Goal: Task Accomplishment & Management: Complete application form

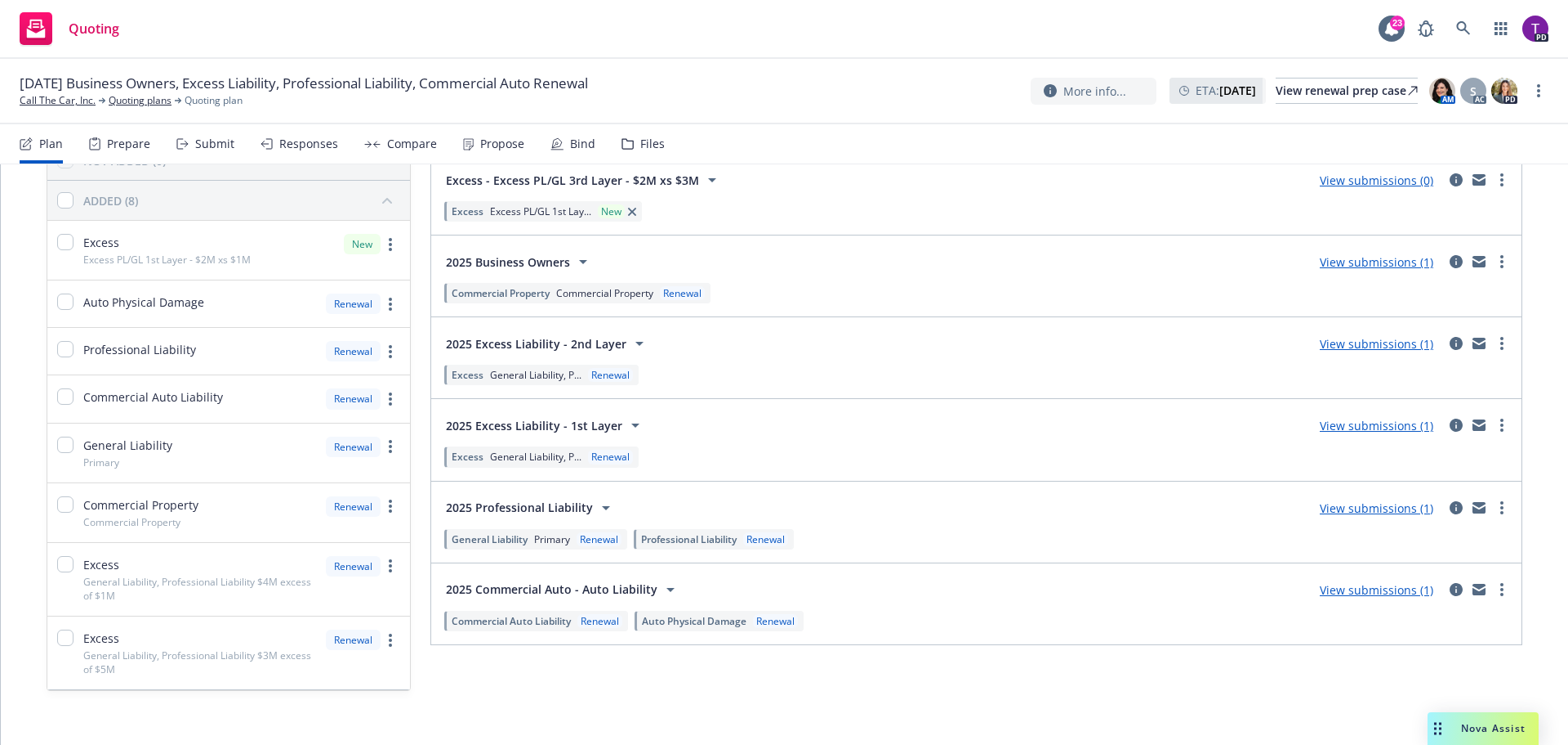
scroll to position [152, 0]
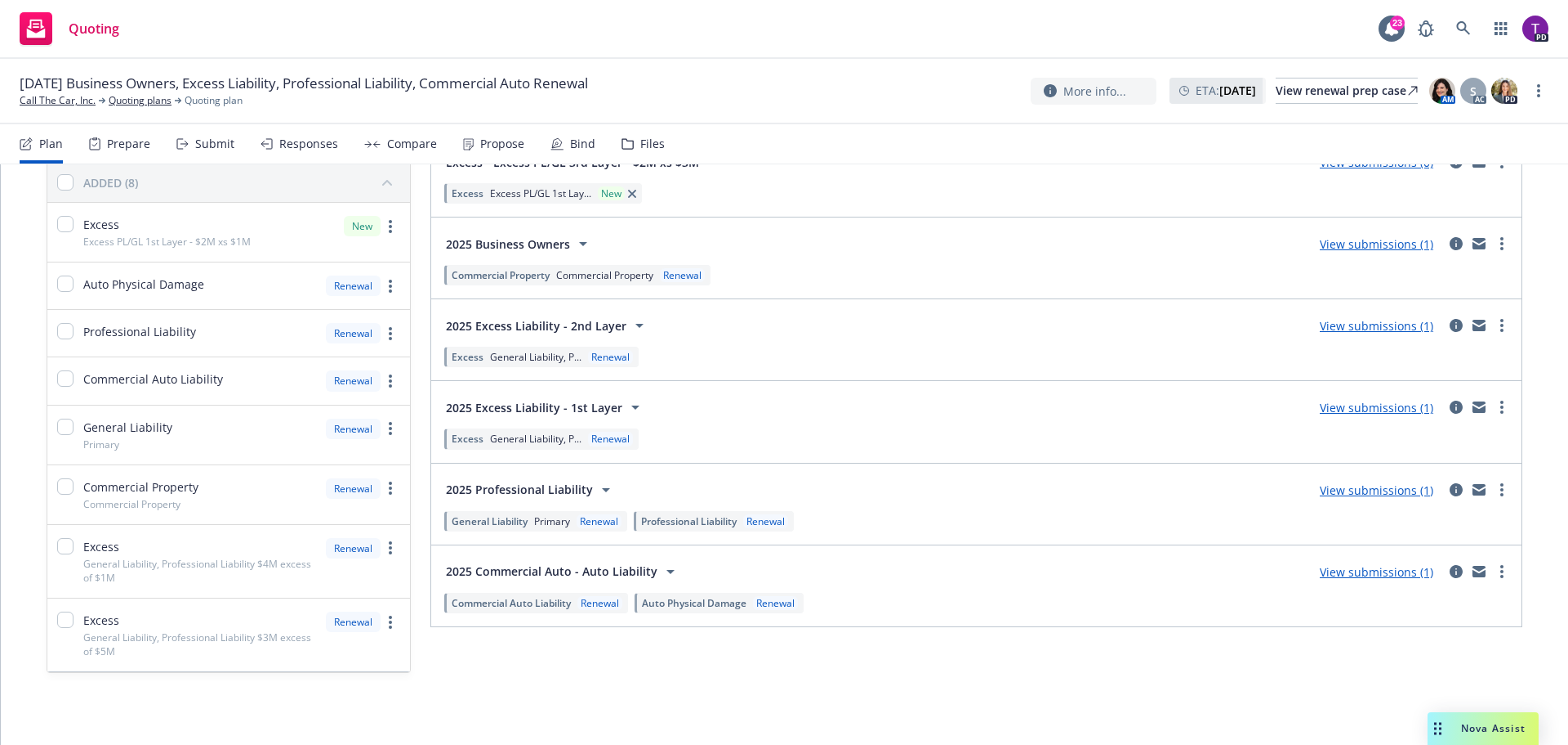
click at [127, 151] on div "Prepare" at bounding box center [129, 144] width 44 height 13
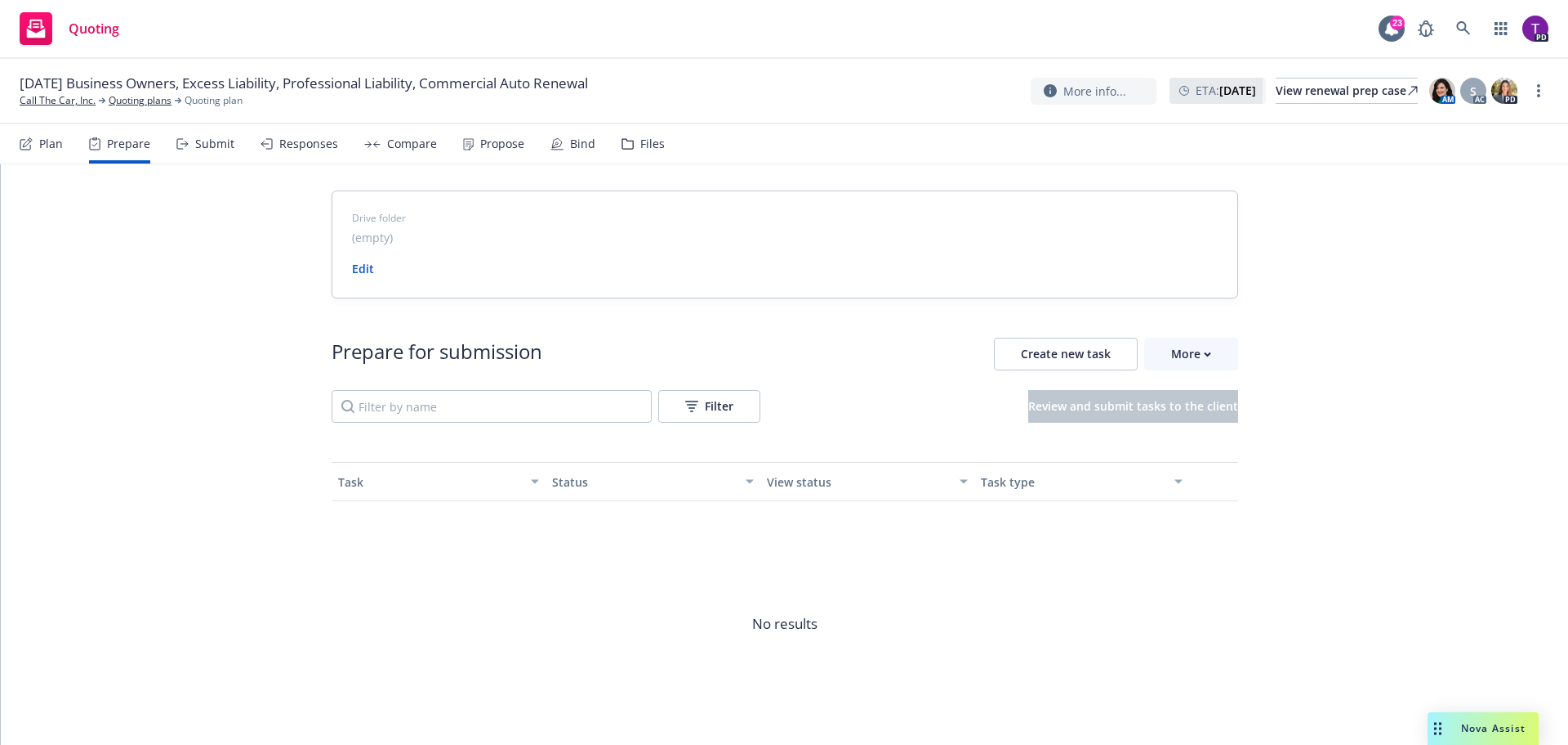
click at [218, 143] on div "Submit" at bounding box center [214, 144] width 39 height 13
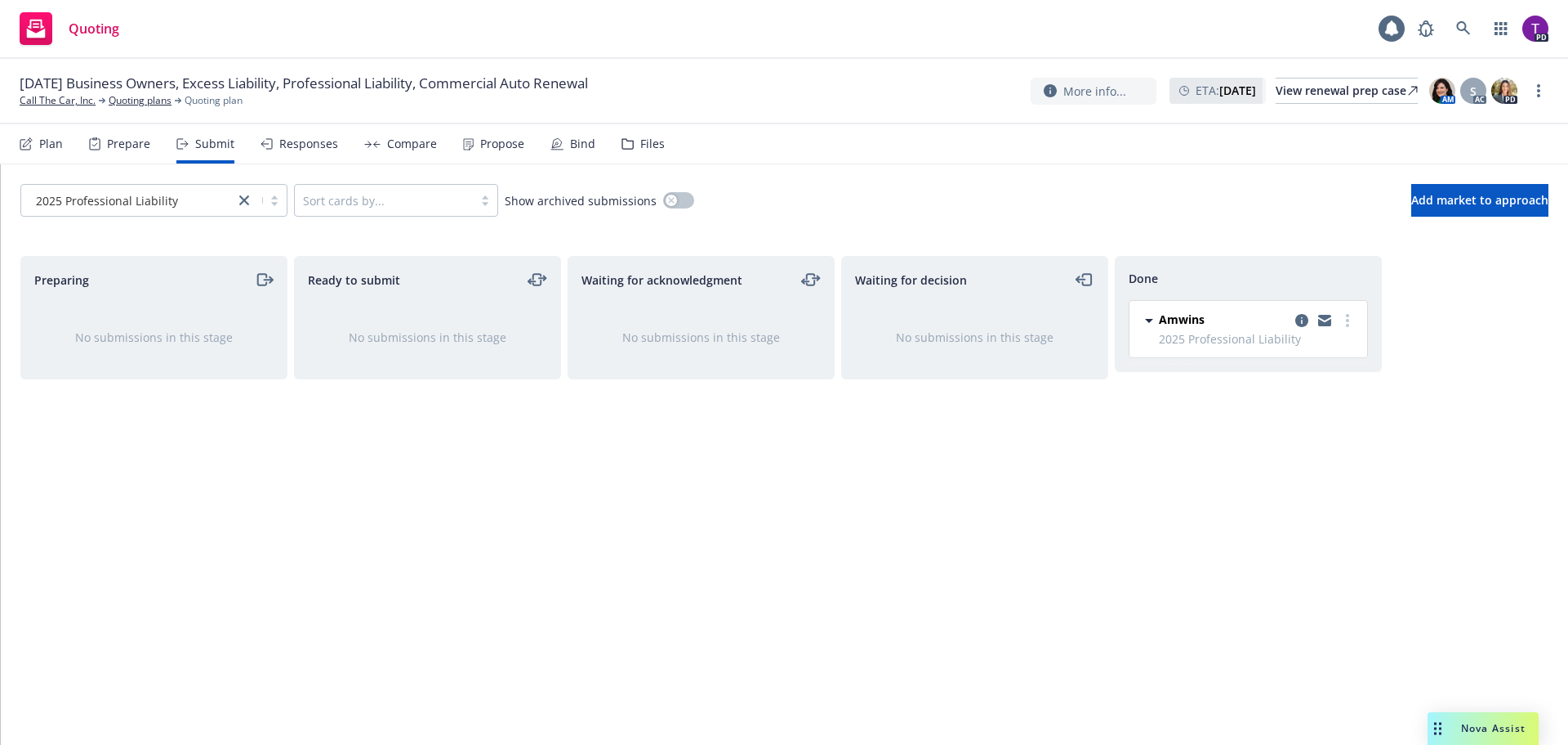
click at [298, 134] on div "Responses" at bounding box center [299, 144] width 77 height 39
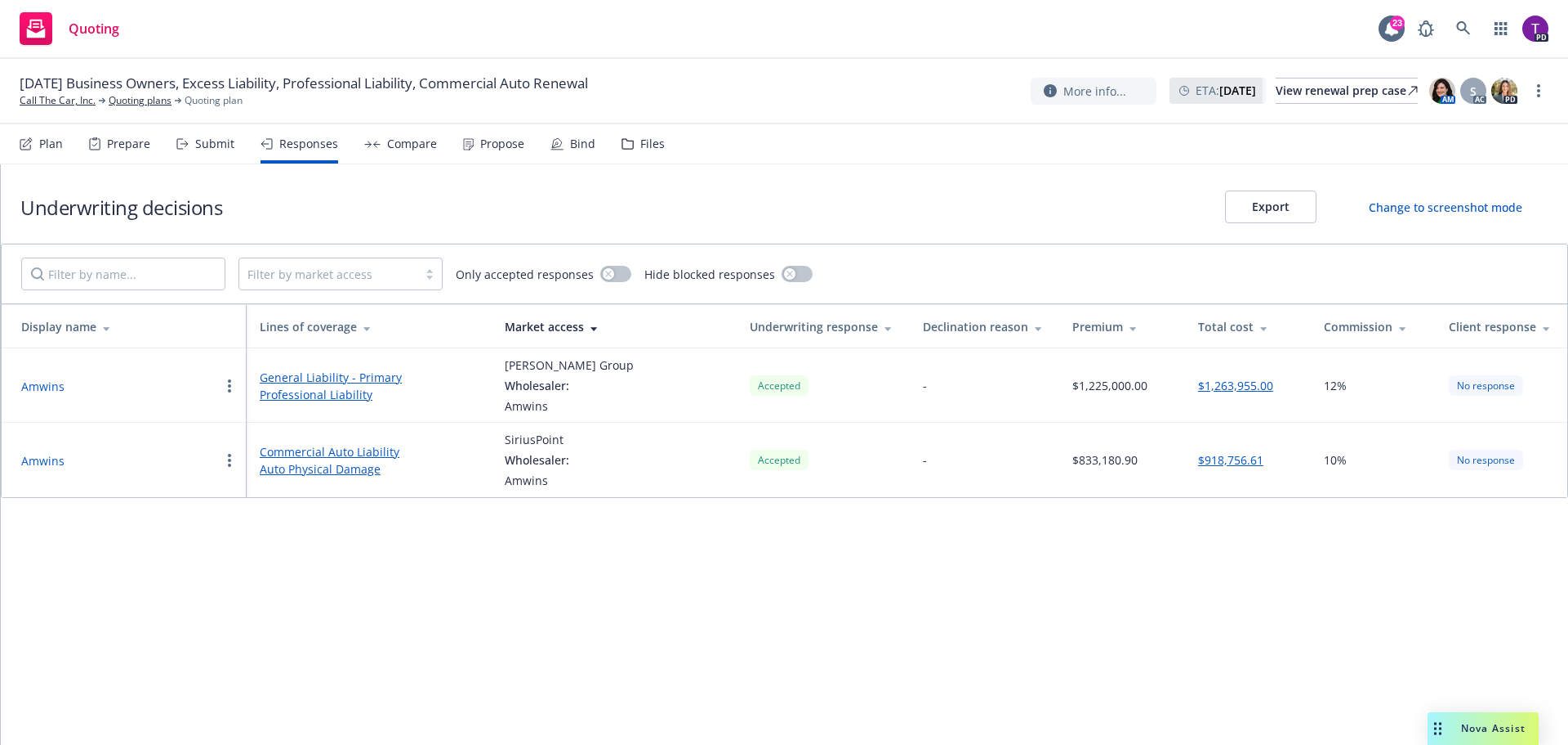
click at [488, 144] on div "Propose" at bounding box center [502, 144] width 44 height 13
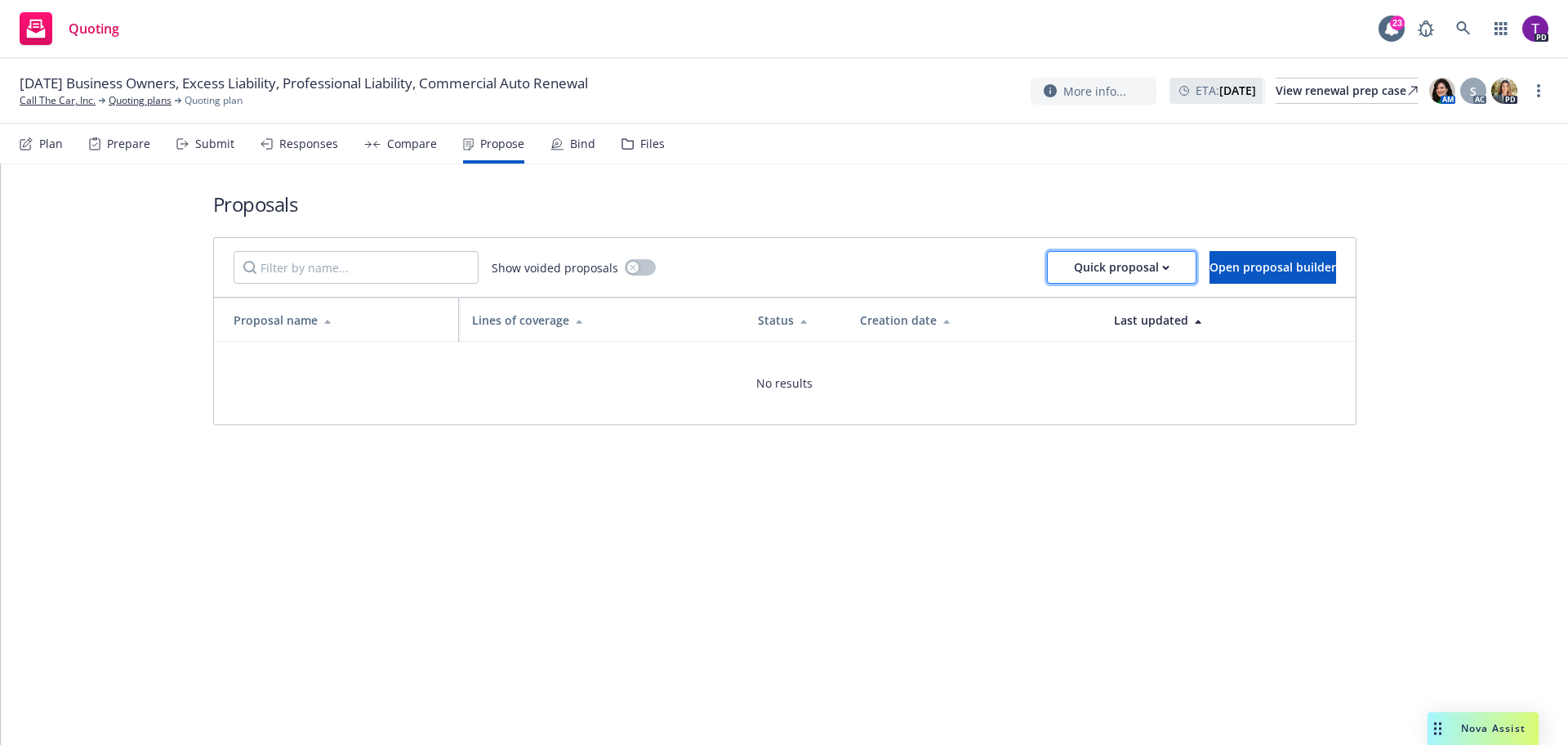
click at [1082, 272] on div "Quick proposal" at bounding box center [1121, 267] width 95 height 31
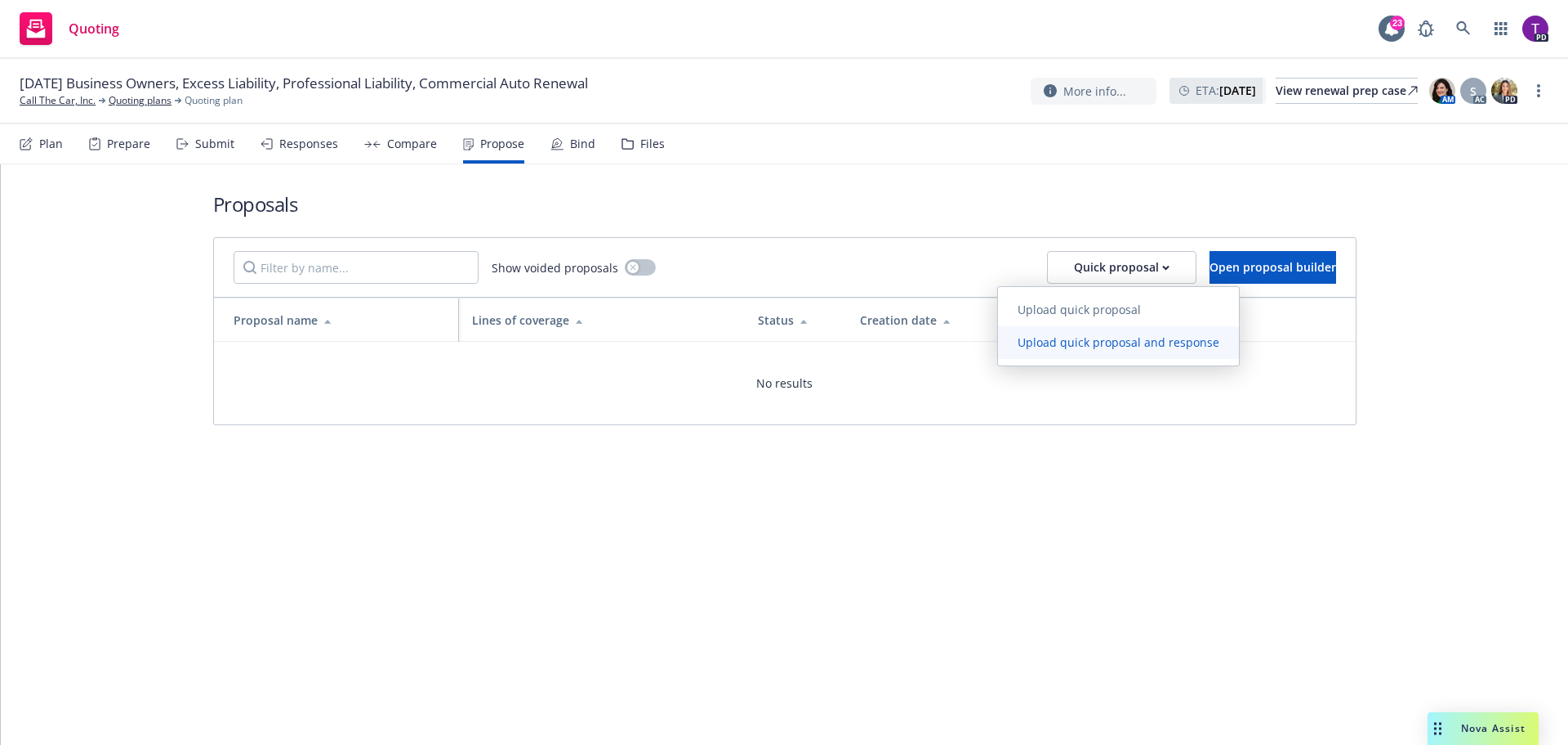
click at [1100, 350] on link "Upload quick proposal and response" at bounding box center [1118, 343] width 241 height 33
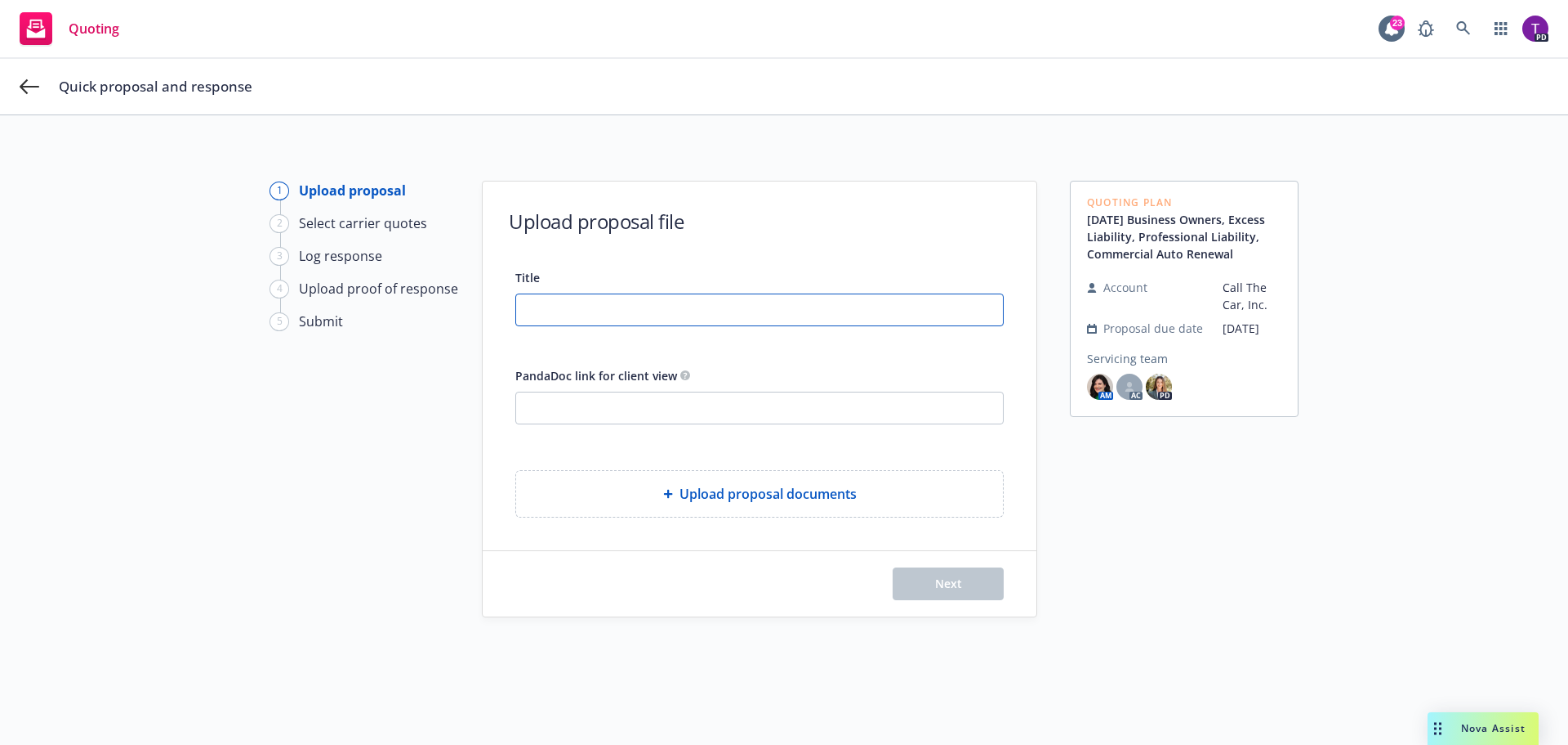
click at [654, 321] on input "Title" at bounding box center [760, 310] width 487 height 31
click at [605, 398] on input "PandaDoc link for client view" at bounding box center [760, 408] width 487 height 31
paste input "https://app.pandadoc.com/a/#/documents/xHPY9fBGYEm9u2fopiVgwi"
type input "https://app.pandadoc.com/a/#/documents/xHPY9fBGYEm9u2fopiVgwi"
click at [660, 294] on input "Title" at bounding box center [760, 310] width 487 height 31
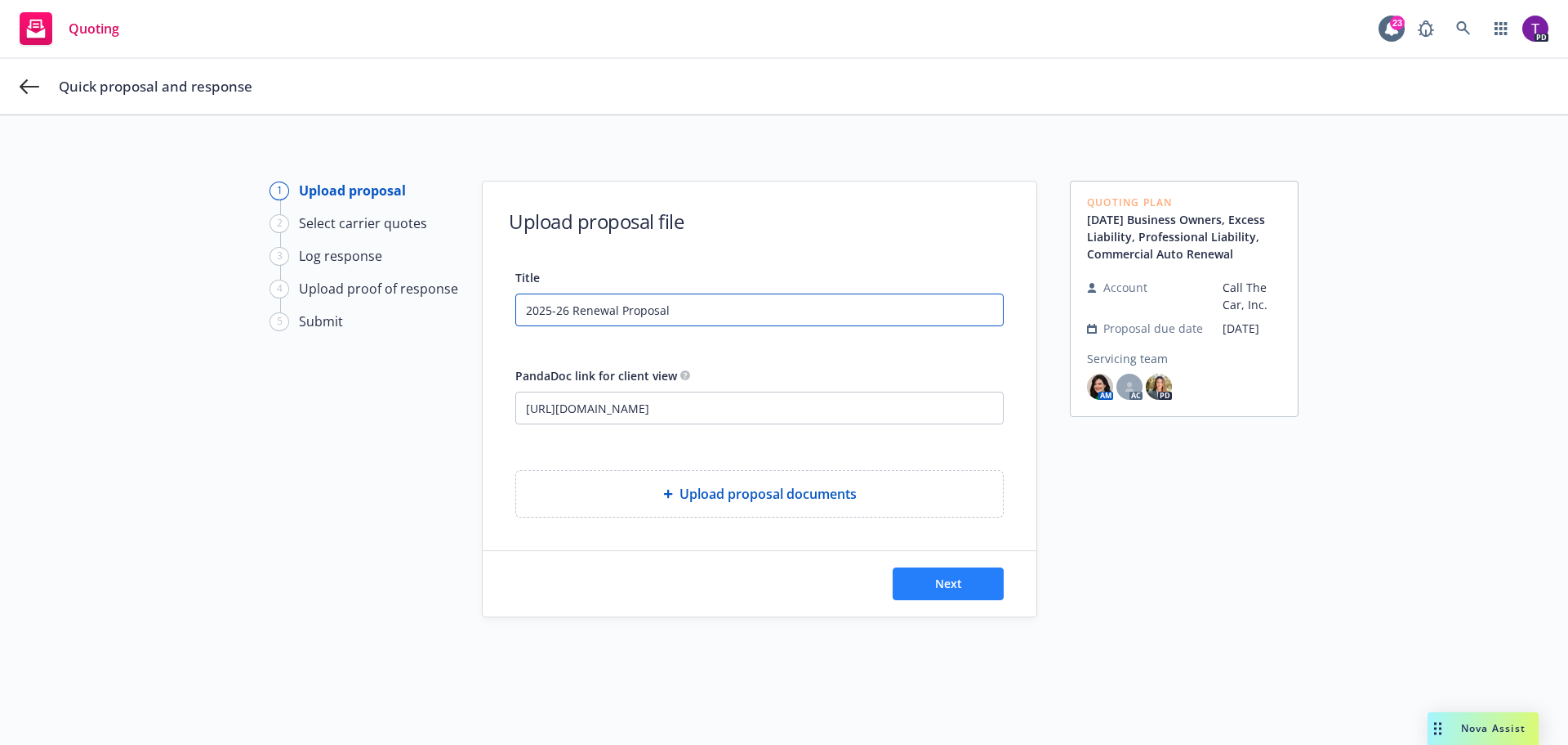
type input "2025-26 Renewal Proposal"
click at [922, 599] on button "Next" at bounding box center [948, 583] width 111 height 33
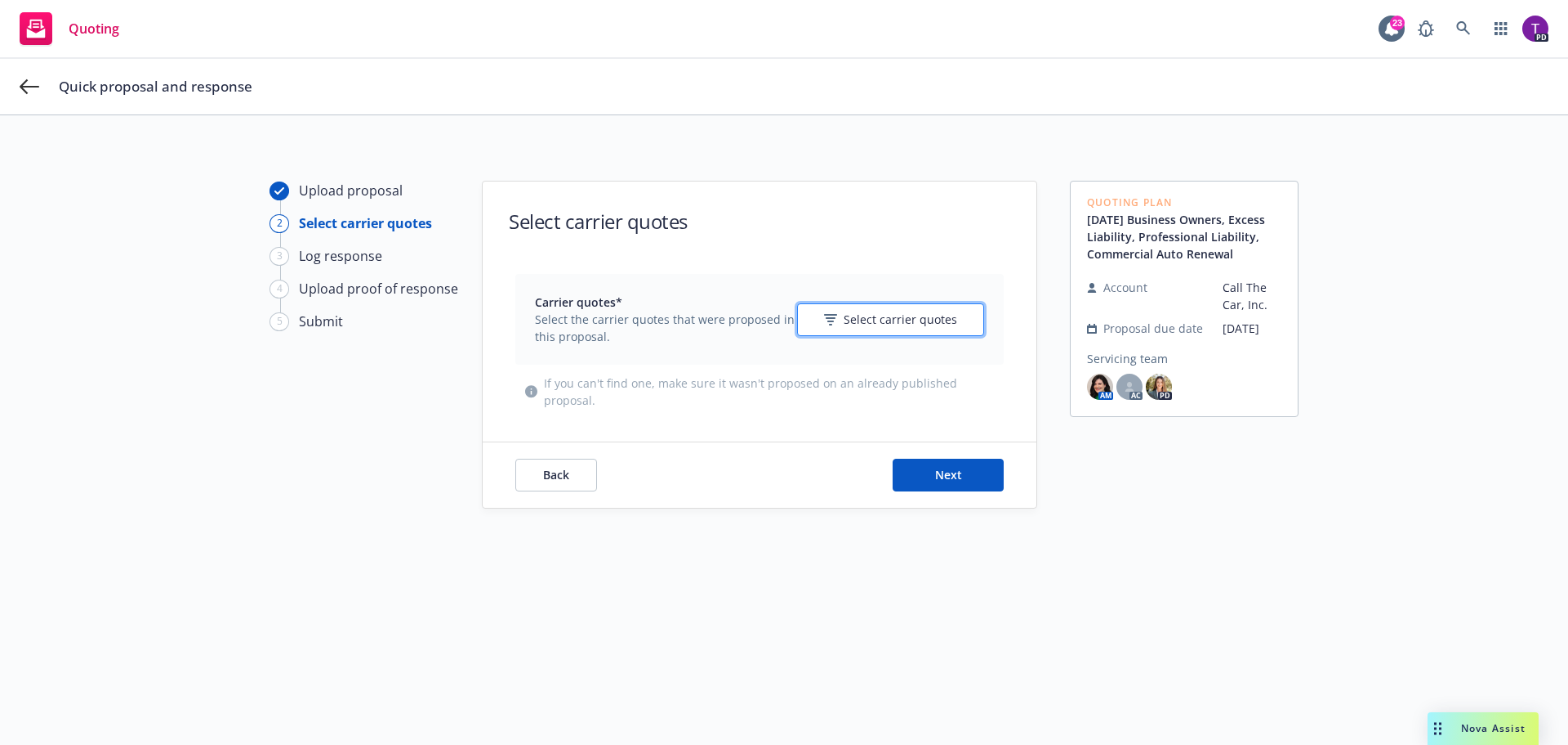
click at [824, 323] on icon "button" at bounding box center [831, 319] width 13 height 12
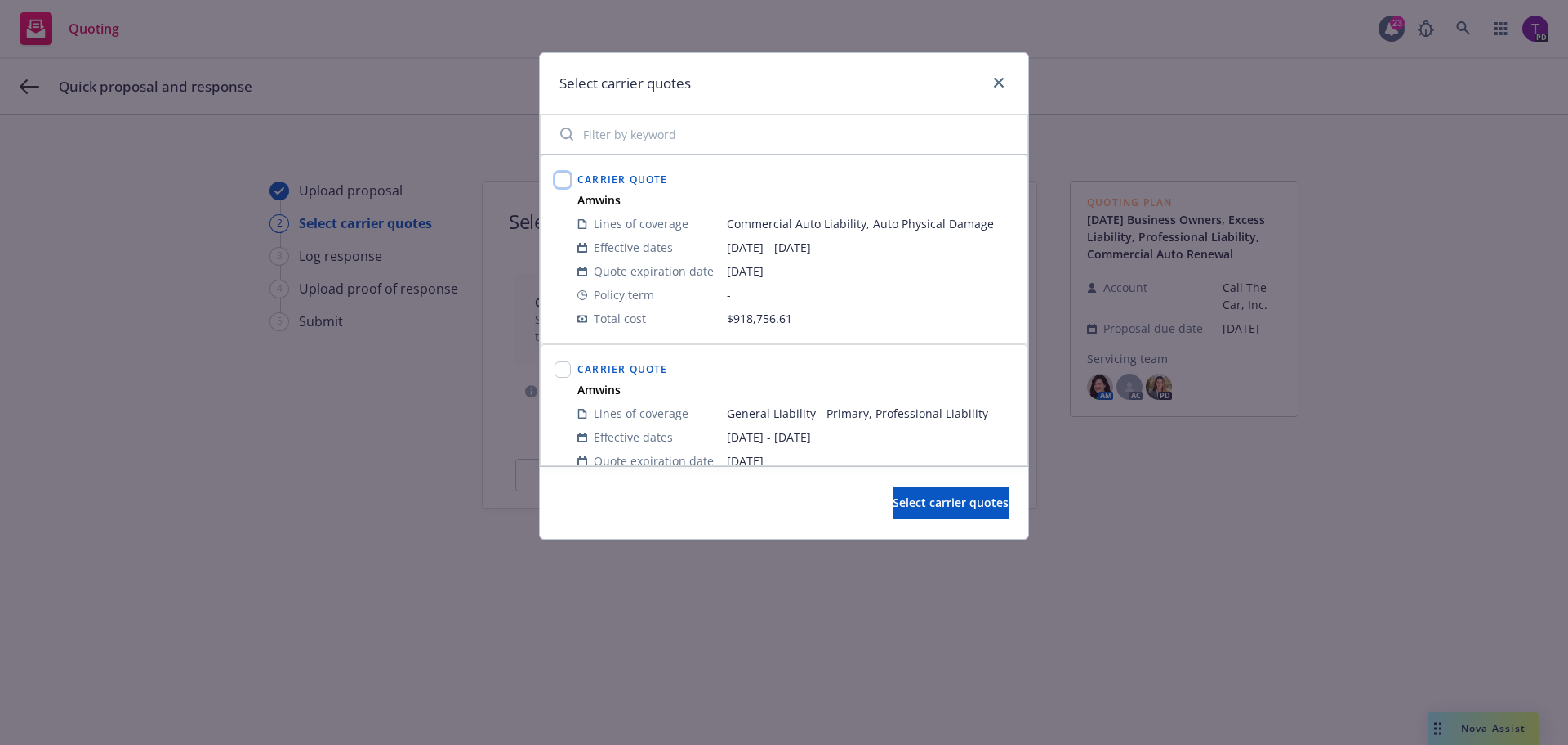
click at [562, 174] on input "checkbox" at bounding box center [563, 180] width 16 height 16
checkbox input "true"
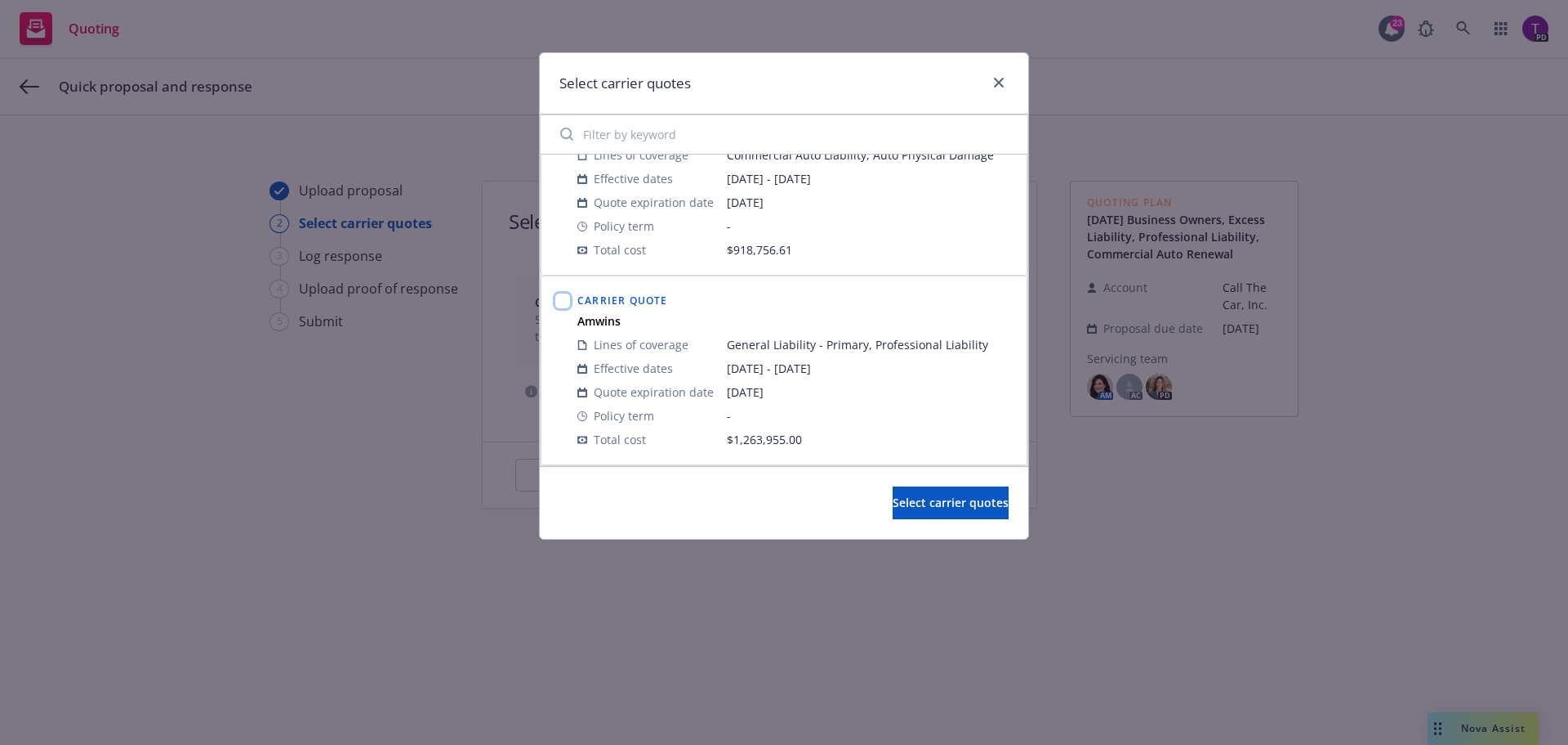
click at [562, 303] on input "checkbox" at bounding box center [563, 301] width 16 height 16
checkbox input "true"
click at [892, 494] on span "Select carrier quotes" at bounding box center [951, 502] width 116 height 15
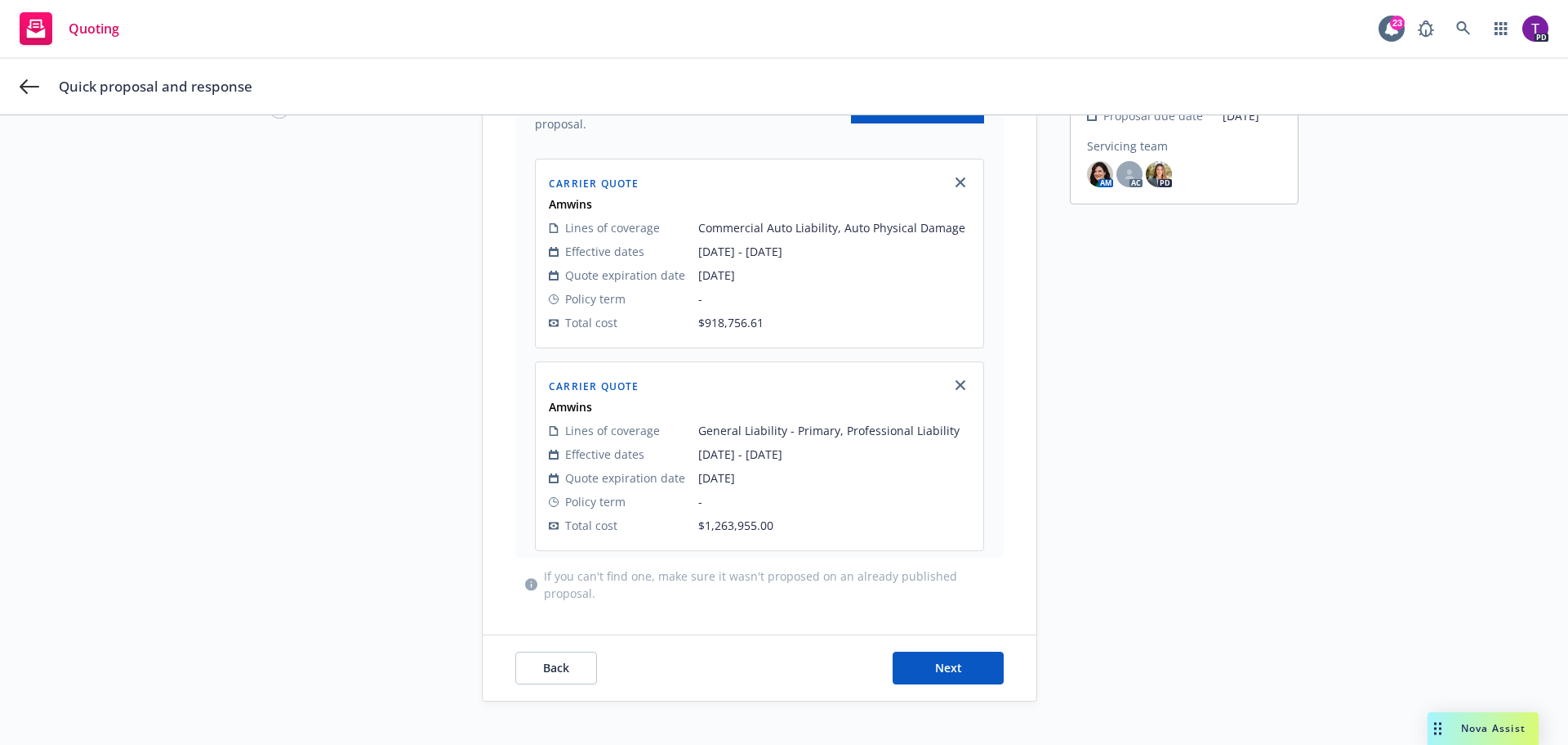
scroll to position [234, 0]
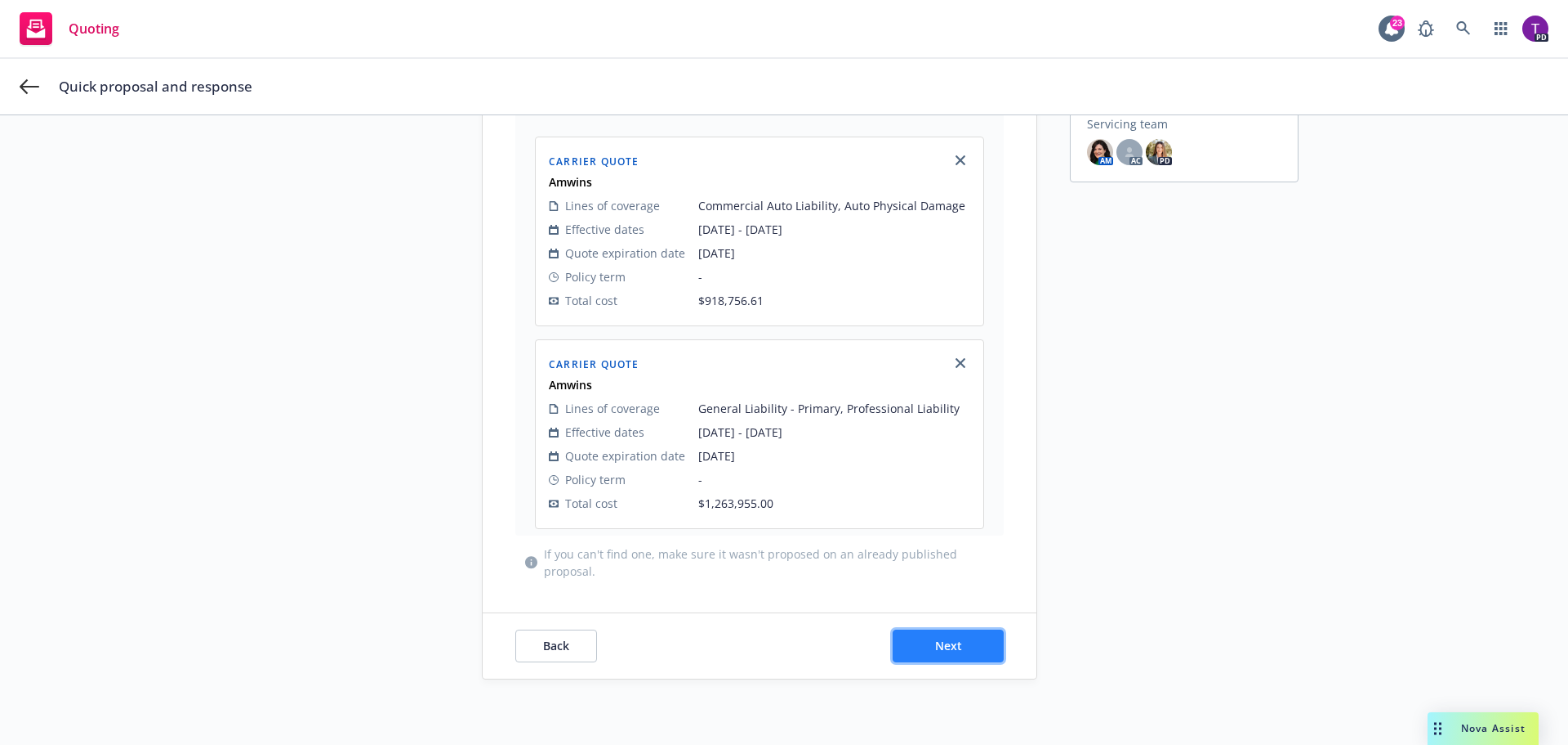
click at [923, 649] on button "Next" at bounding box center [948, 646] width 111 height 33
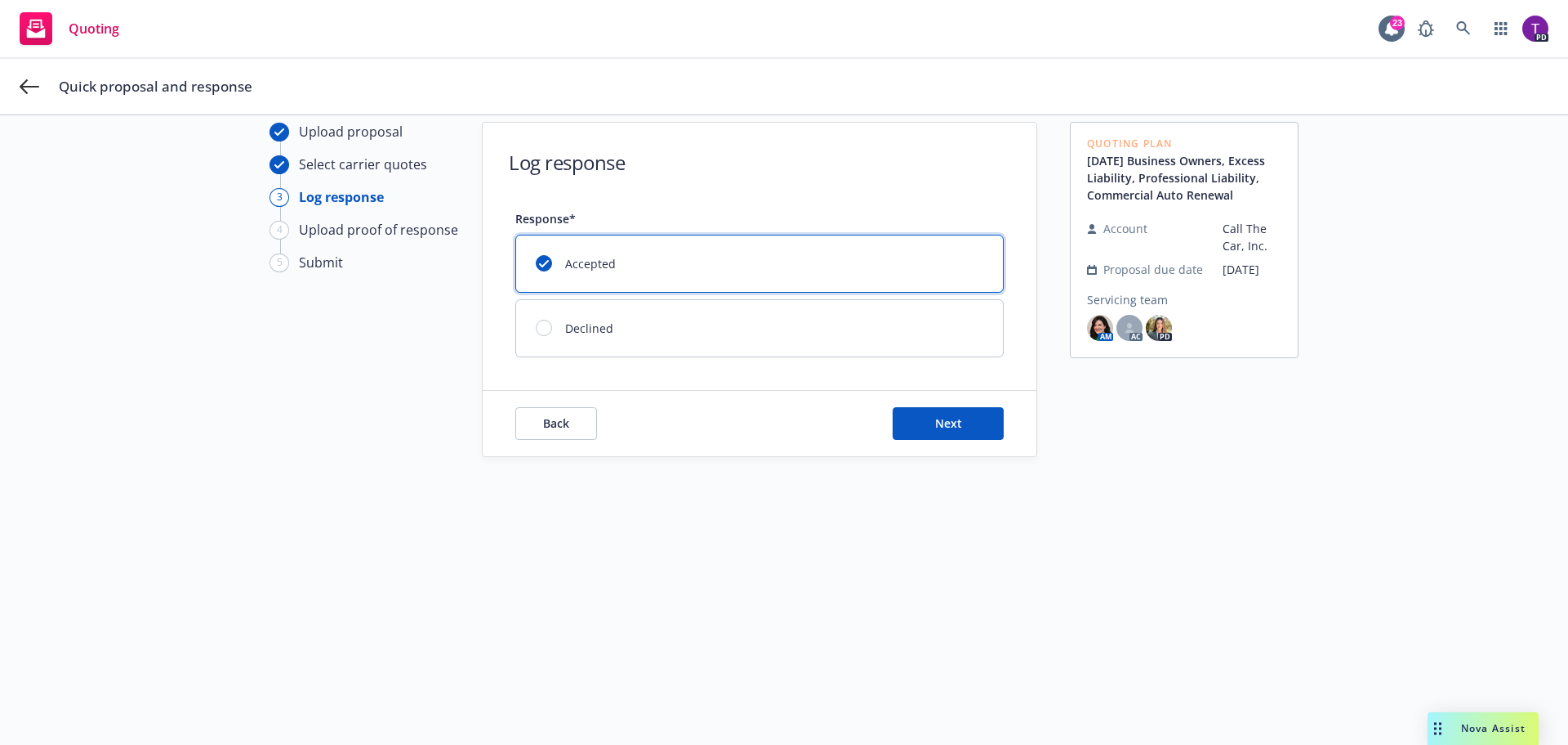
scroll to position [59, 0]
click at [929, 412] on button "Next" at bounding box center [948, 423] width 111 height 33
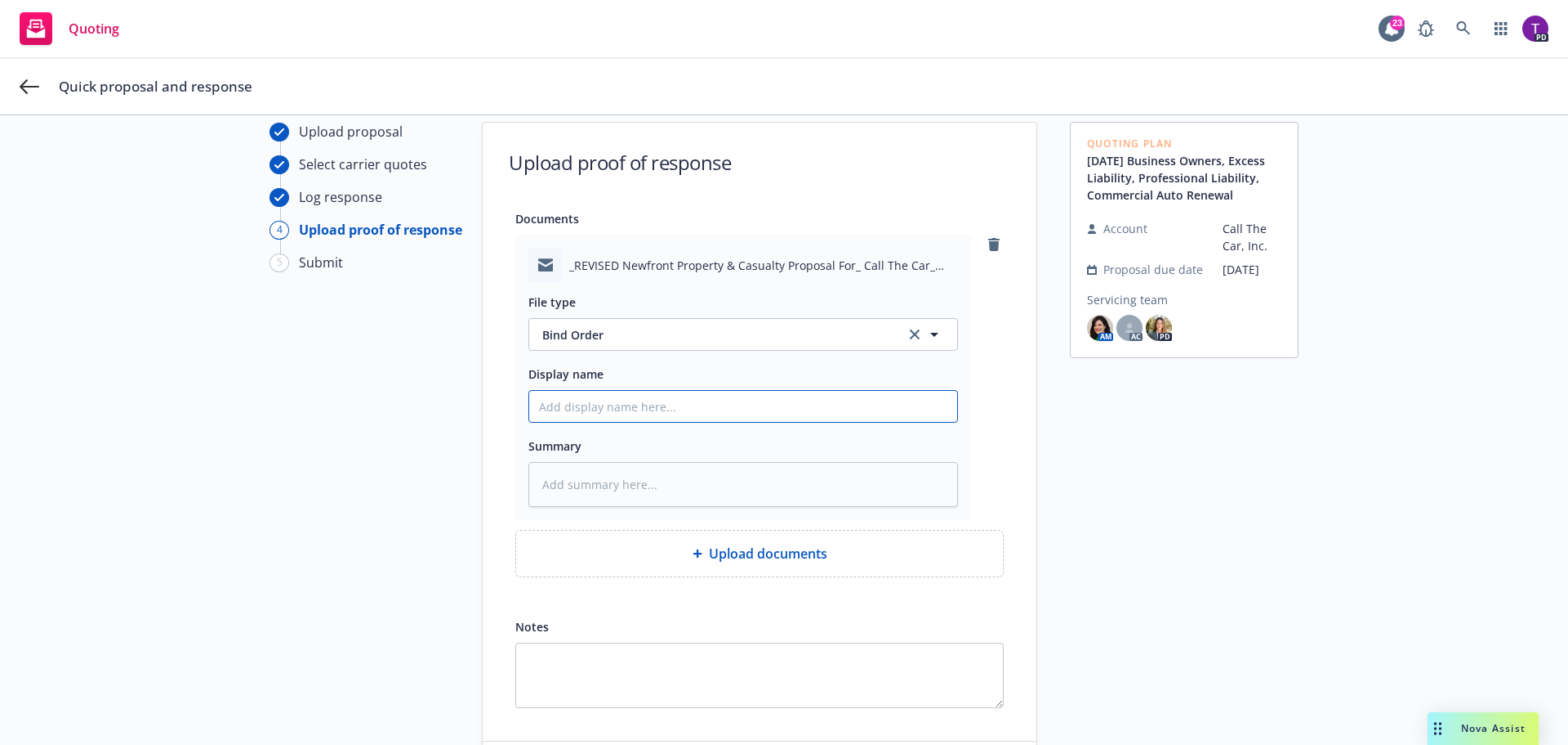
click at [729, 417] on input "Display name" at bounding box center [743, 406] width 428 height 31
type textarea "x"
type input "S"
type textarea "x"
type input "Si"
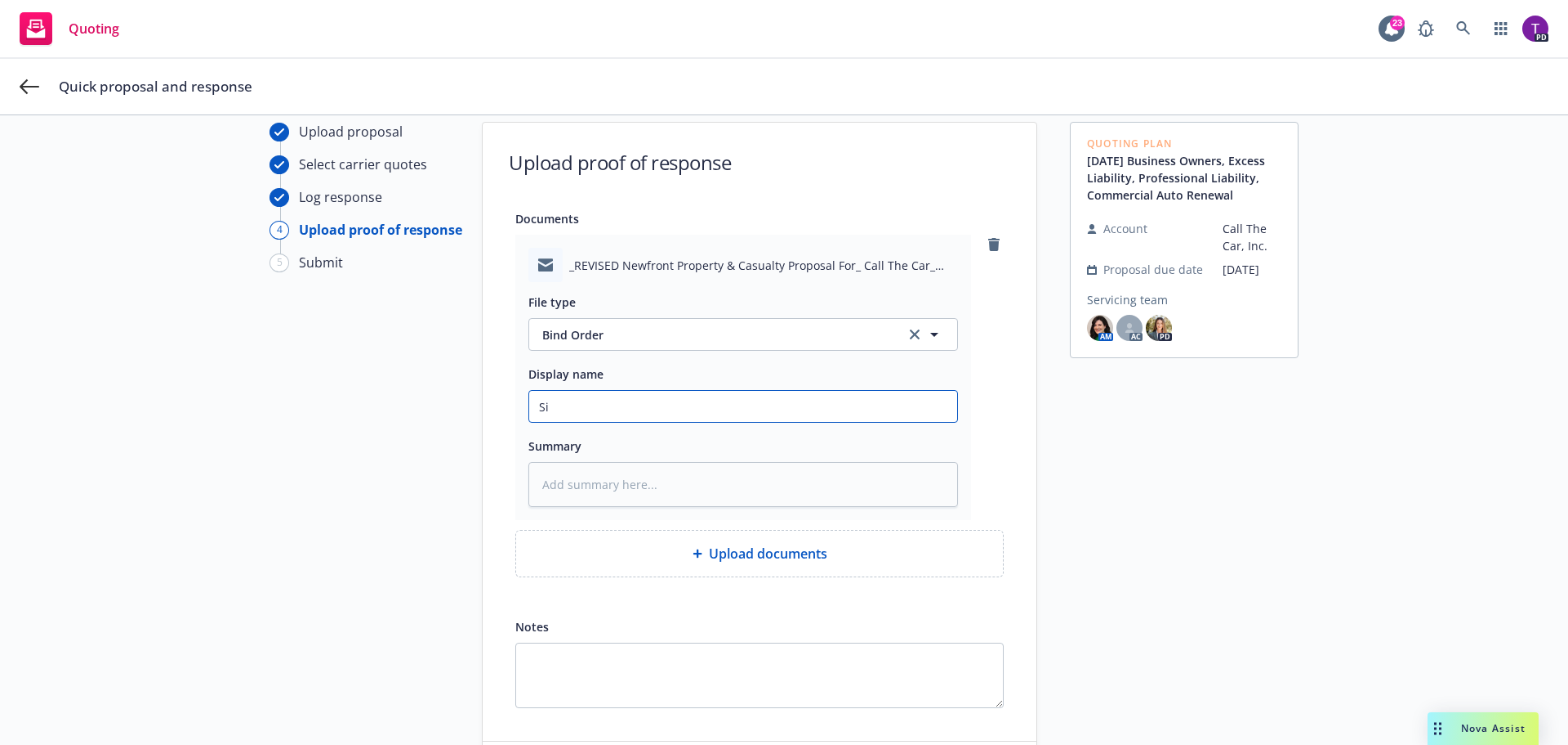
type textarea "x"
type input "Sig"
type textarea "x"
type input "Sign"
type textarea "x"
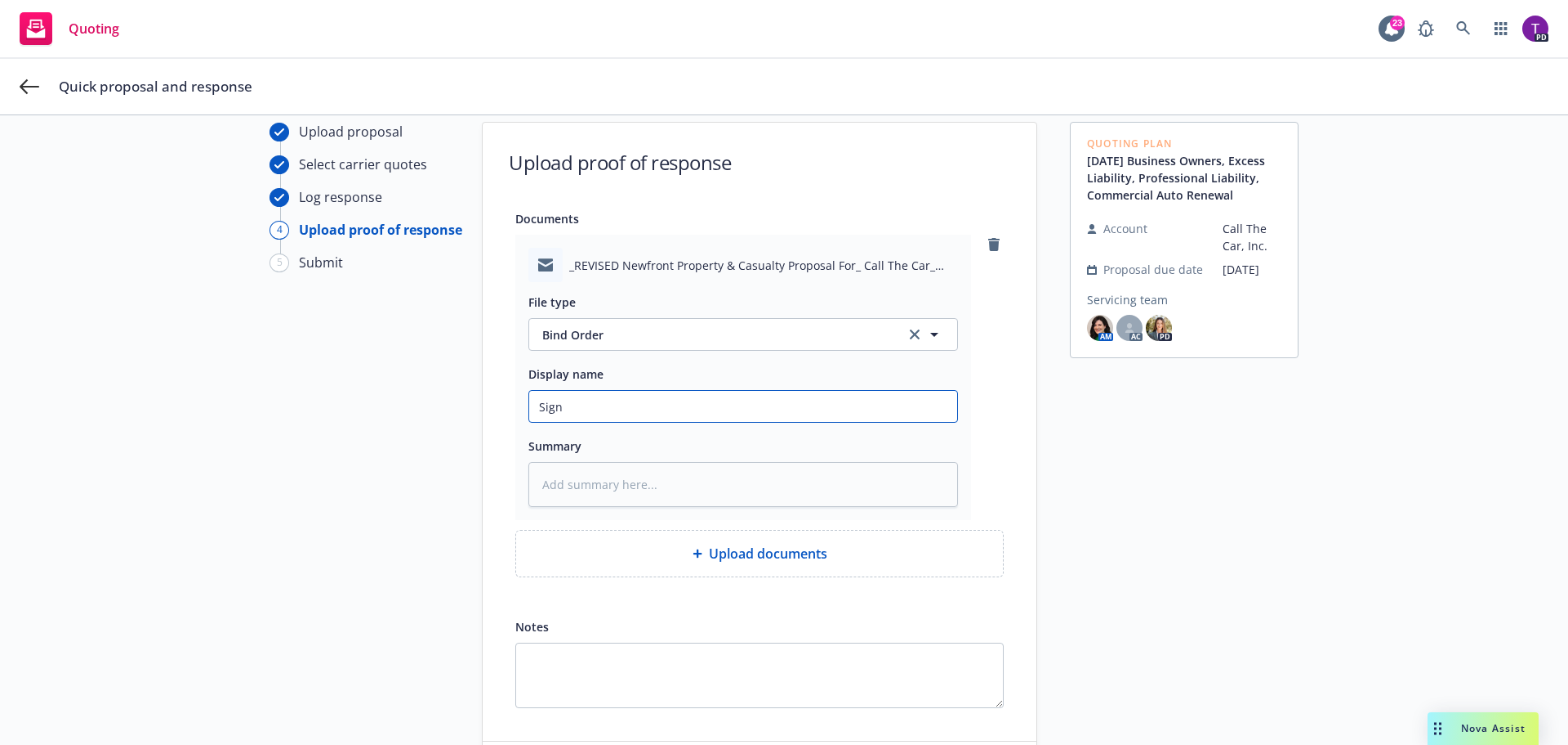
type input "Signe"
type textarea "x"
type input "Signed"
type textarea "x"
type input "Signed"
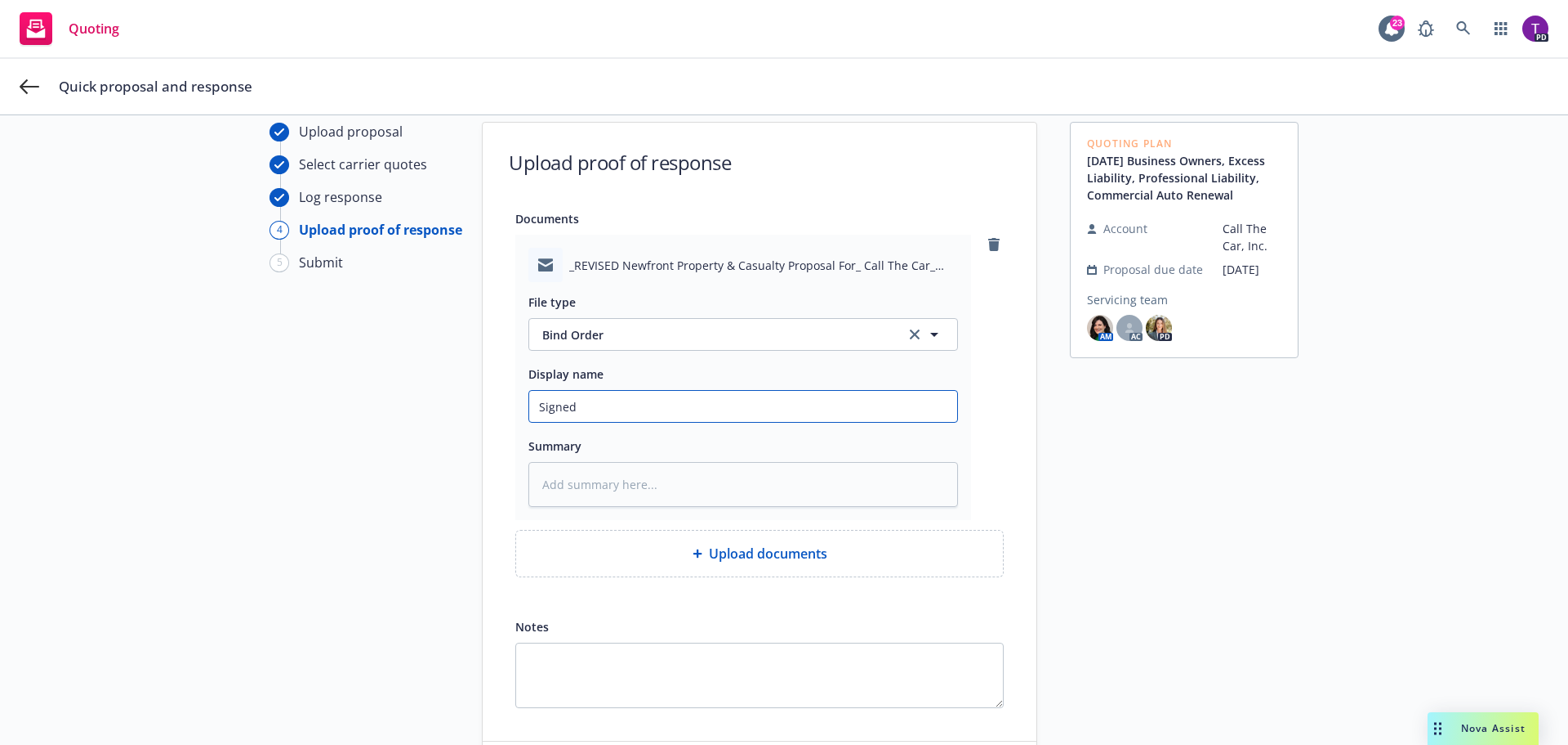
type textarea "x"
type input "Signed"
type textarea "x"
type input "Signe"
type textarea "x"
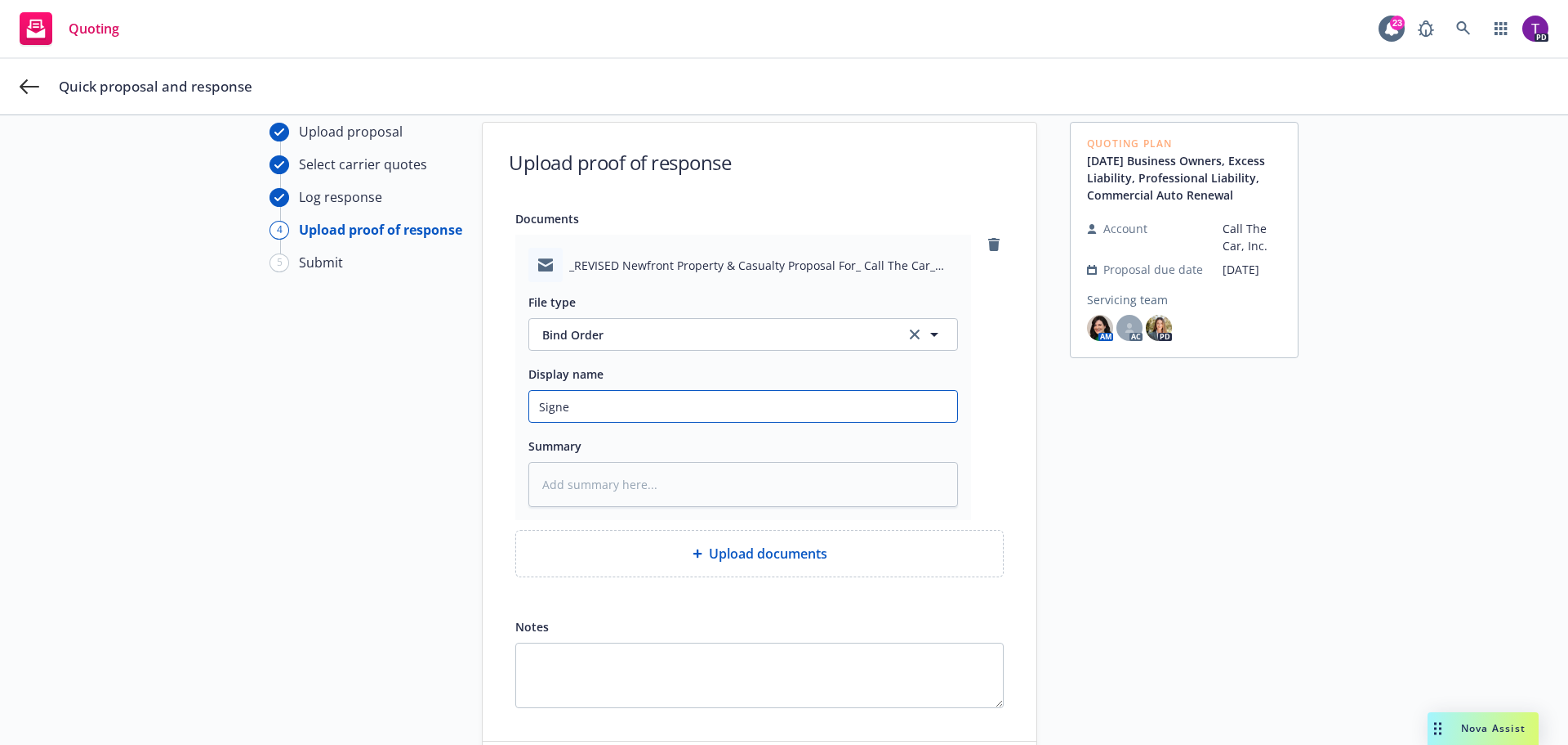
type input "Sign"
type textarea "x"
type input "Sig"
type textarea "x"
type input "Si"
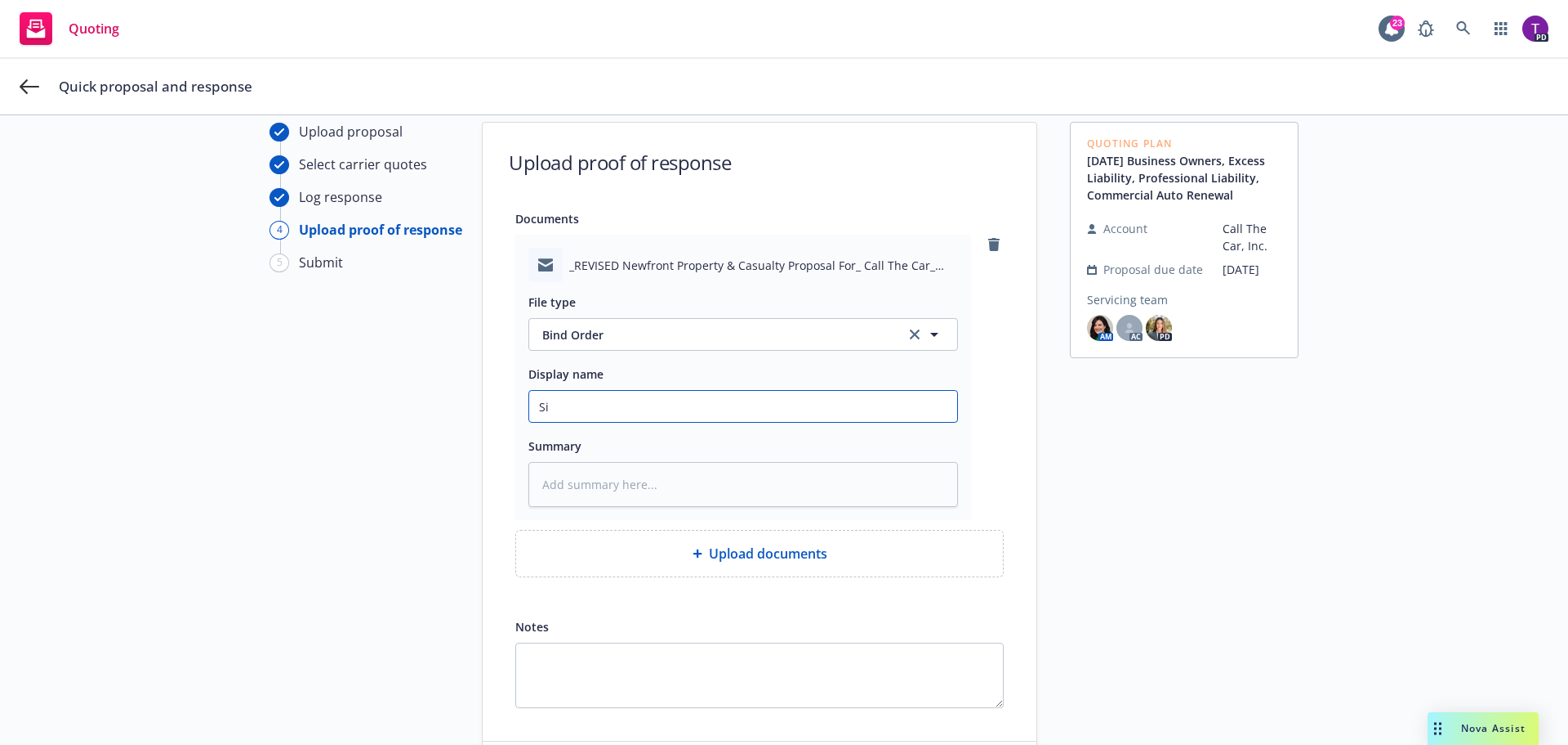
type textarea "x"
type input "S"
type textarea "x"
type input "L"
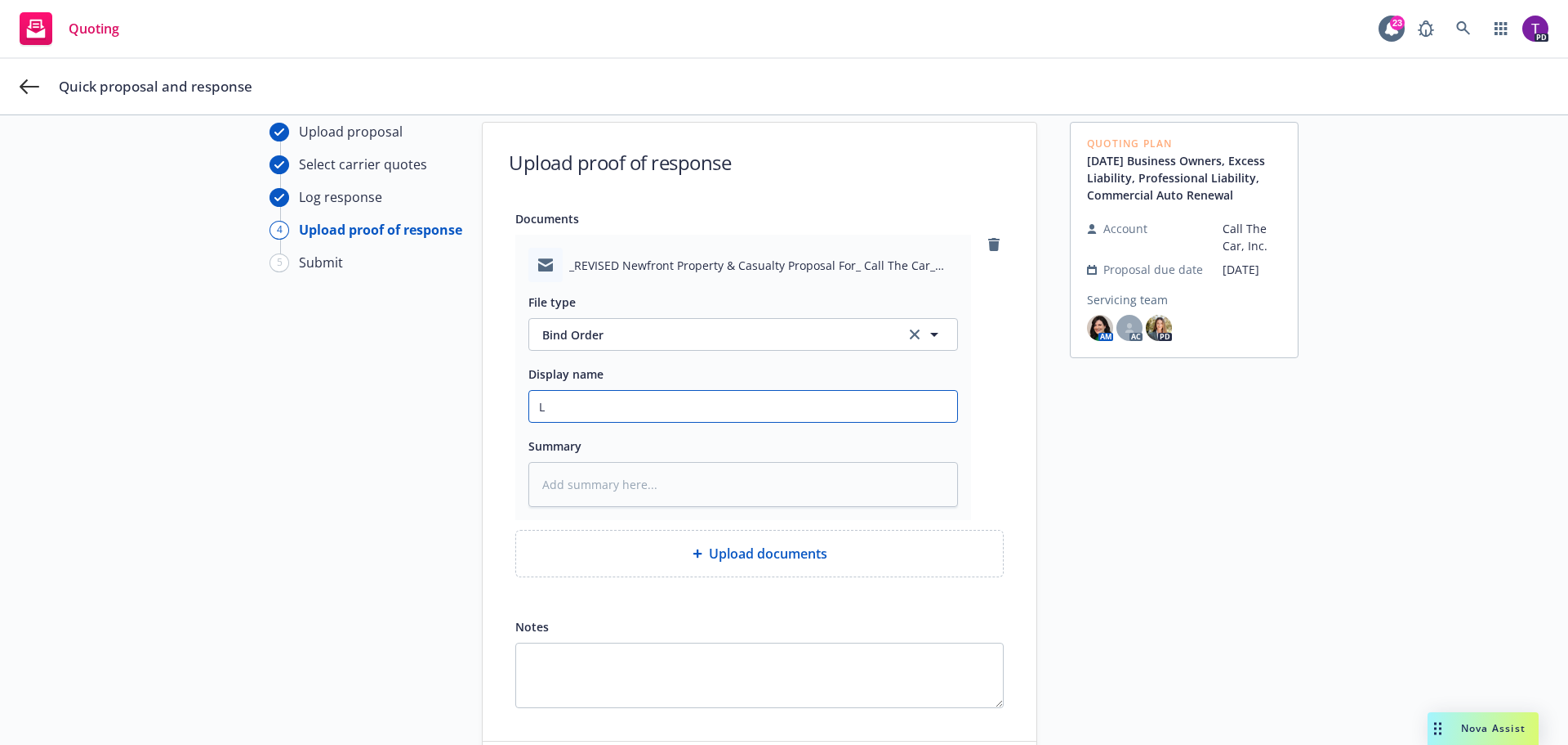
type textarea "x"
type input "Lin"
type textarea "x"
type input "Link"
type textarea "x"
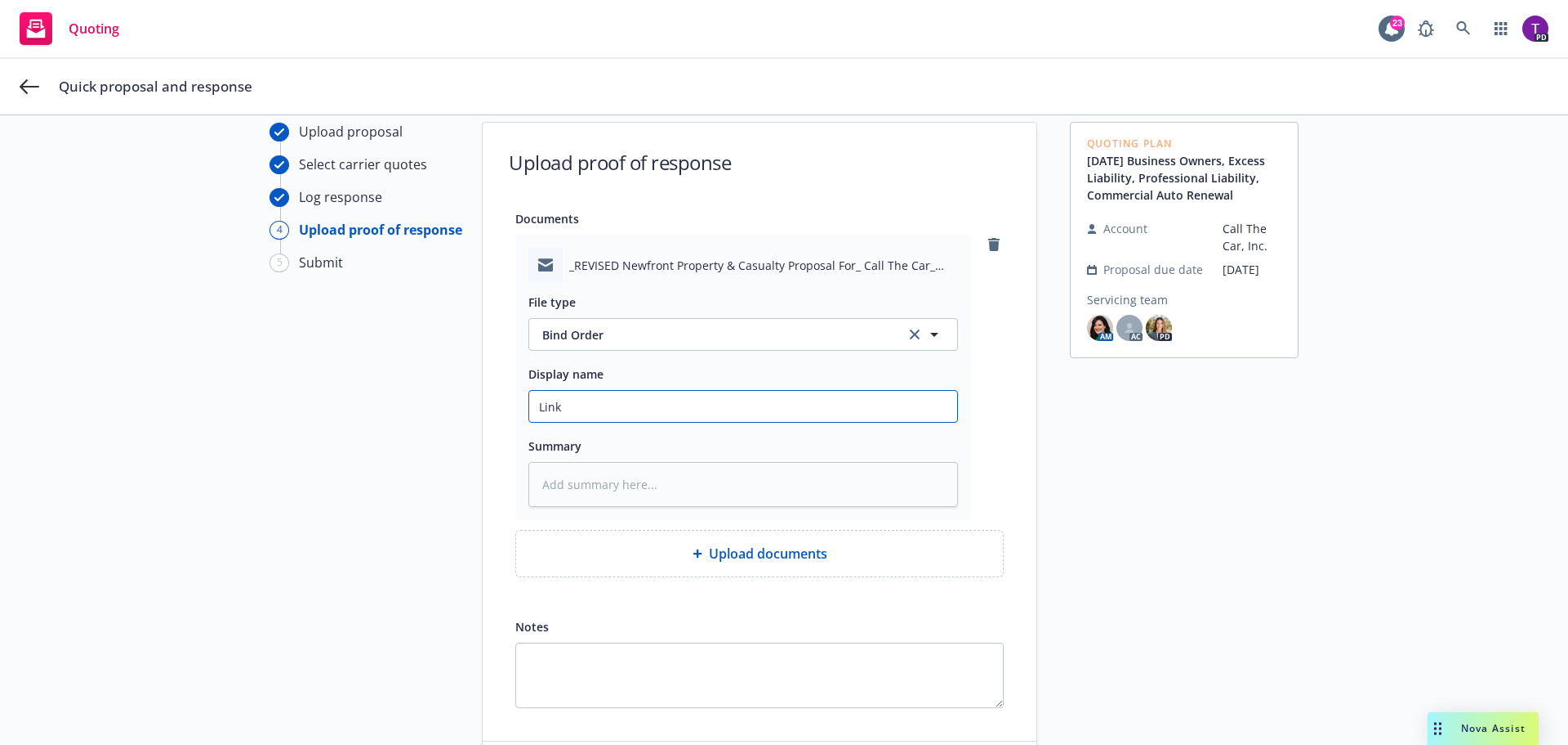
type input "Link"
type textarea "x"
type input "Link to"
type textarea "x"
type input "Link to"
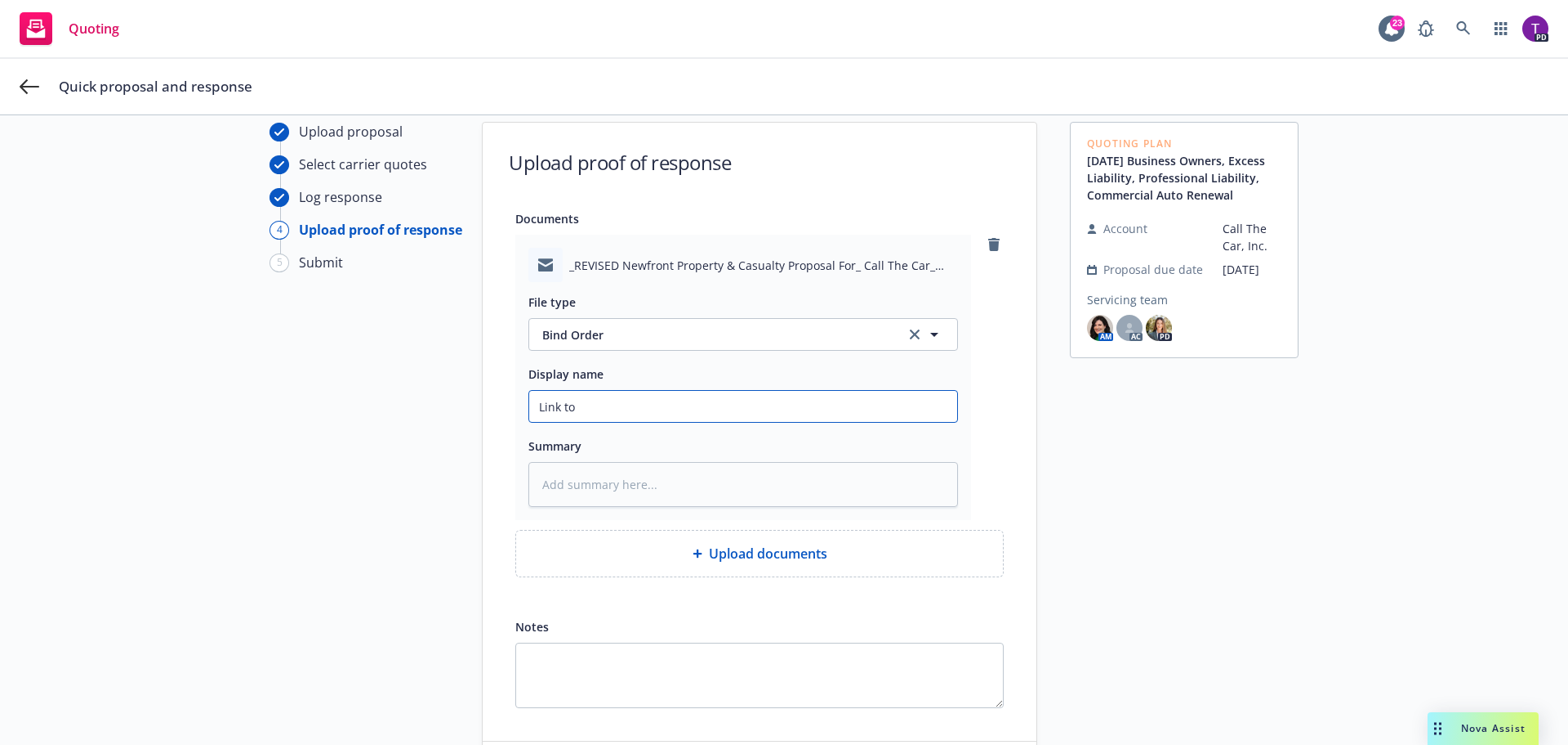
type textarea "x"
type input "Link to S"
type textarea "x"
type input "Link to Si"
type textarea "x"
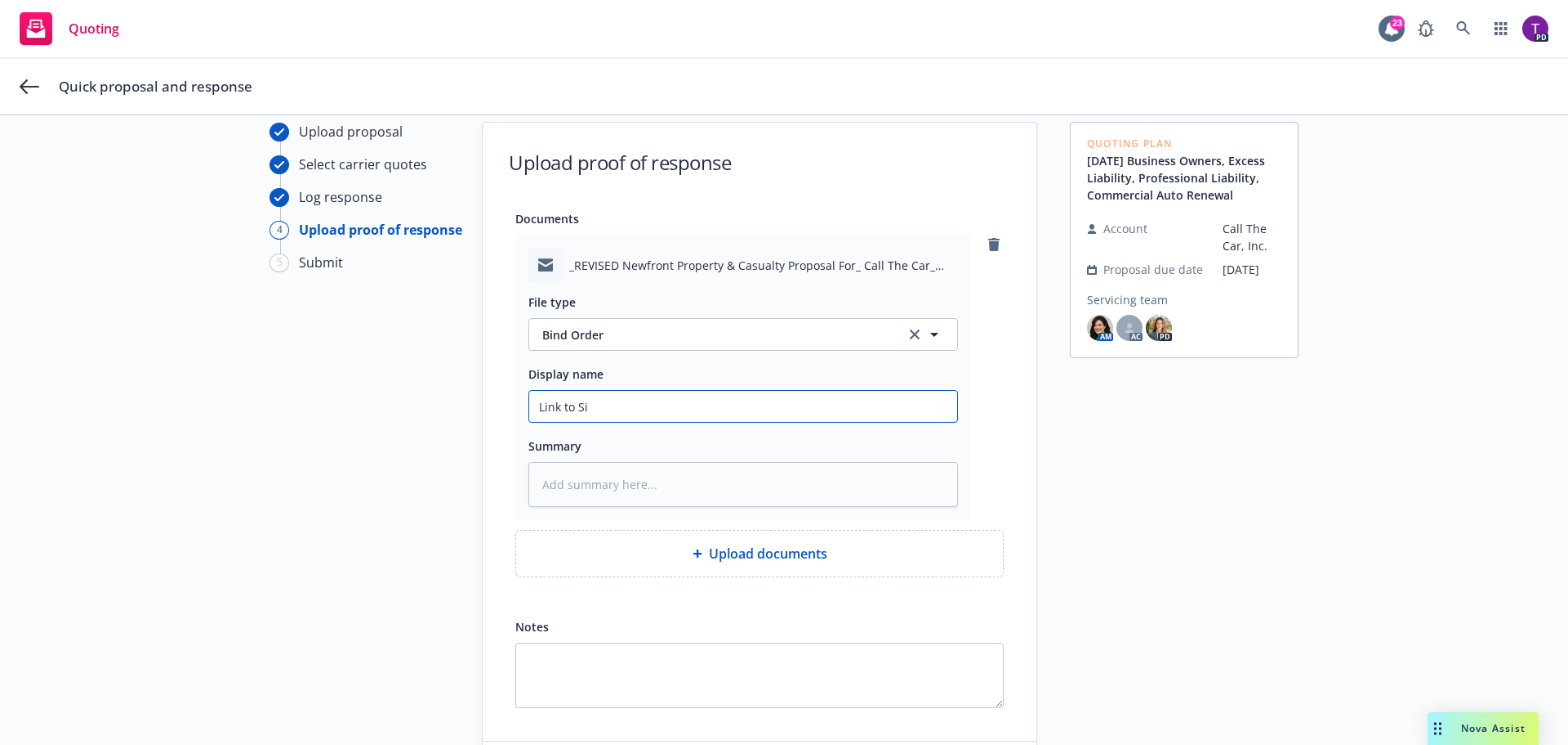
type input "Link to Sig"
type textarea "x"
type input "Link to Sign"
type textarea "x"
type input "Link to Signe"
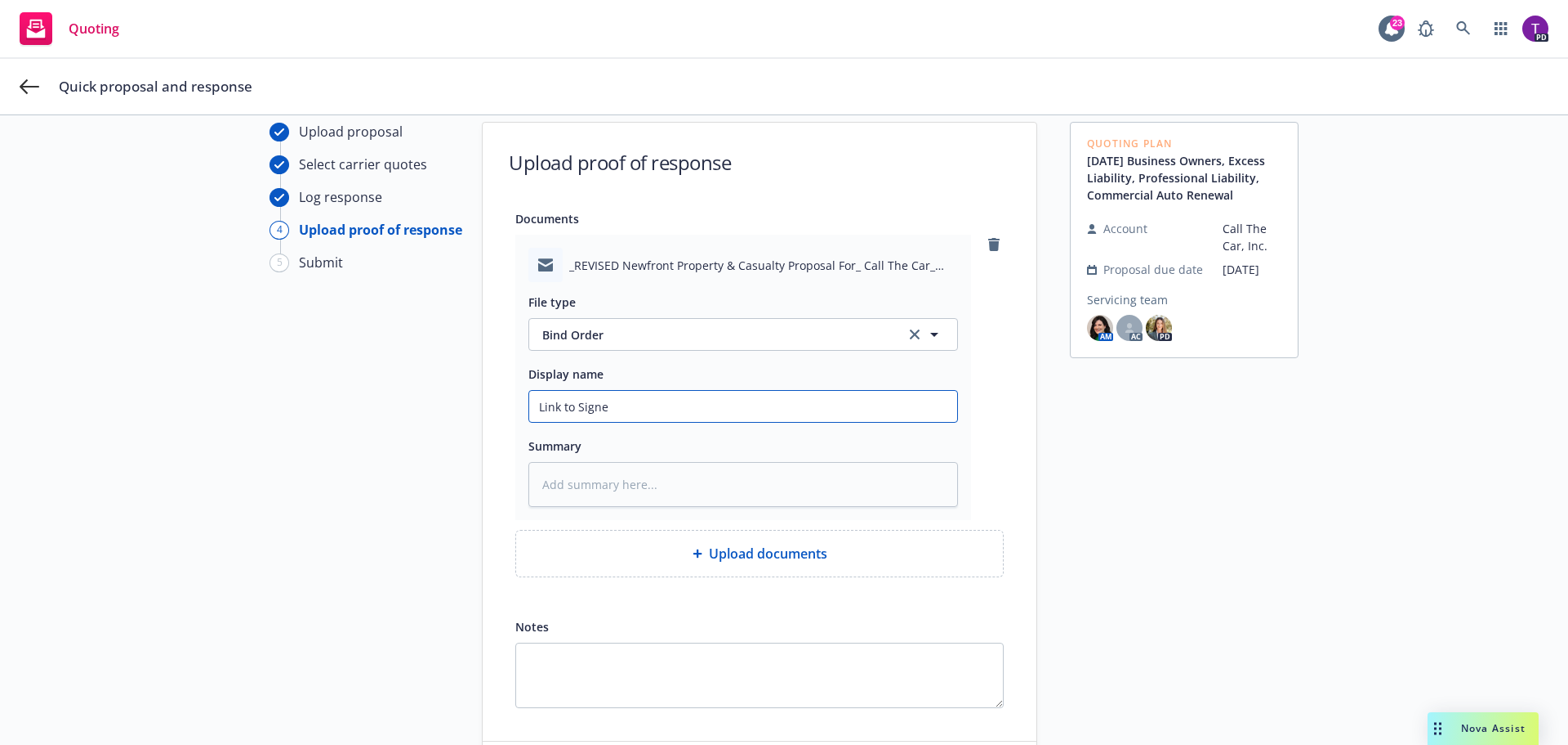
type textarea "x"
type input "Link to Signed"
type textarea "x"
type input "Link to Signed"
type textarea "x"
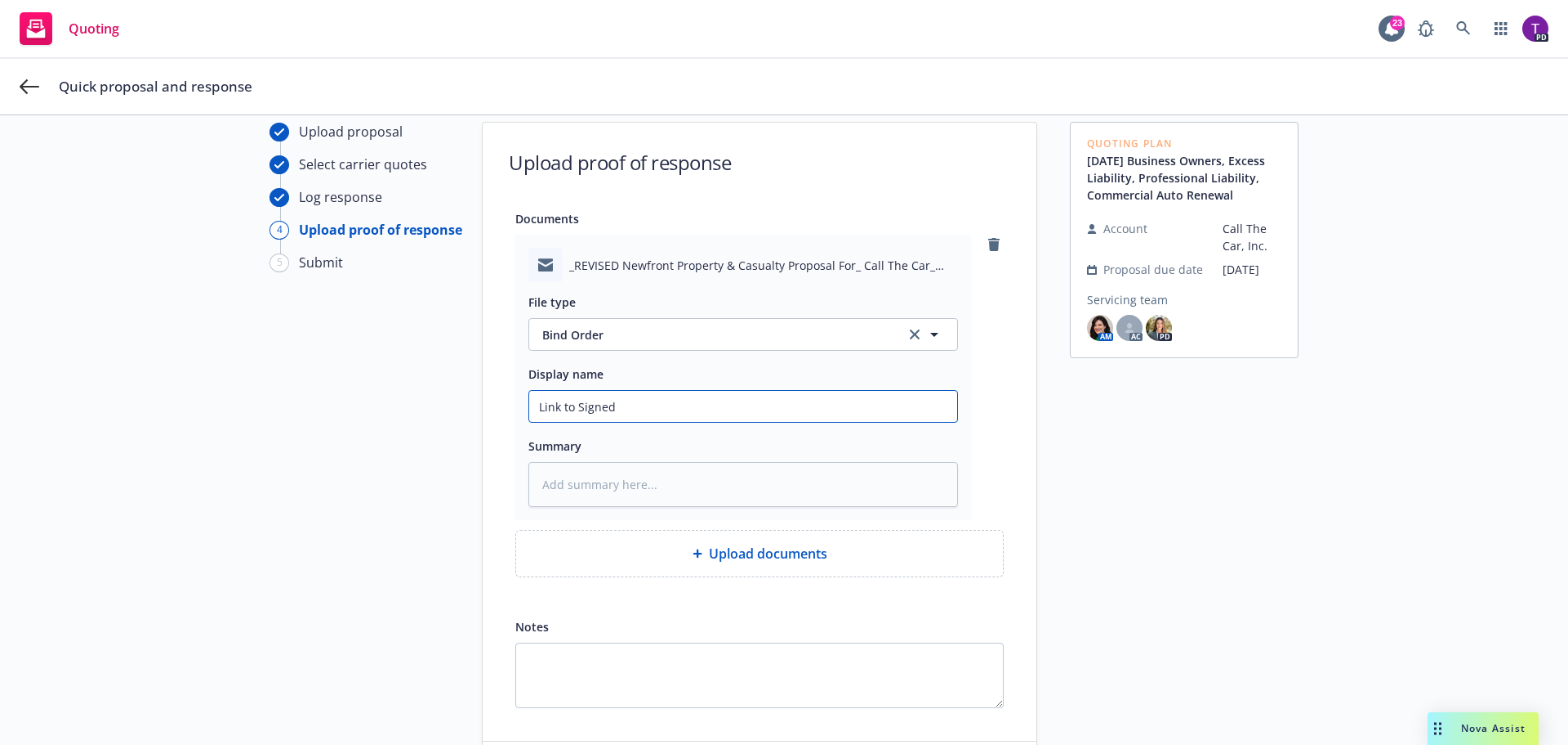
type input "Link to Signed p"
type textarea "x"
type input "Link to Signed"
type textarea "x"
type input "Link to Signed P"
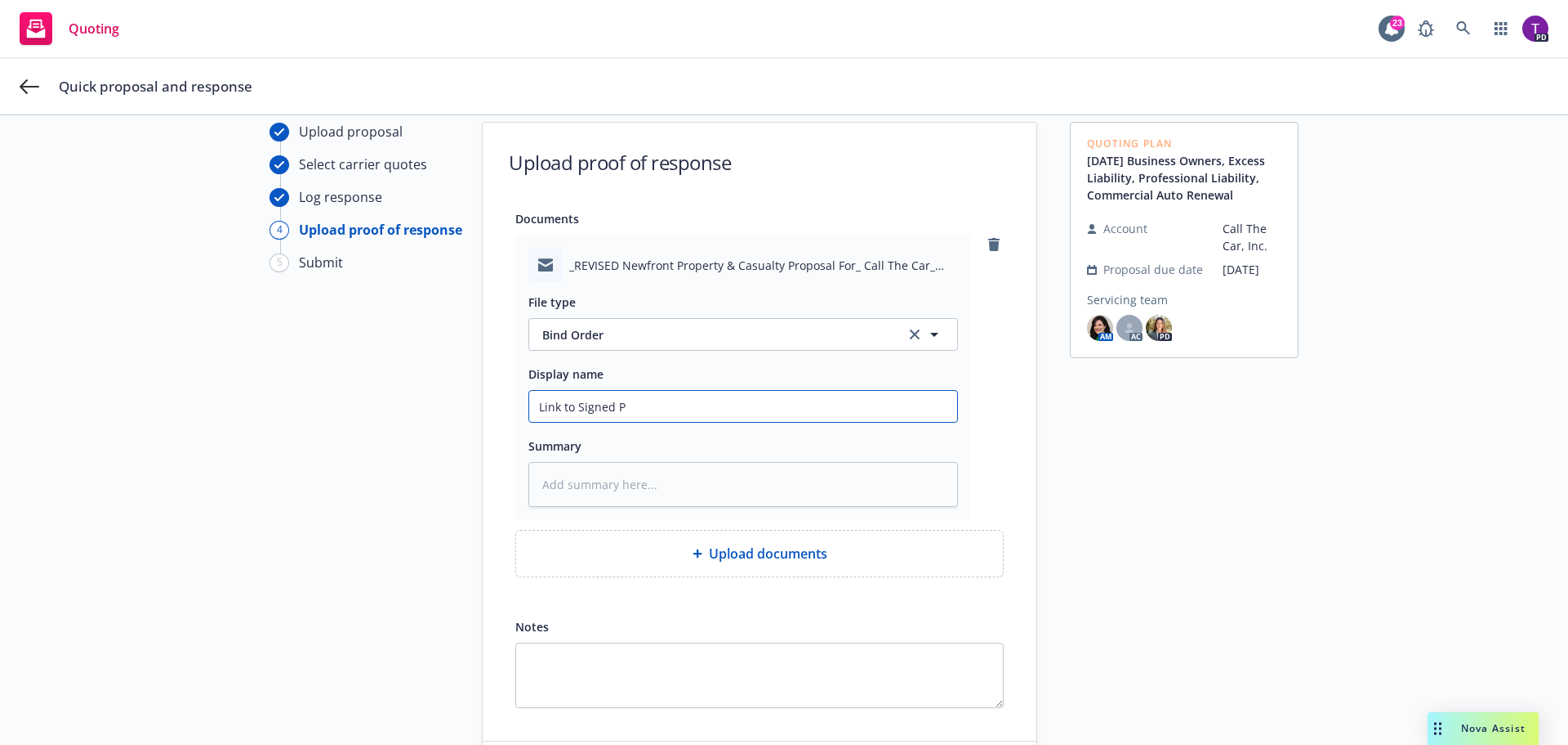
type textarea "x"
type input "Link to Signed Pr"
type textarea "x"
type input "Link to Signed Pro"
type textarea "x"
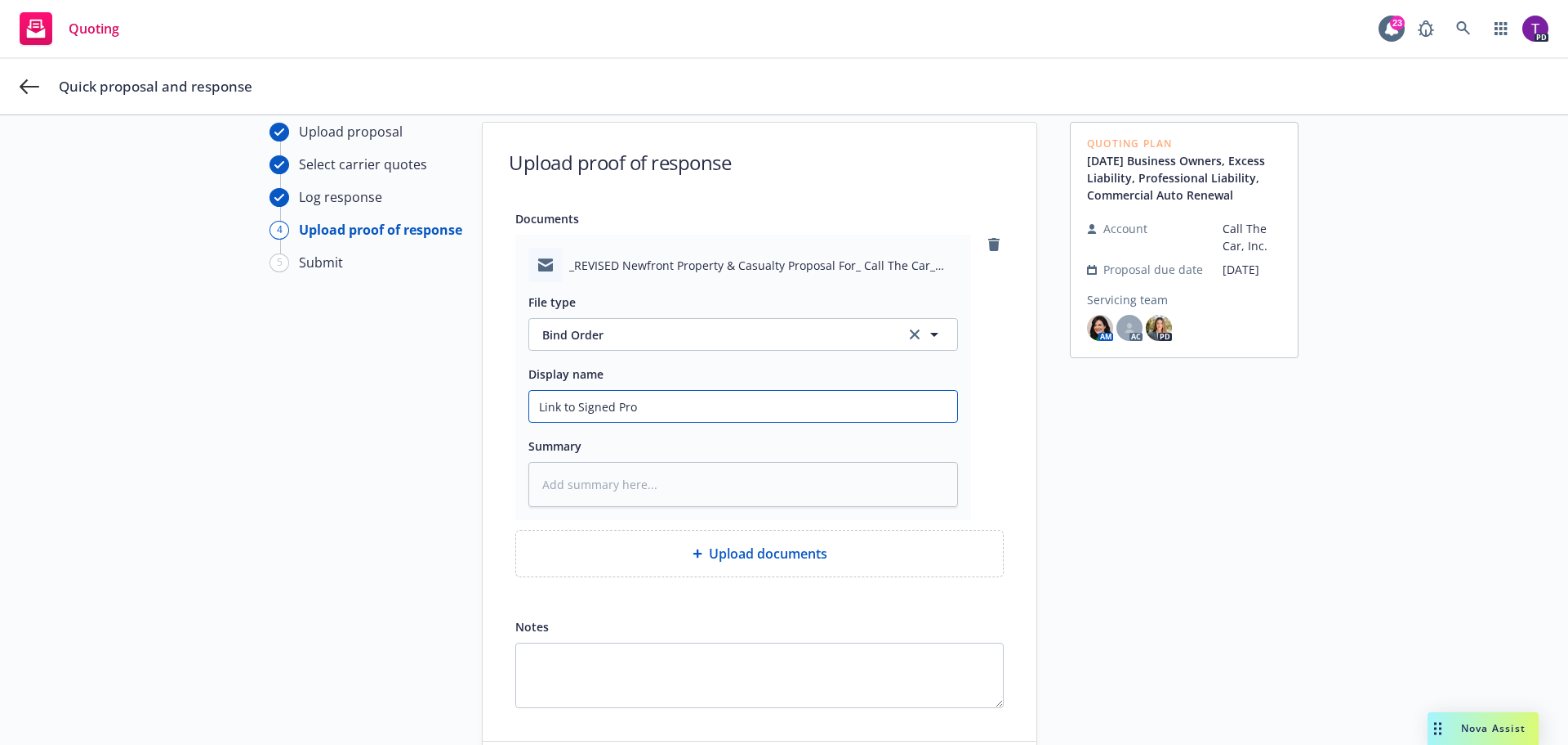
type input "Link to Signed Prop"
type textarea "x"
type input "Link to Signed Propos"
type textarea "x"
type input "Link to Signed Proposa"
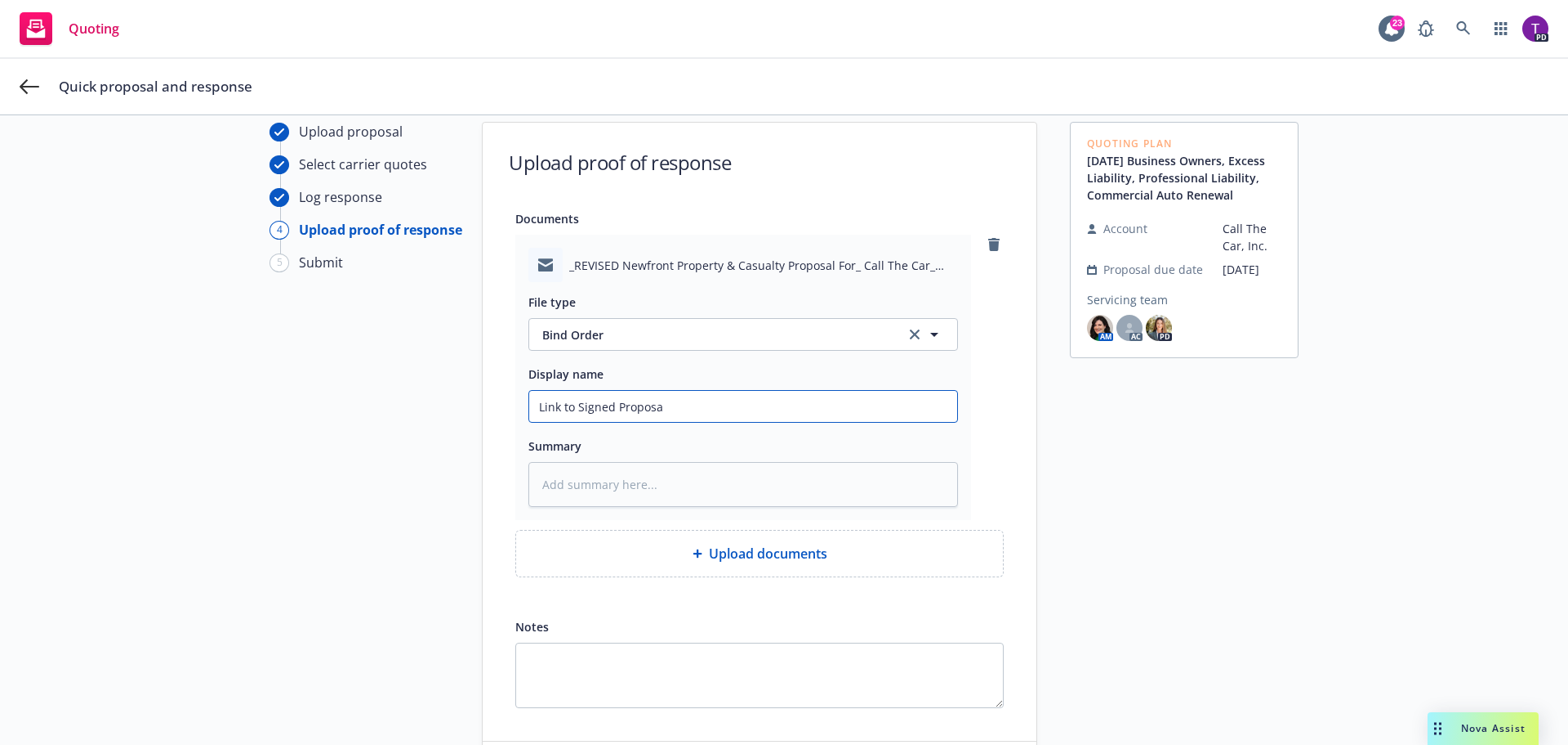
type textarea "x"
type input "Link to Signed Proposal"
drag, startPoint x: 729, startPoint y: 417, endPoint x: 459, endPoint y: 442, distance: 271.2
click at [459, 442] on div "Upload proposal Select carrier quotes Log response 4 Upload proof of response 5…" at bounding box center [784, 464] width 1529 height 686
type textarea "x"
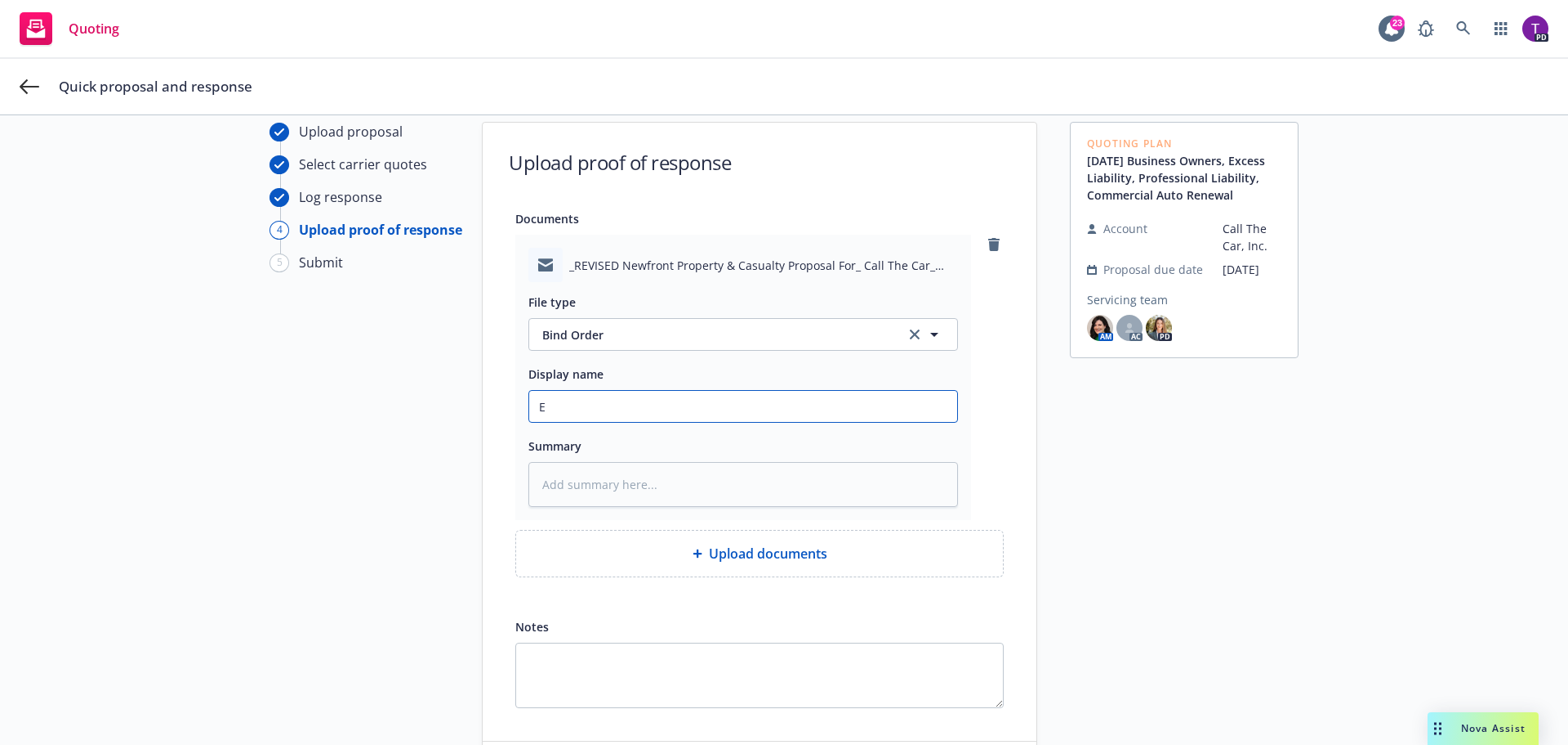
type input "Em"
type textarea "x"
type input "Ema"
type textarea "x"
type input "Email"
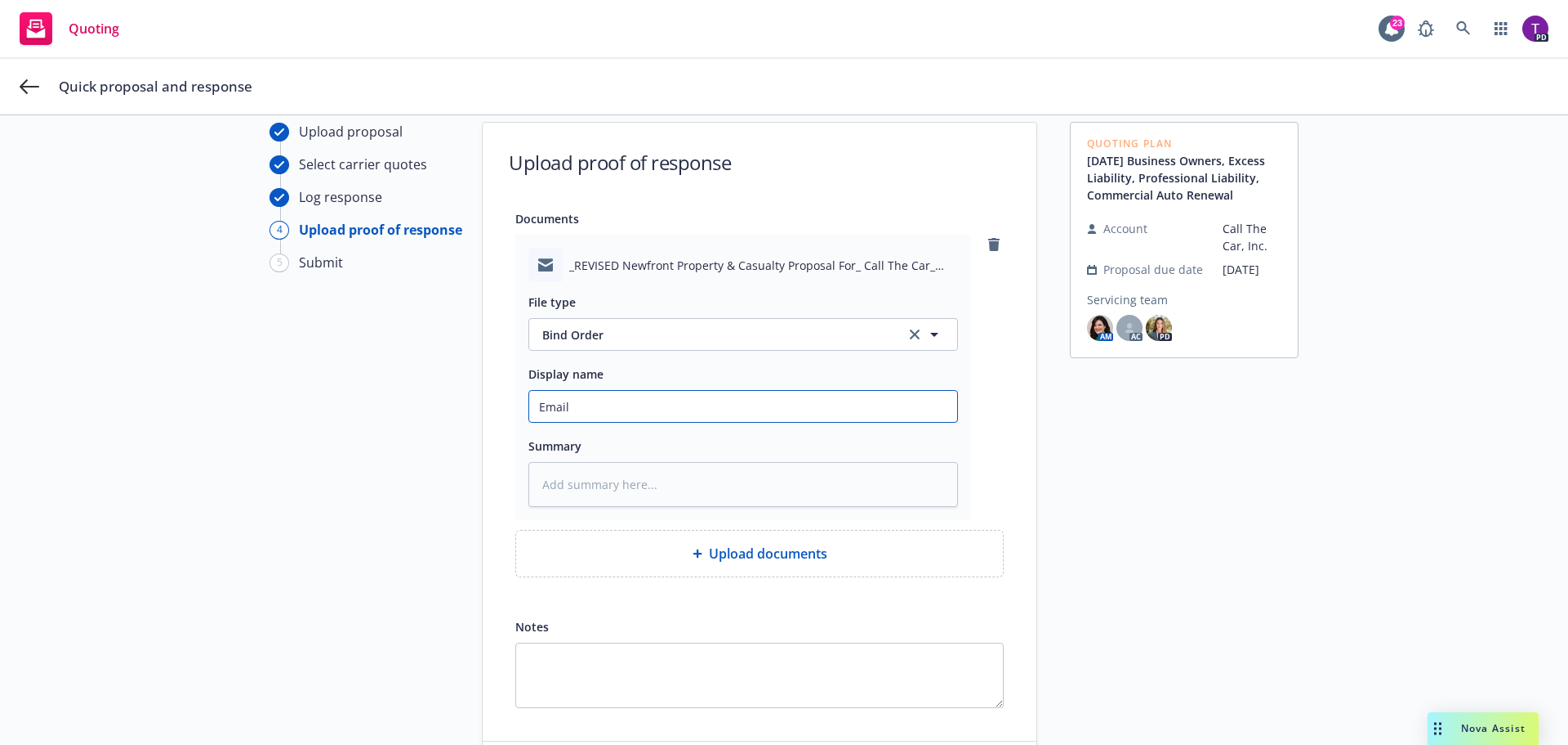
type textarea "x"
type input "Email"
type textarea "x"
type input "Email c"
type textarea "x"
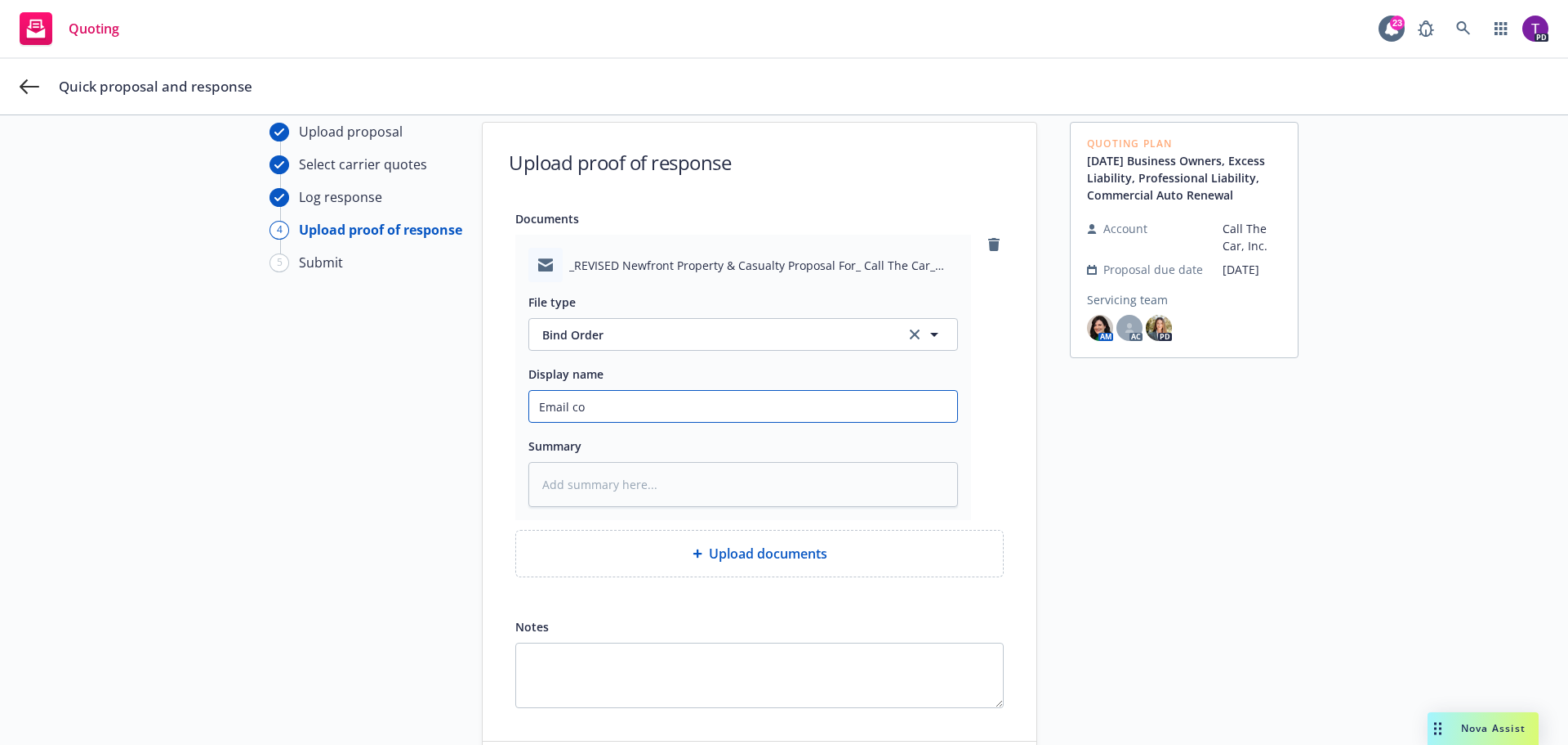
type input "Email con"
type textarea "x"
type input "Email conf"
type textarea "x"
type input "Email confim"
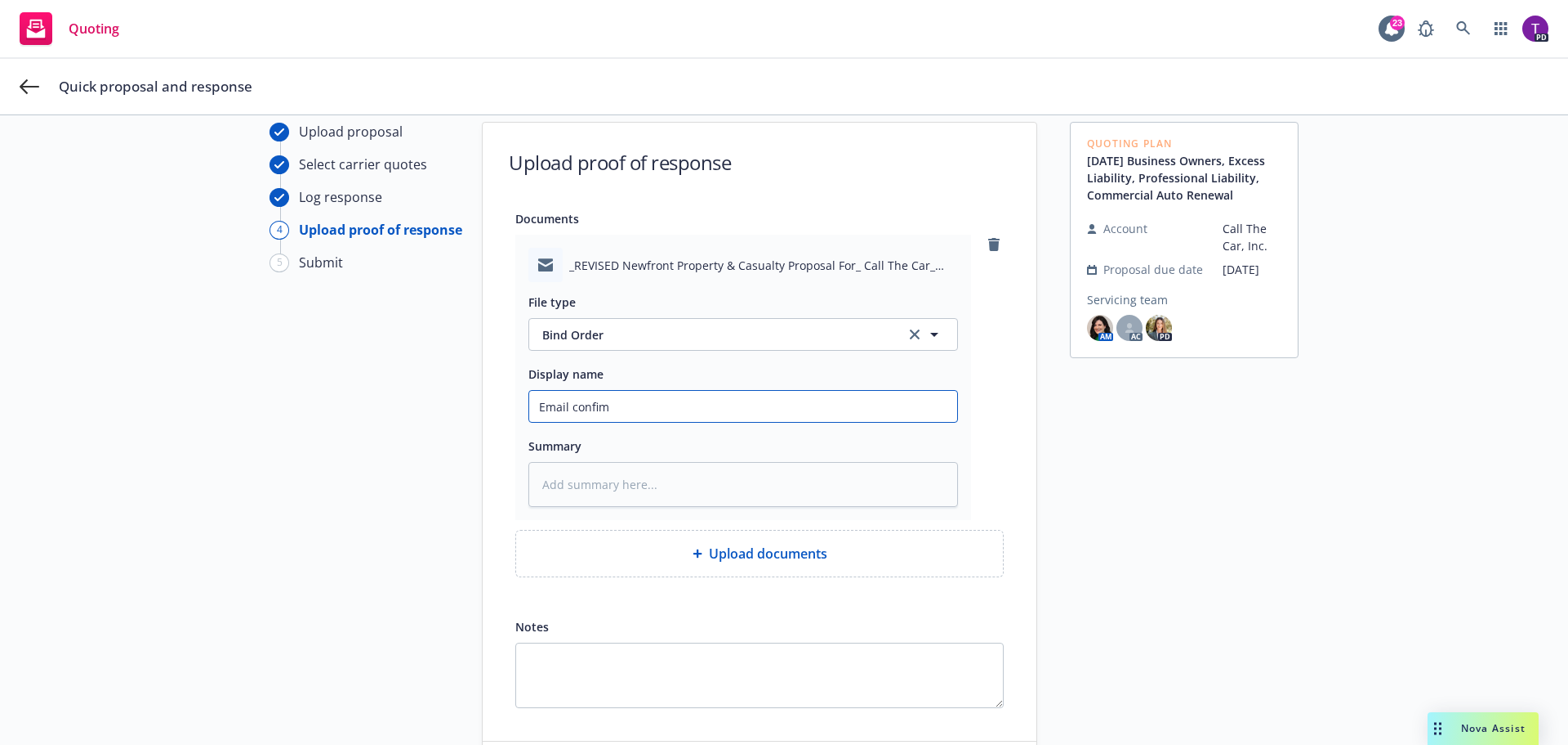
type textarea "x"
type input "Email confimr"
type textarea "x"
type input "Email confimrin"
type textarea "x"
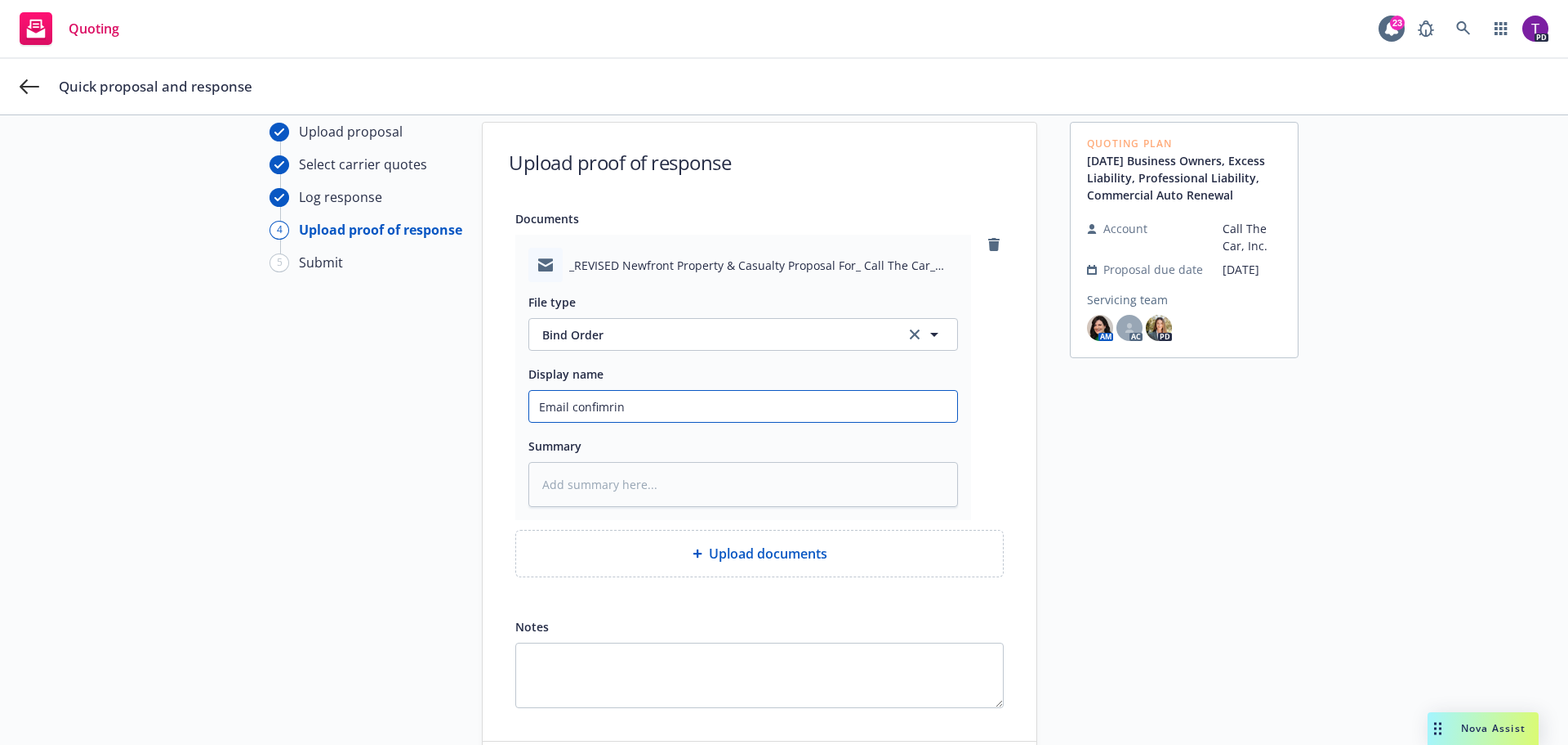
type input "Email confimring"
type textarea "x"
type input "Email confimrin"
type textarea "x"
type input "Email confimri"
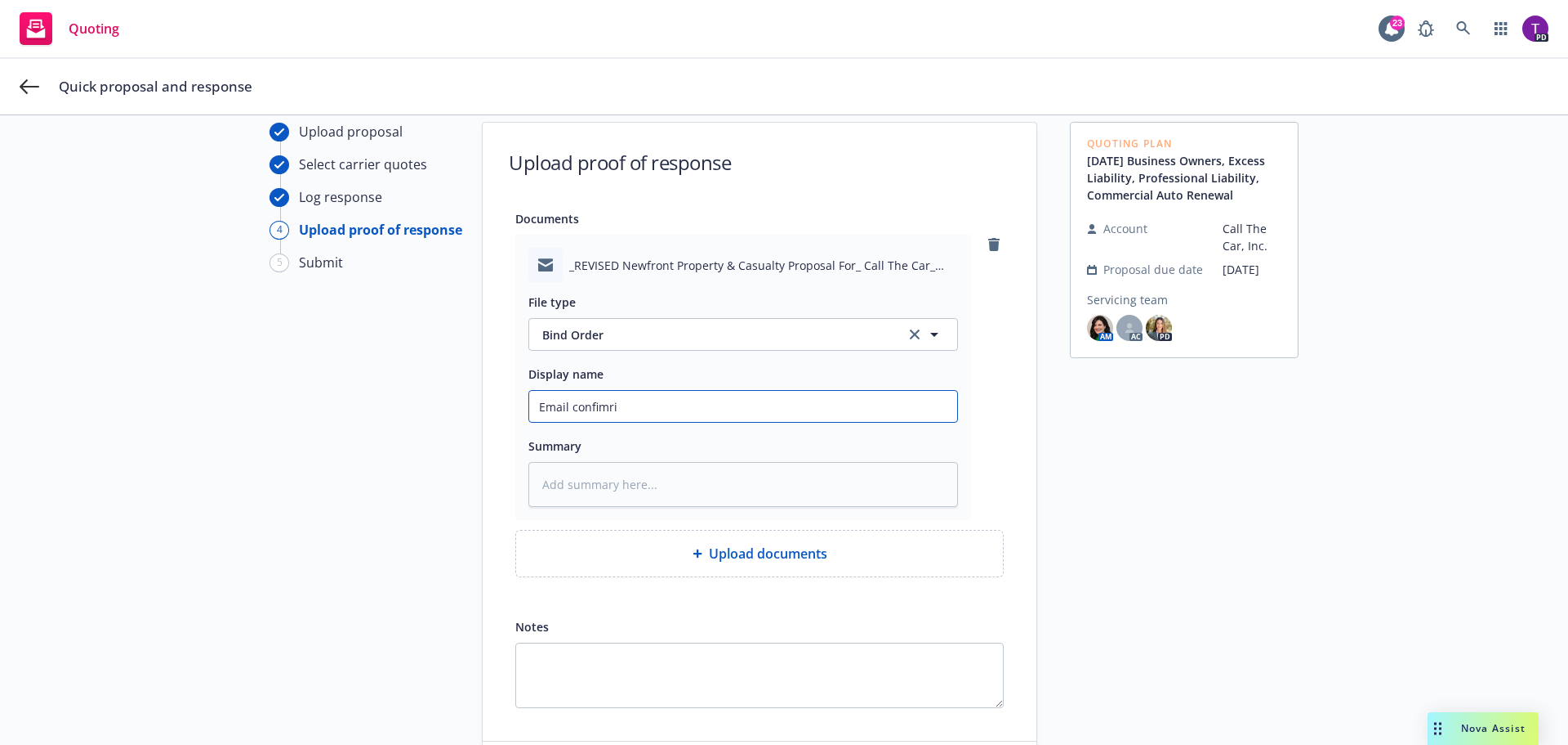
type textarea "x"
type input "Email confimr"
type textarea "x"
type input "Email confim"
type textarea "x"
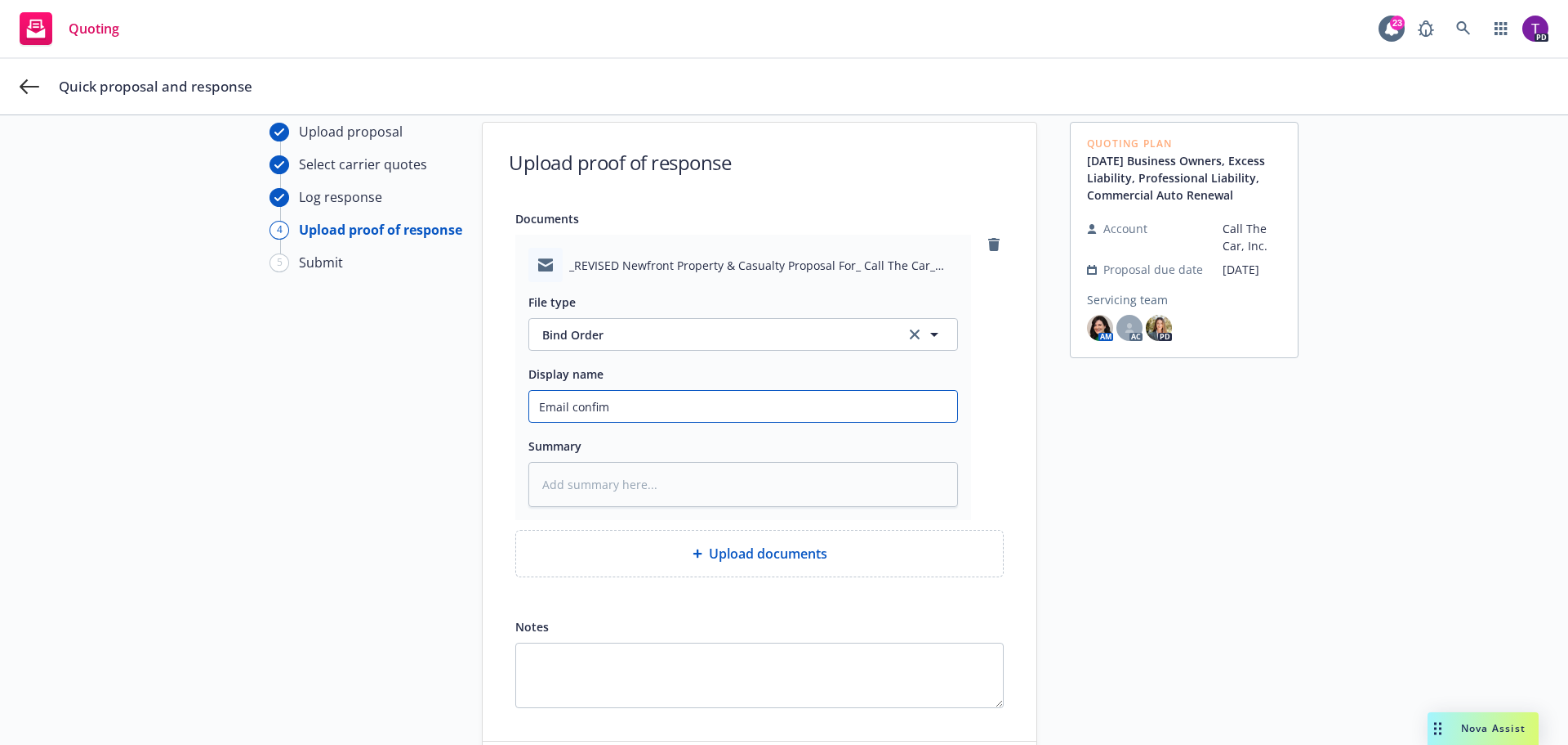
type input "Email confi"
type textarea "x"
type input "Email confir"
type textarea "x"
type input "Email confirm"
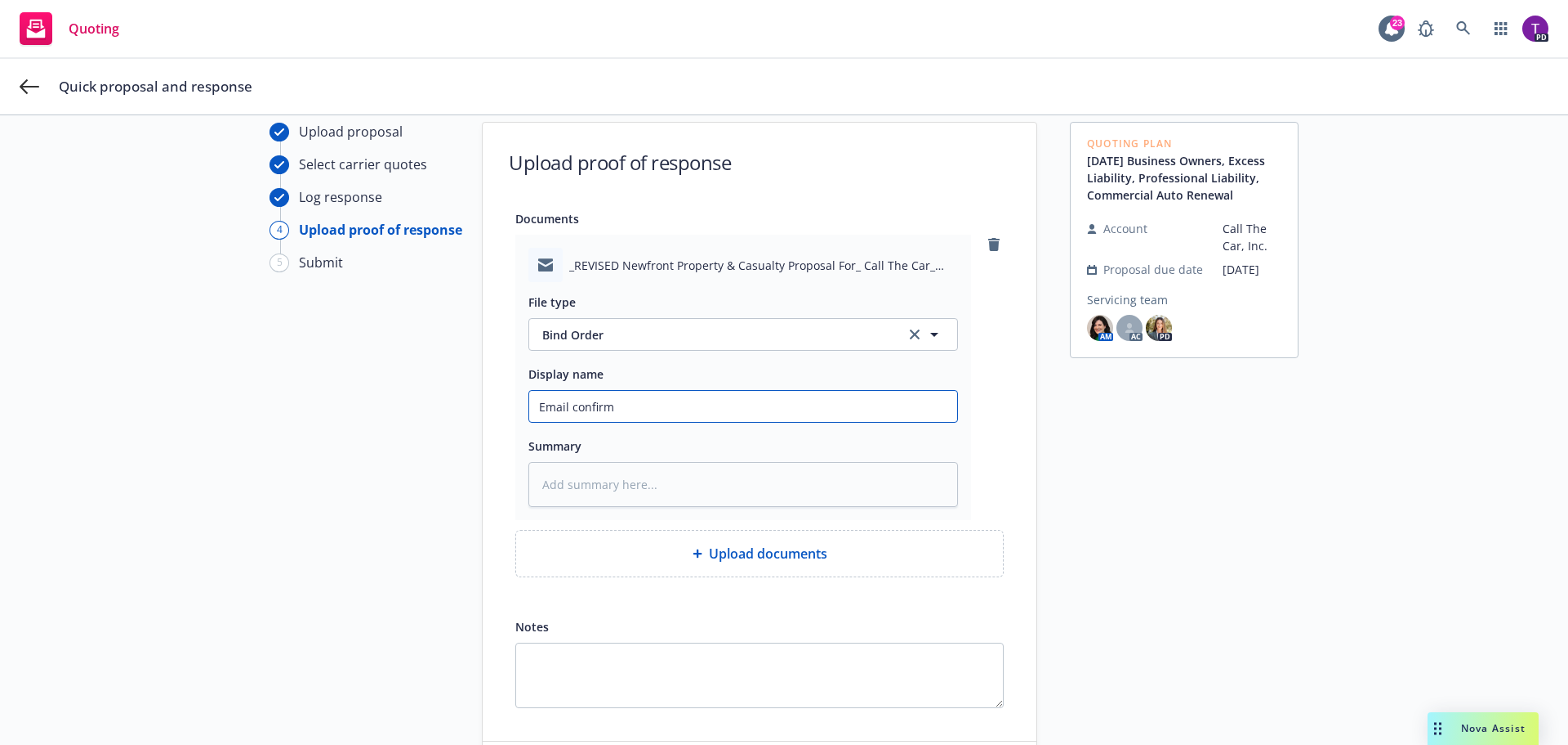
type textarea "x"
type input "Email confirmin"
type textarea "x"
type input "Email confirming"
type textarea "x"
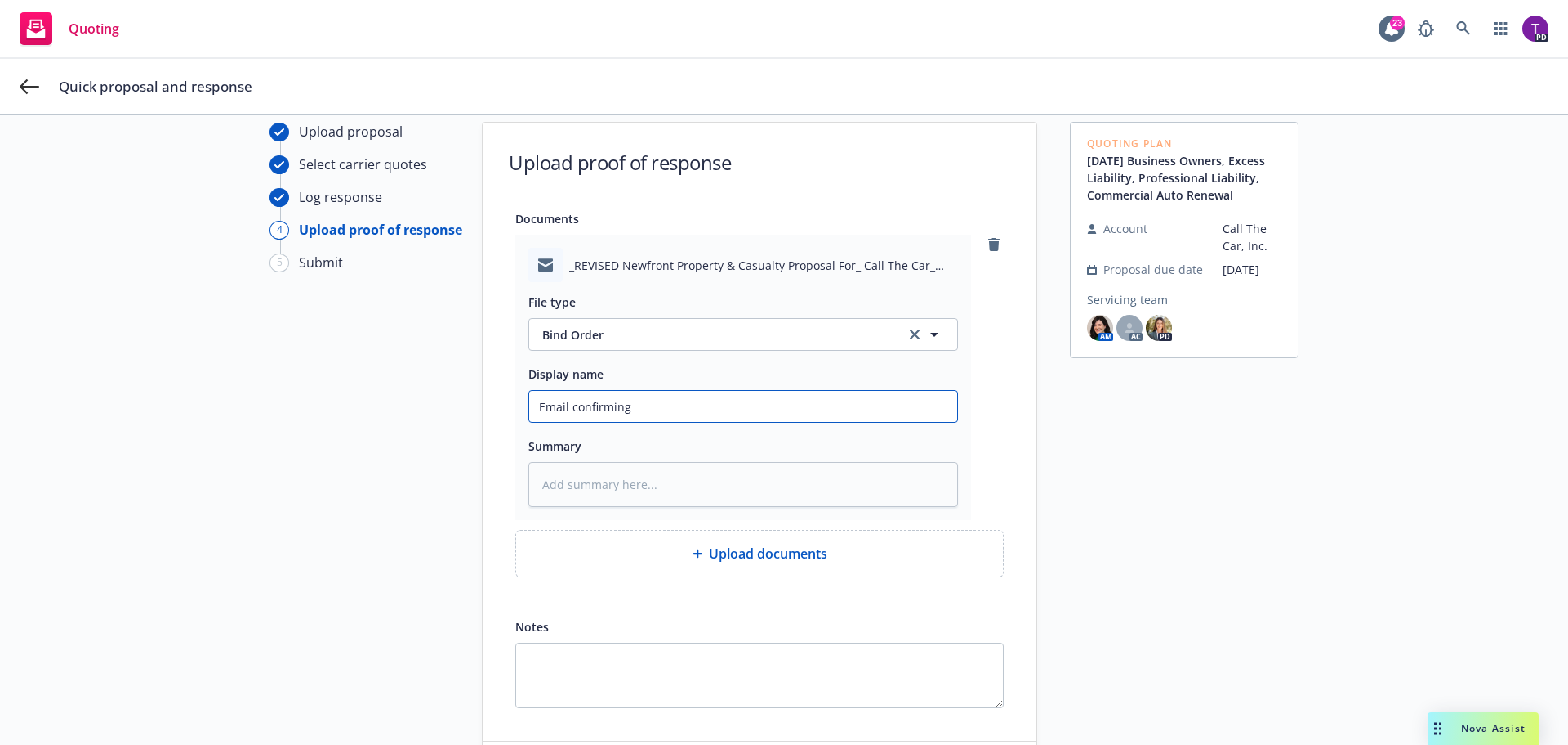
type input "Email confirming"
type textarea "x"
type input "Email confirming c"
type textarea "x"
type input "Email confirming"
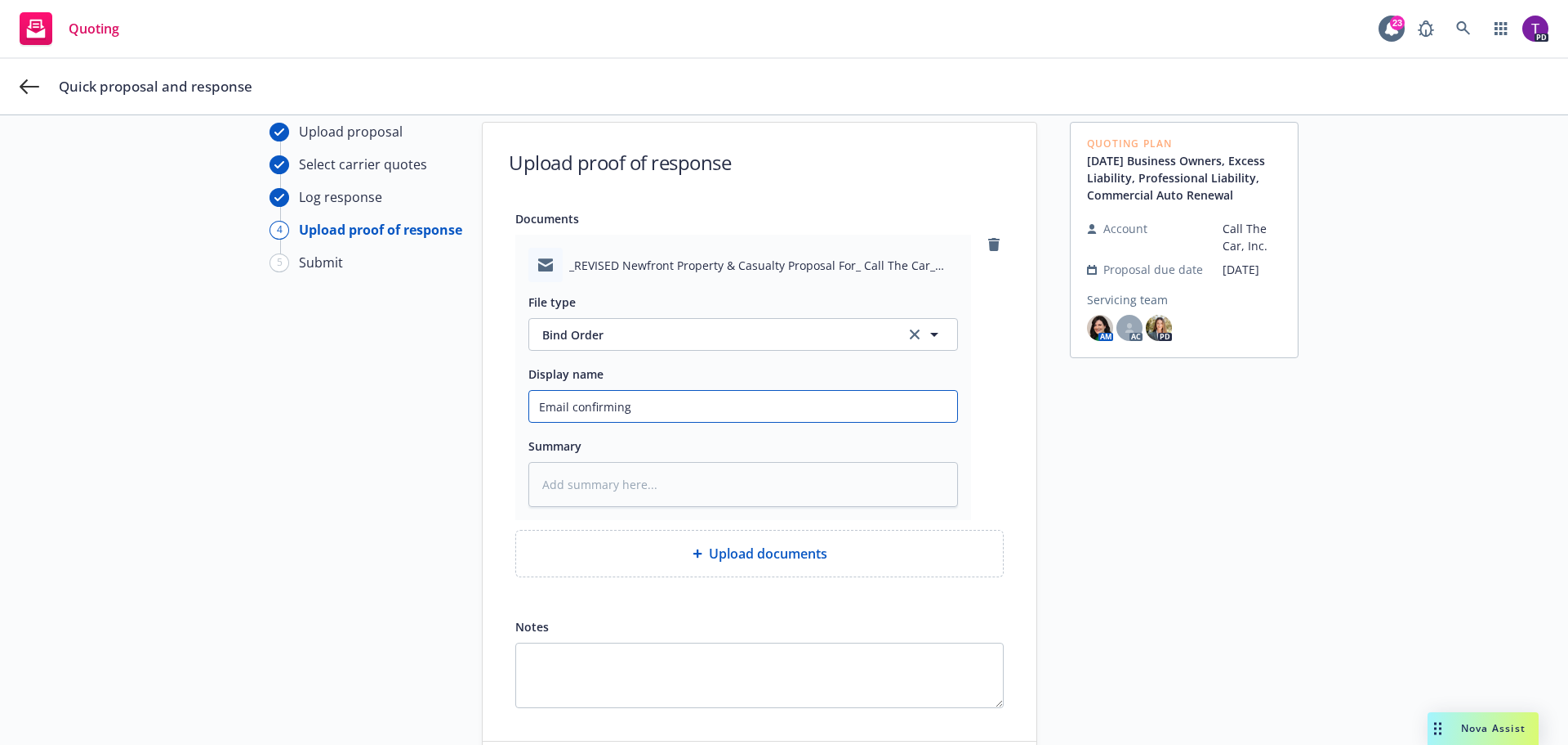
type textarea "x"
type input "Email confirming p"
type textarea "x"
type input "Email confirming pro"
type textarea "x"
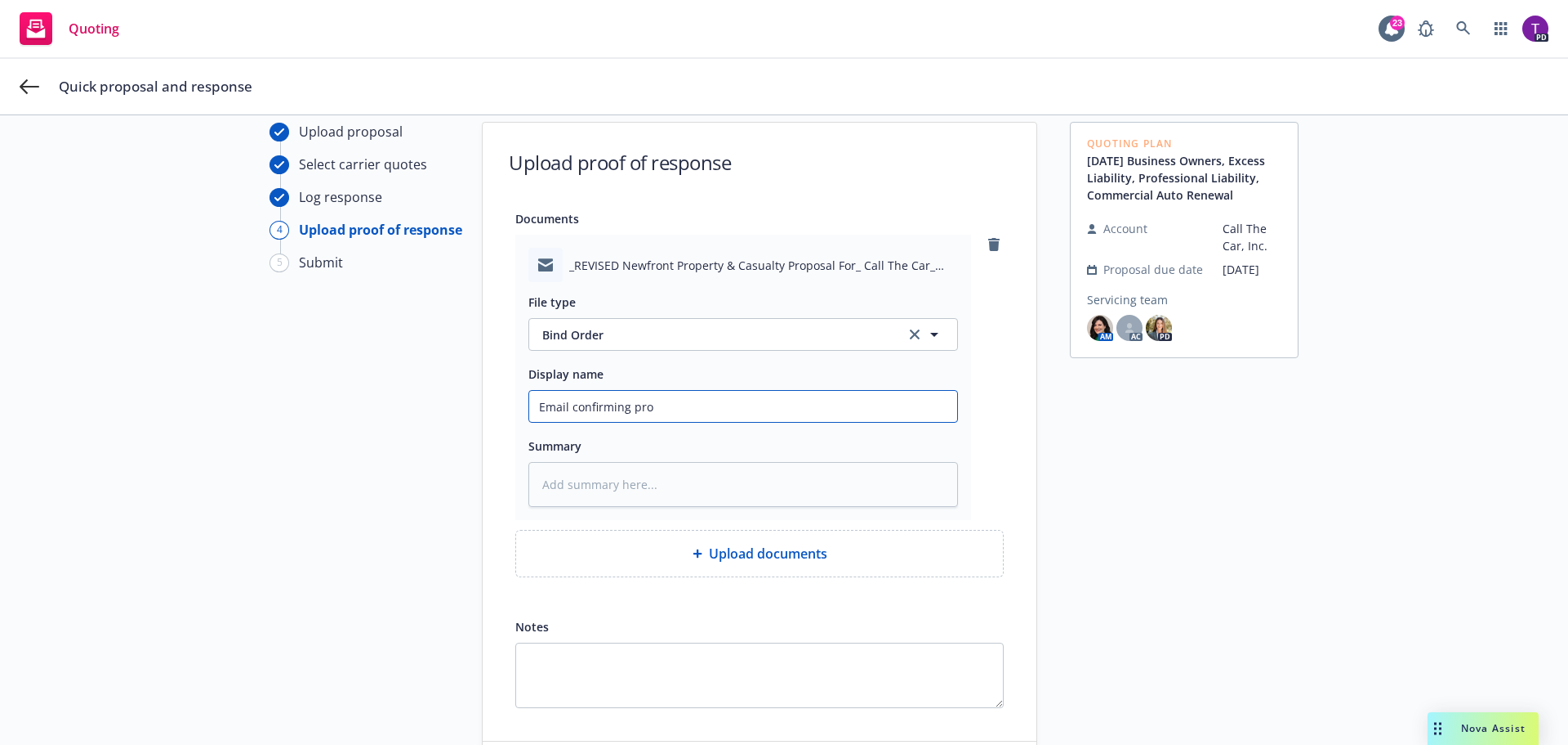
type input "Email confirming prop"
type textarea "x"
type input "Email confirming propo"
type textarea "x"
type input "Email confirming propos"
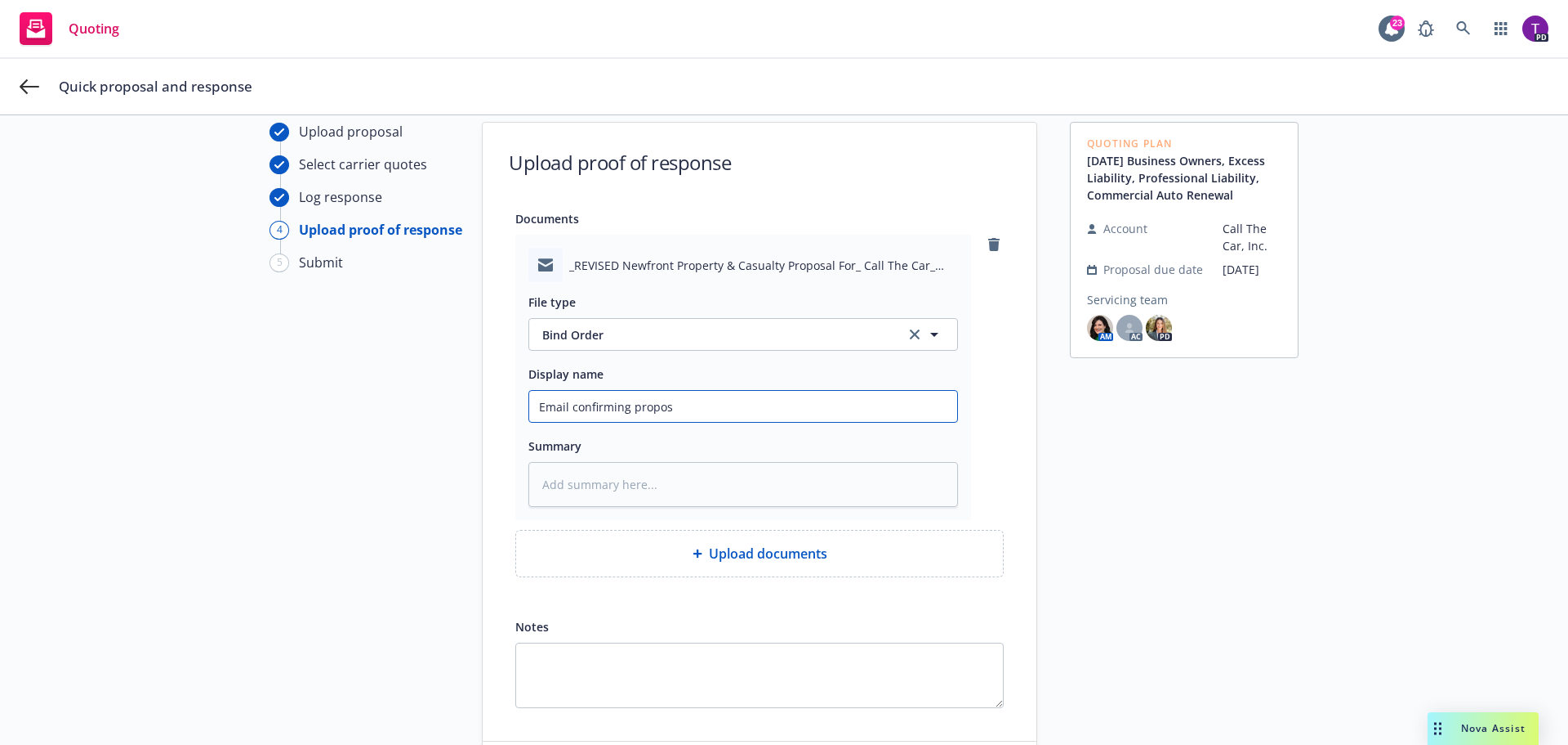
type textarea "x"
type input "Email confirming proposa"
type textarea "x"
type input "Email confirming proposal"
type textarea "x"
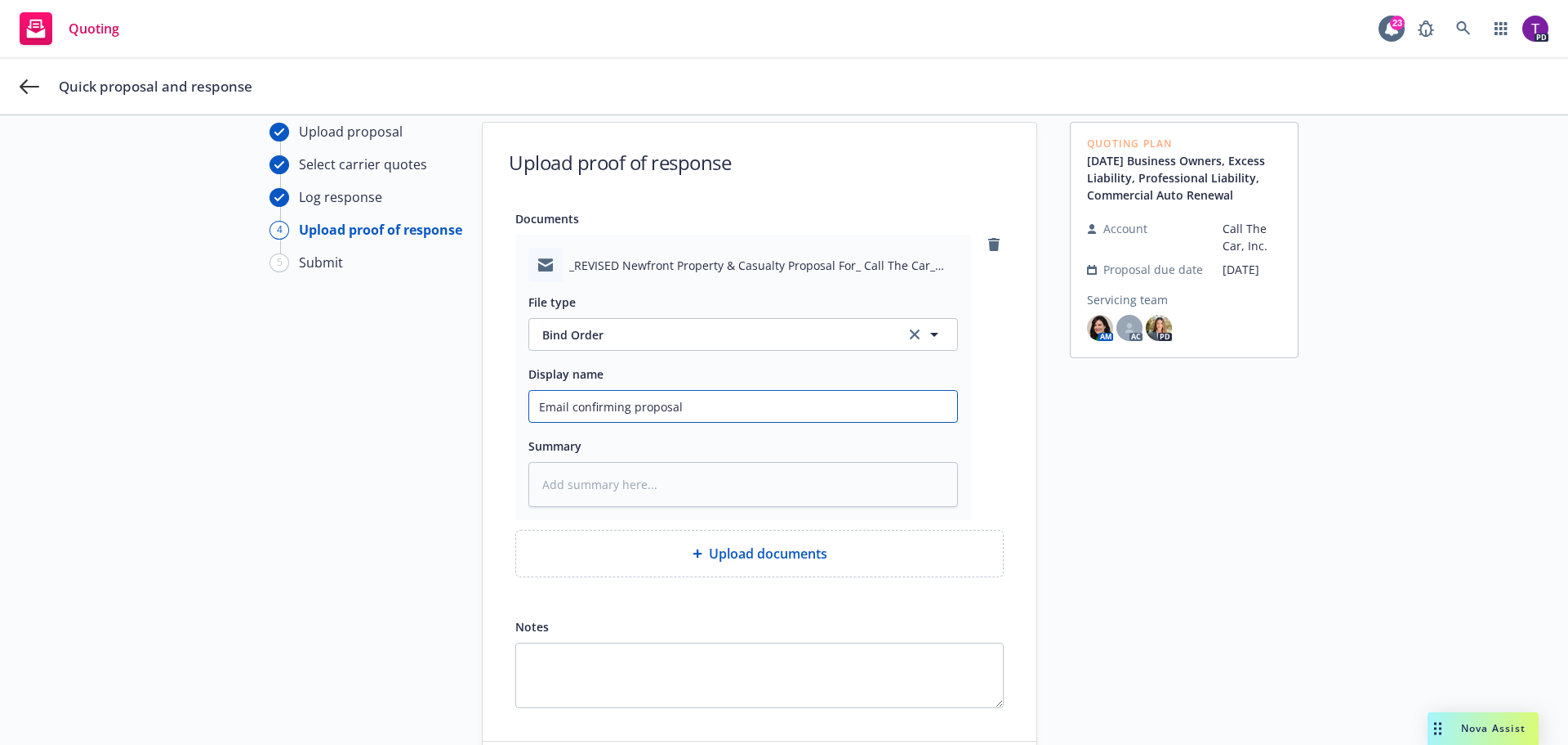
type input "Email confirming proposal"
type textarea "x"
type input "Email confirming proposal ha"
type textarea "x"
type input "Email confirming proposal has"
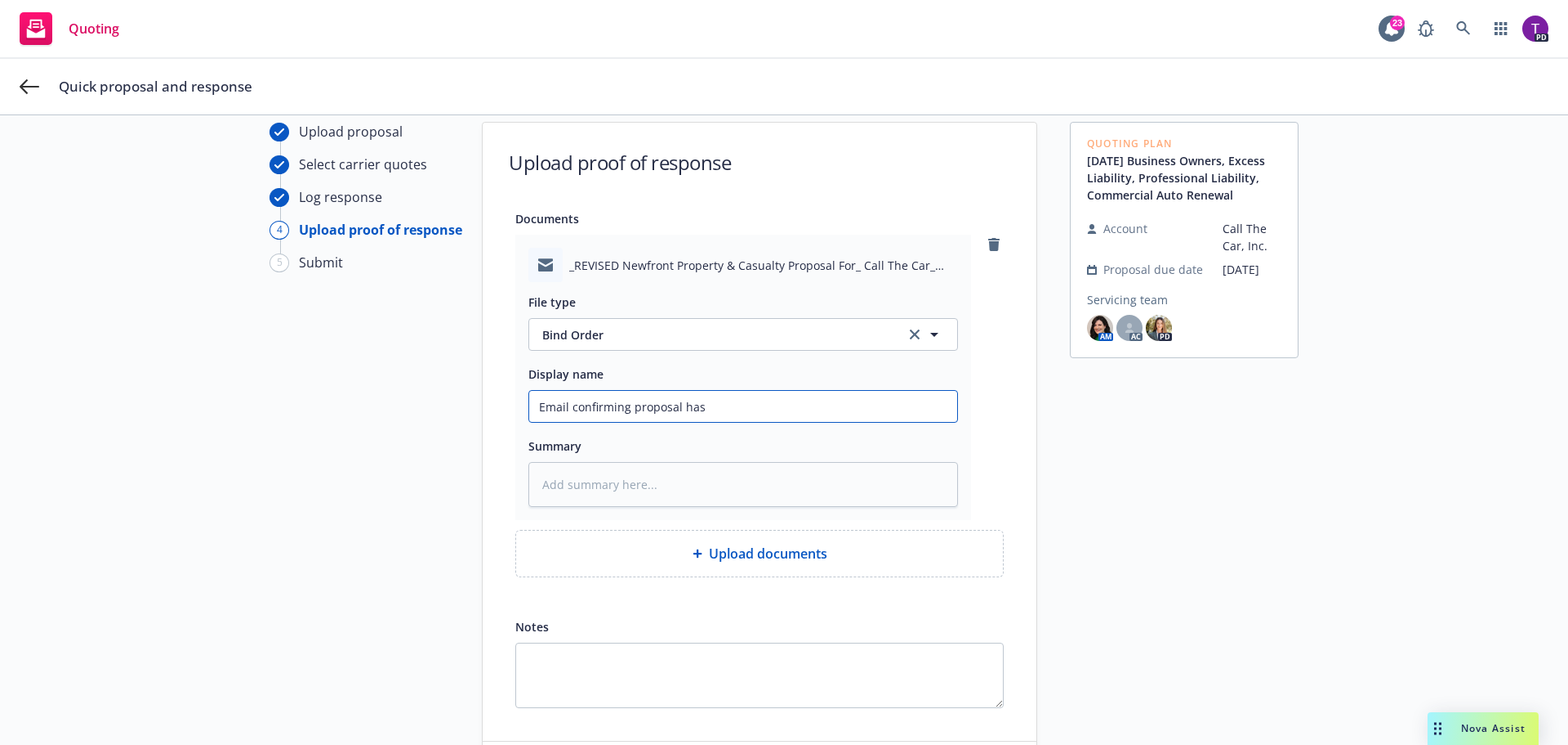
type textarea "x"
type input "Email confirming proposal has b"
type textarea "x"
type input "Email confirming proposal has be"
type textarea "x"
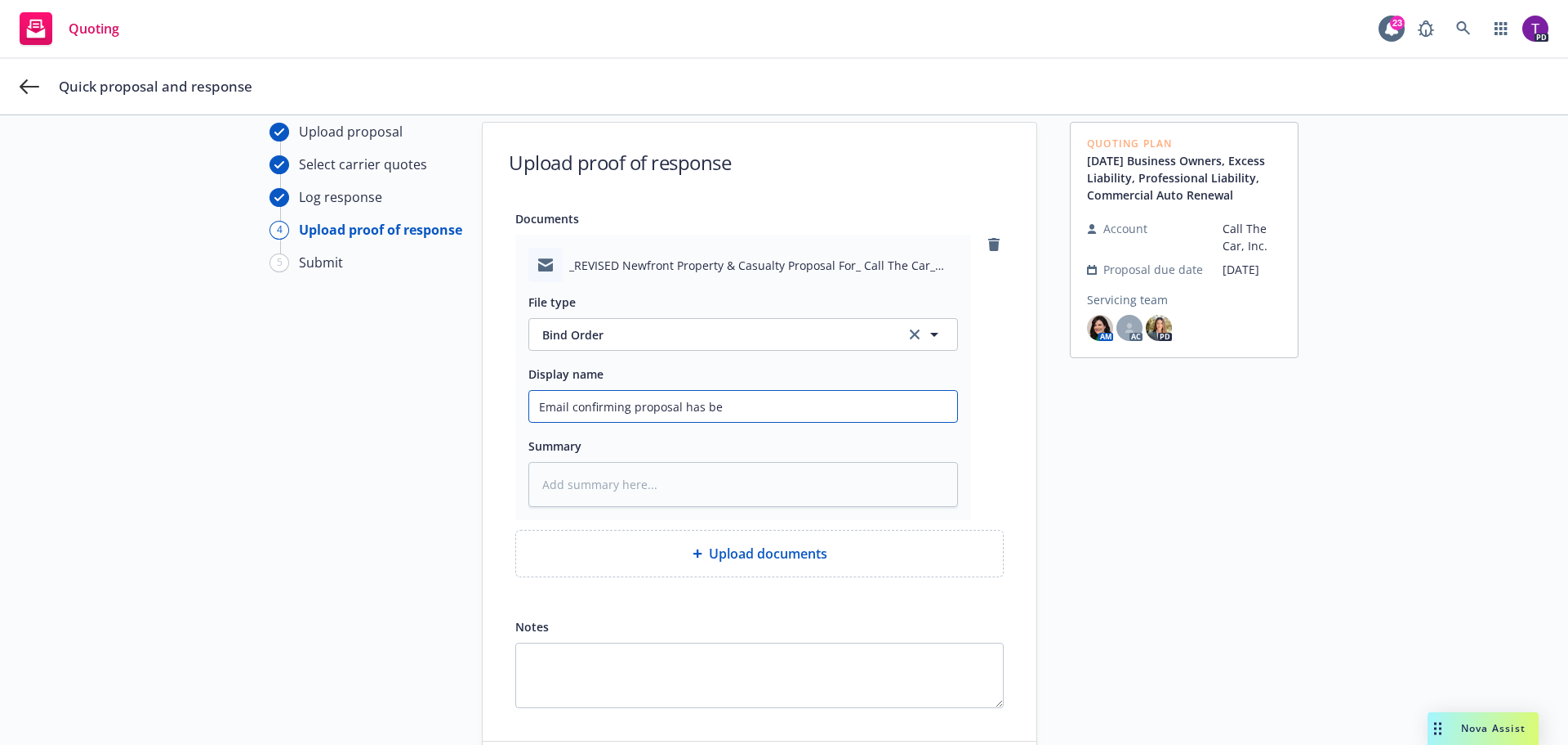
type input "Email confirming proposal has bee"
type textarea "x"
type input "Email confirming proposal has been"
type textarea "x"
type input "Email confirming proposal has been"
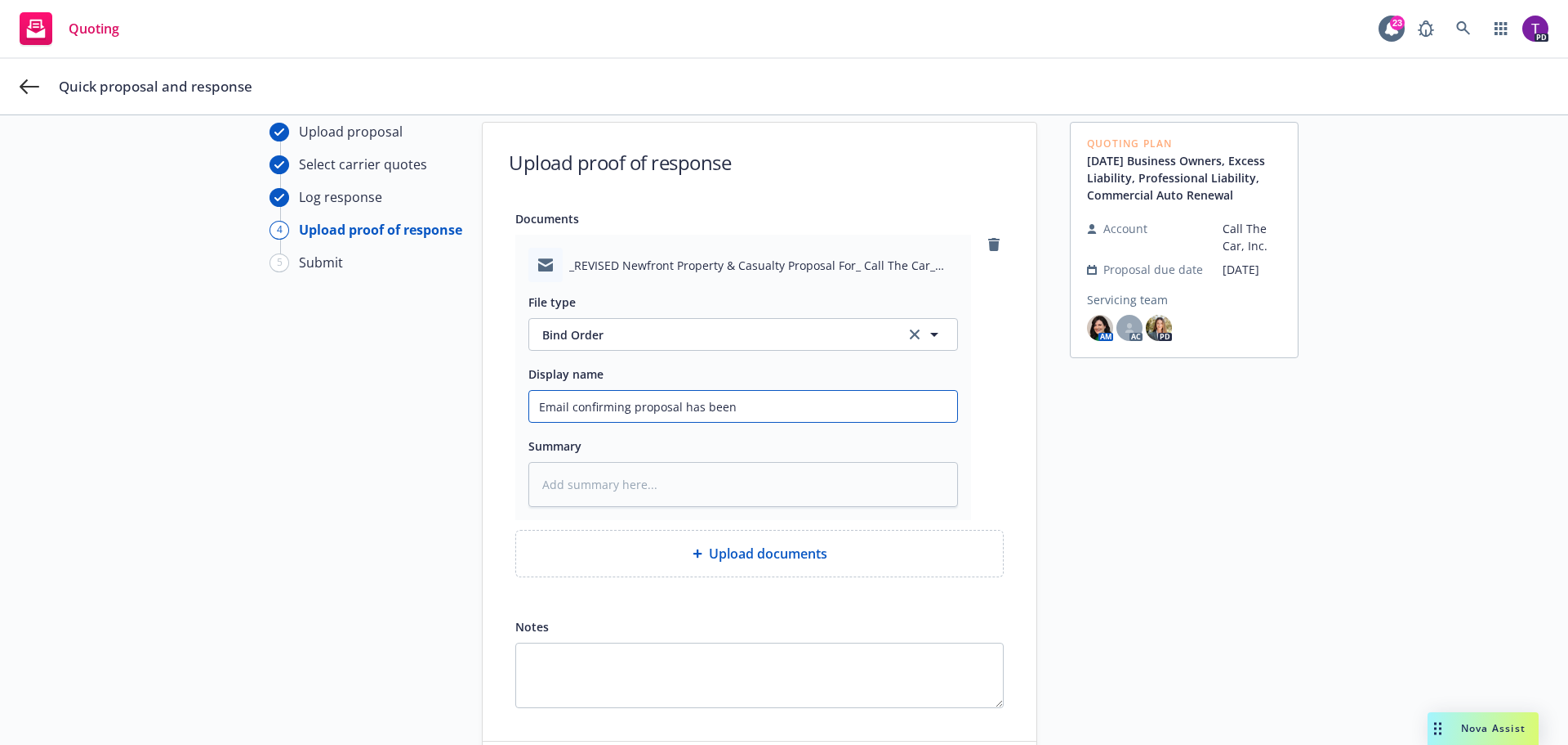
type textarea "x"
type input "Email confirming proposal has been s"
type textarea "x"
type input "Email confirming proposal has been si"
type textarea "x"
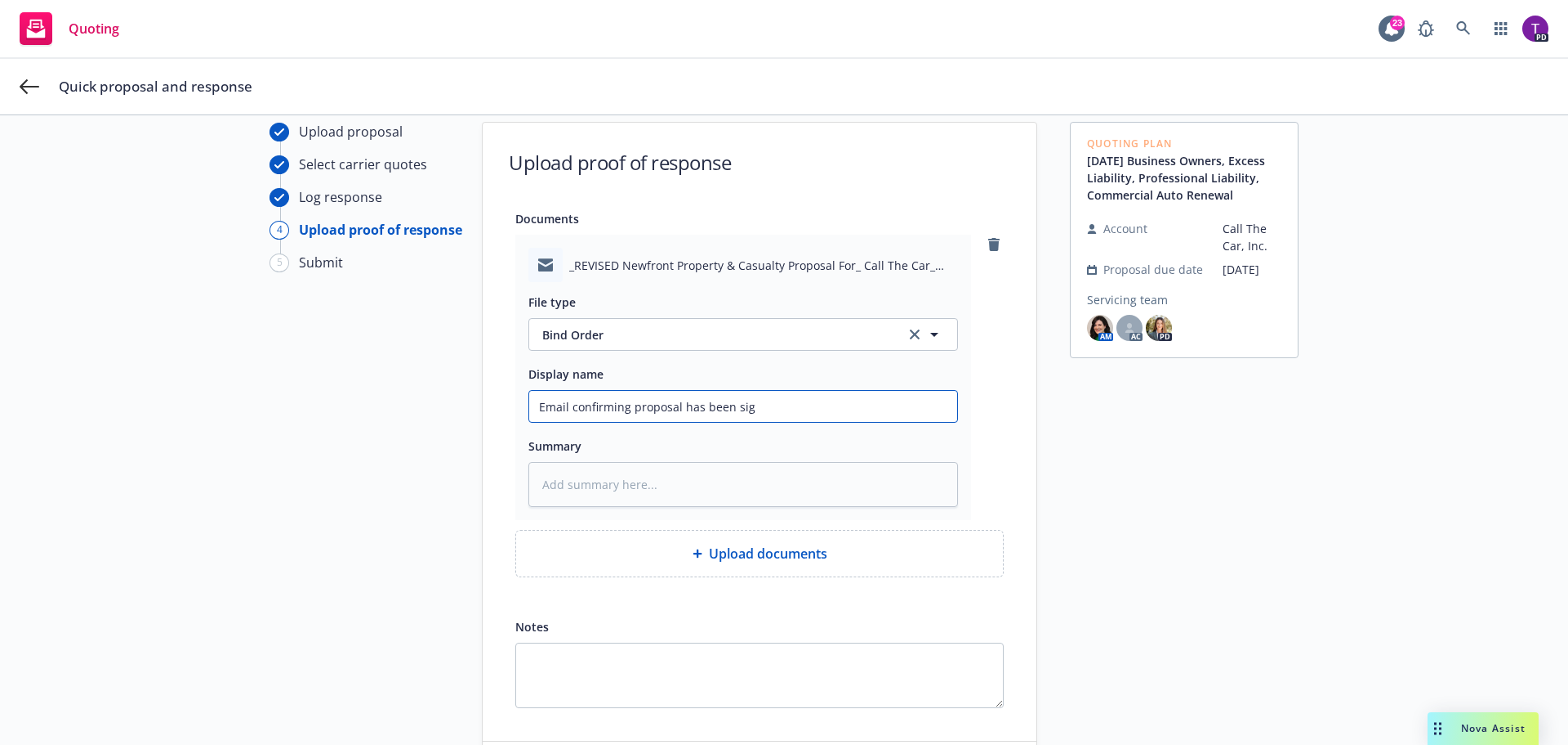
type input "Email confirming proposal has been sign"
type textarea "x"
type input "Email confirming proposal has been signe"
type textarea "x"
type input "Email confirming proposal has been signed"
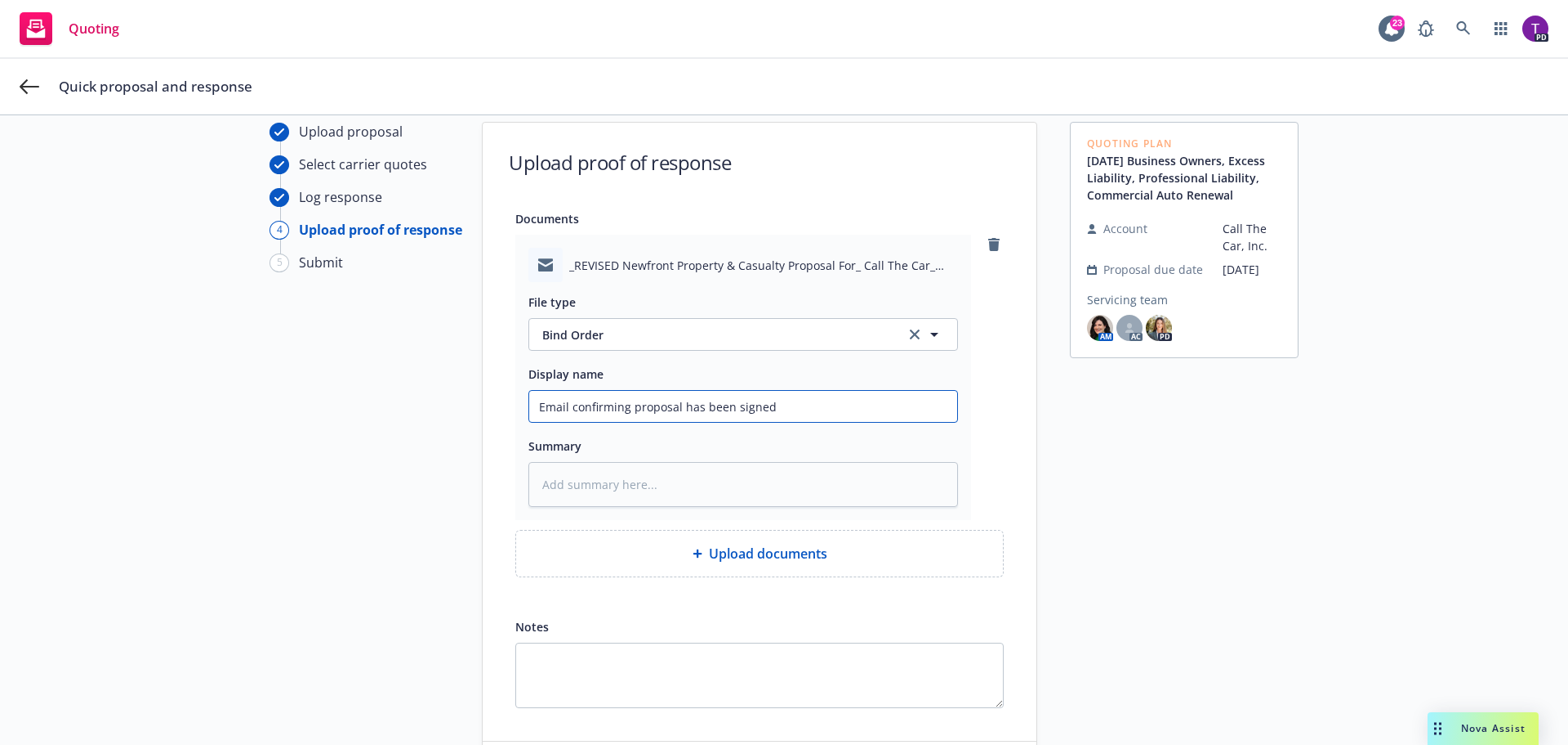
click at [532, 412] on input "Email confirming proposal has been signed" at bounding box center [743, 406] width 428 height 31
type textarea "x"
type input "9Email confirming proposal has been signed"
type textarea "x"
type input "9/Email confirming proposal has been signed"
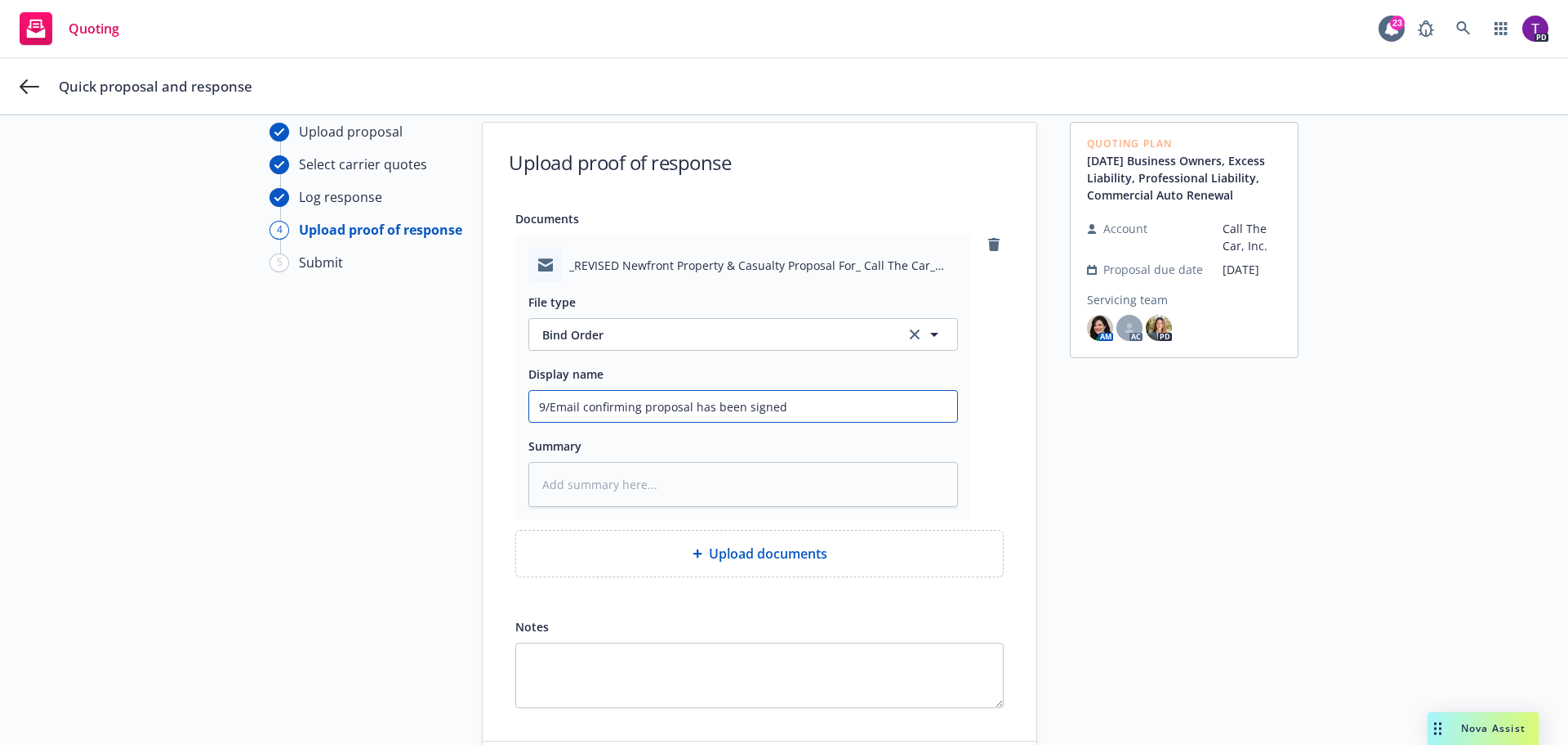
type textarea "x"
type input "9/2Email confirming proposal has been signed"
type textarea "x"
type input "9/26Email confirming proposal has been signed"
type textarea "x"
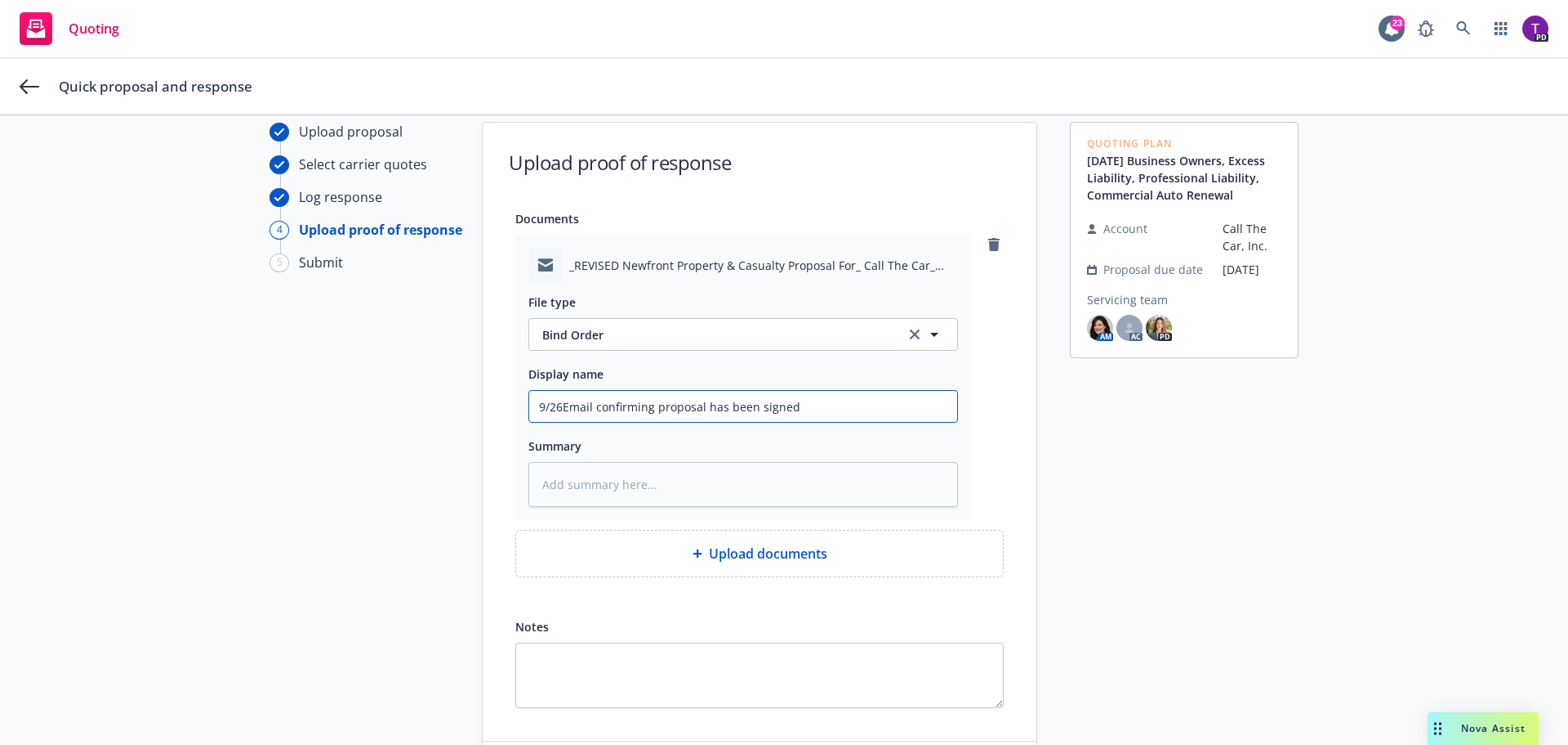
type input "9/26/Email confirming proposal has been signed"
type textarea "x"
type input "9/26/2Email confirming proposal has been signed"
type textarea "x"
type input "9/26/25Email confirming proposal has been signed"
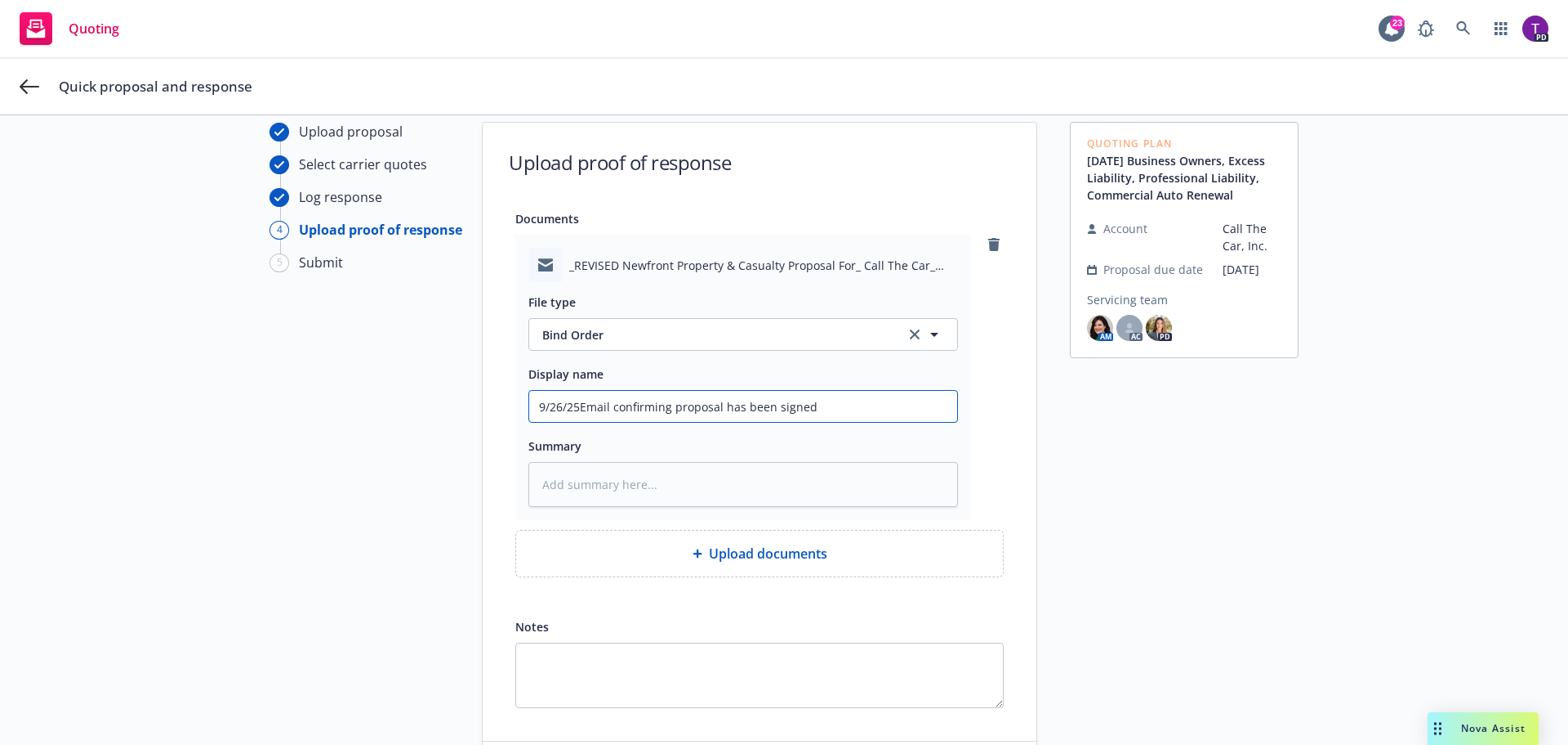
type textarea "x"
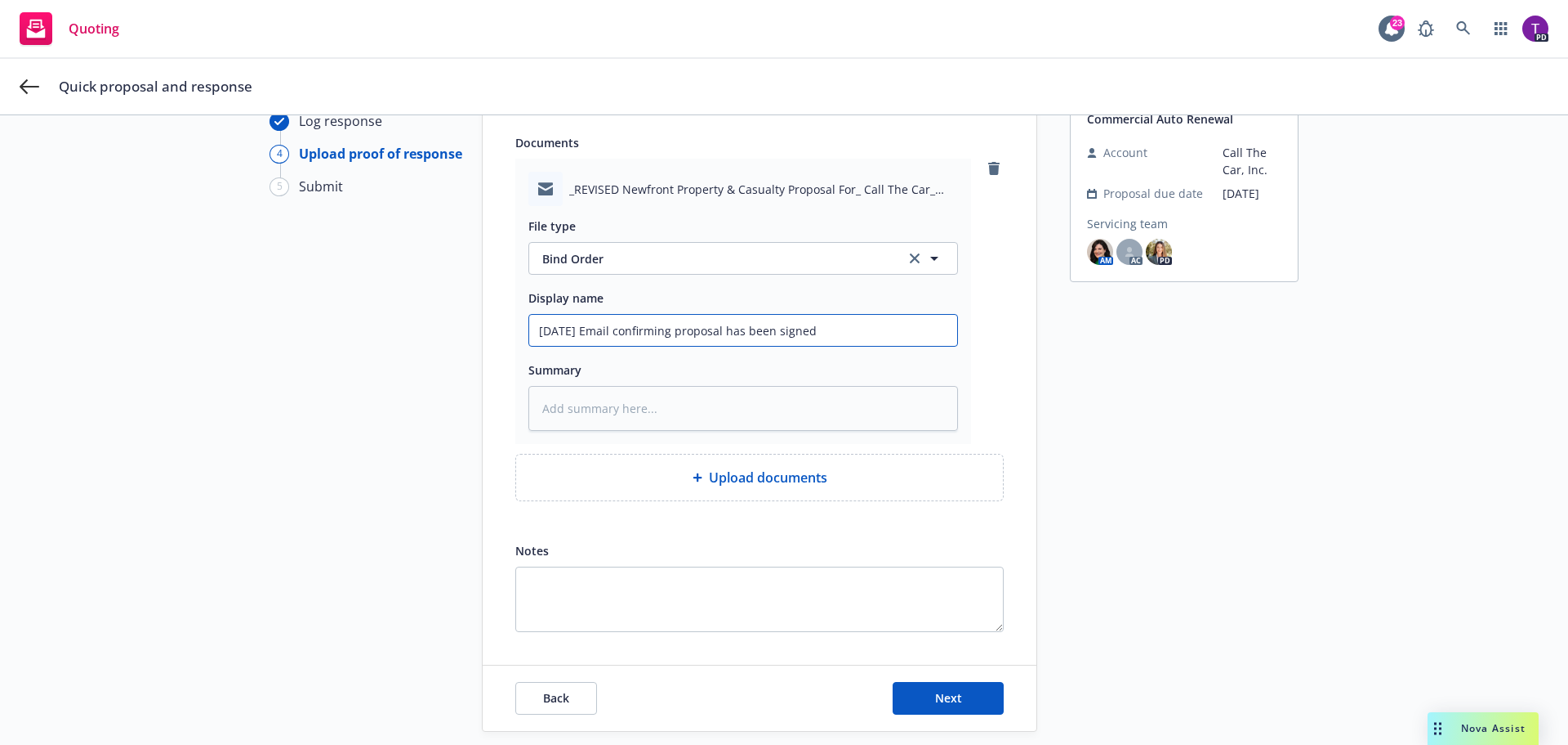
scroll to position [187, 0]
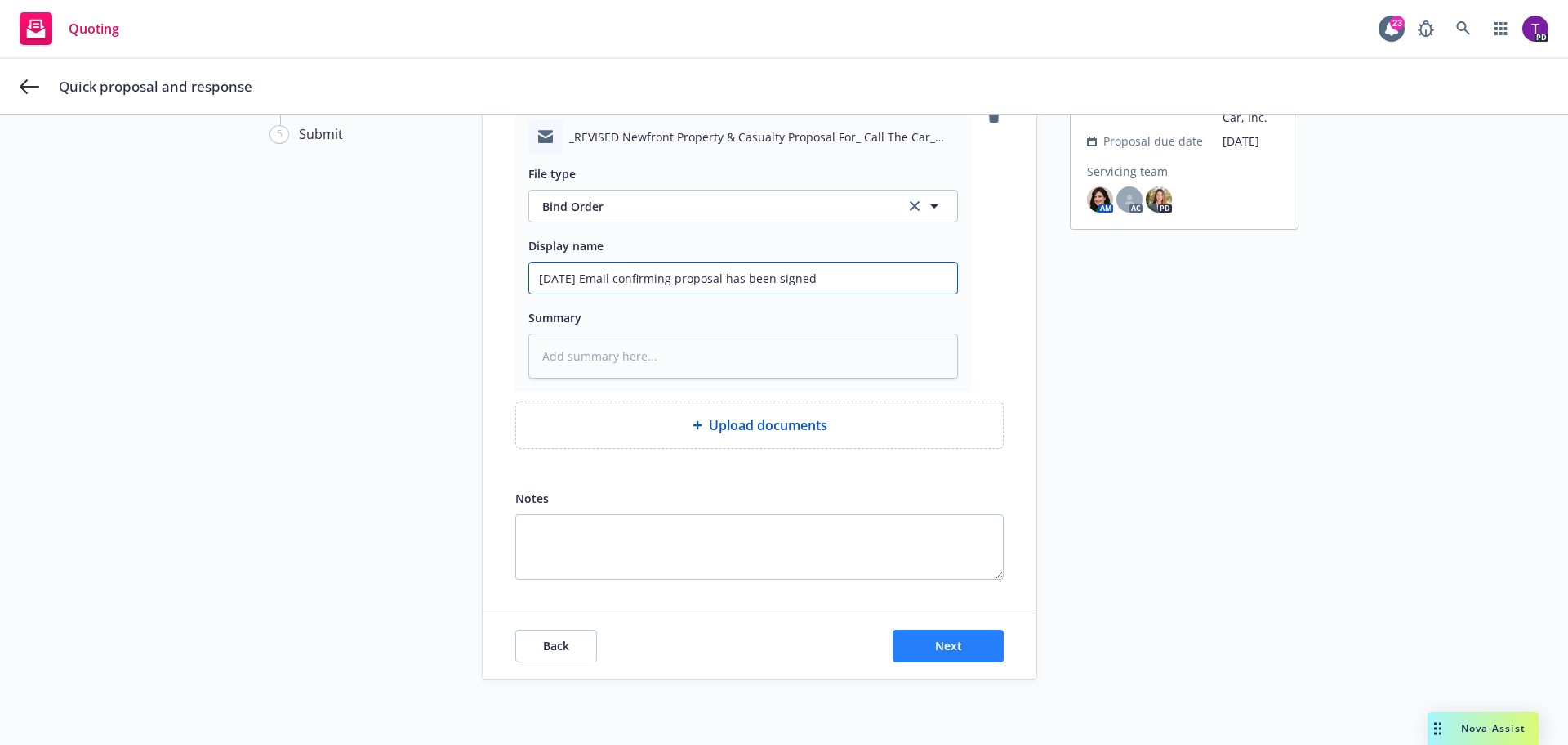
type input "9/26/25 Email confirming proposal has been signed"
click at [960, 651] on button "Next" at bounding box center [948, 646] width 111 height 33
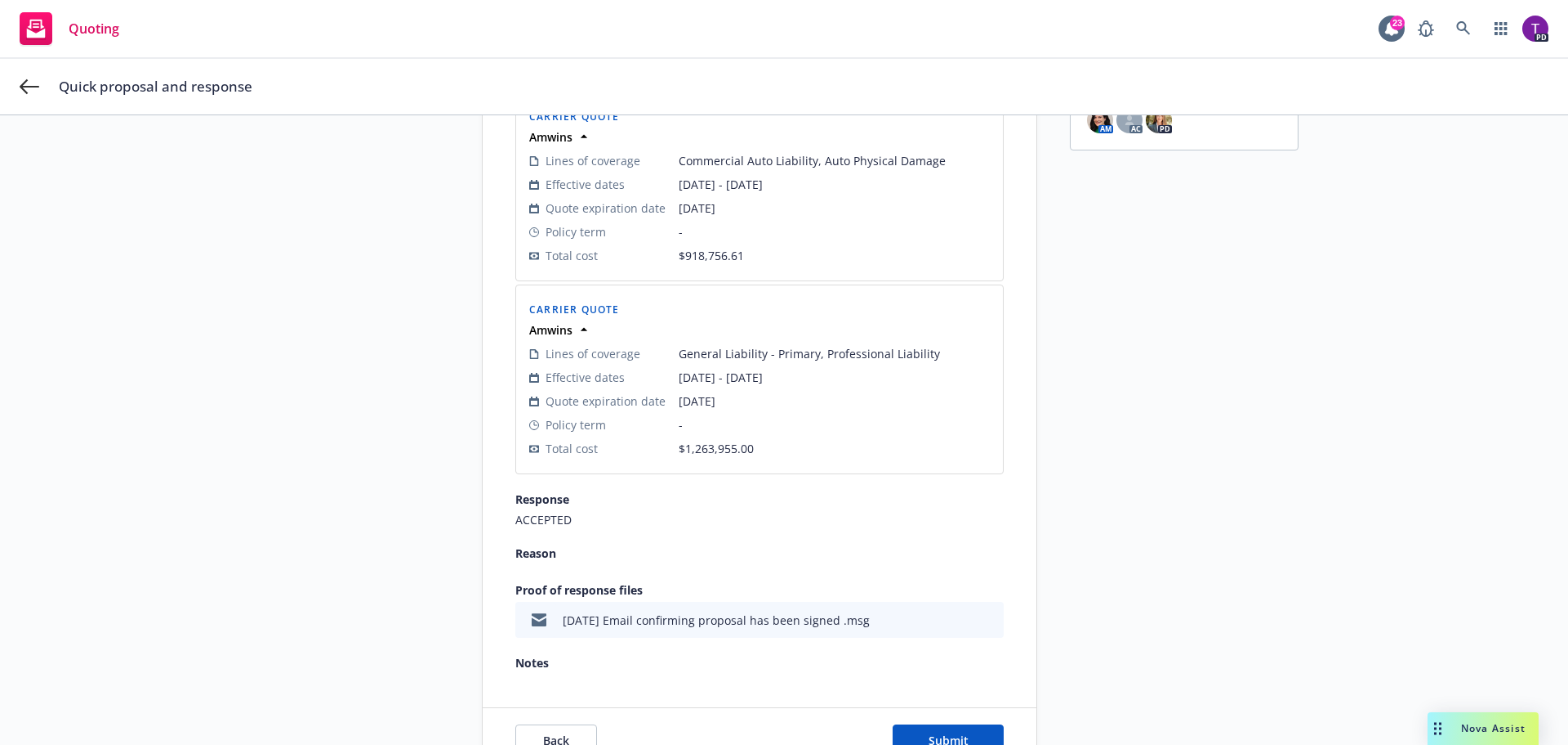
scroll to position [362, 0]
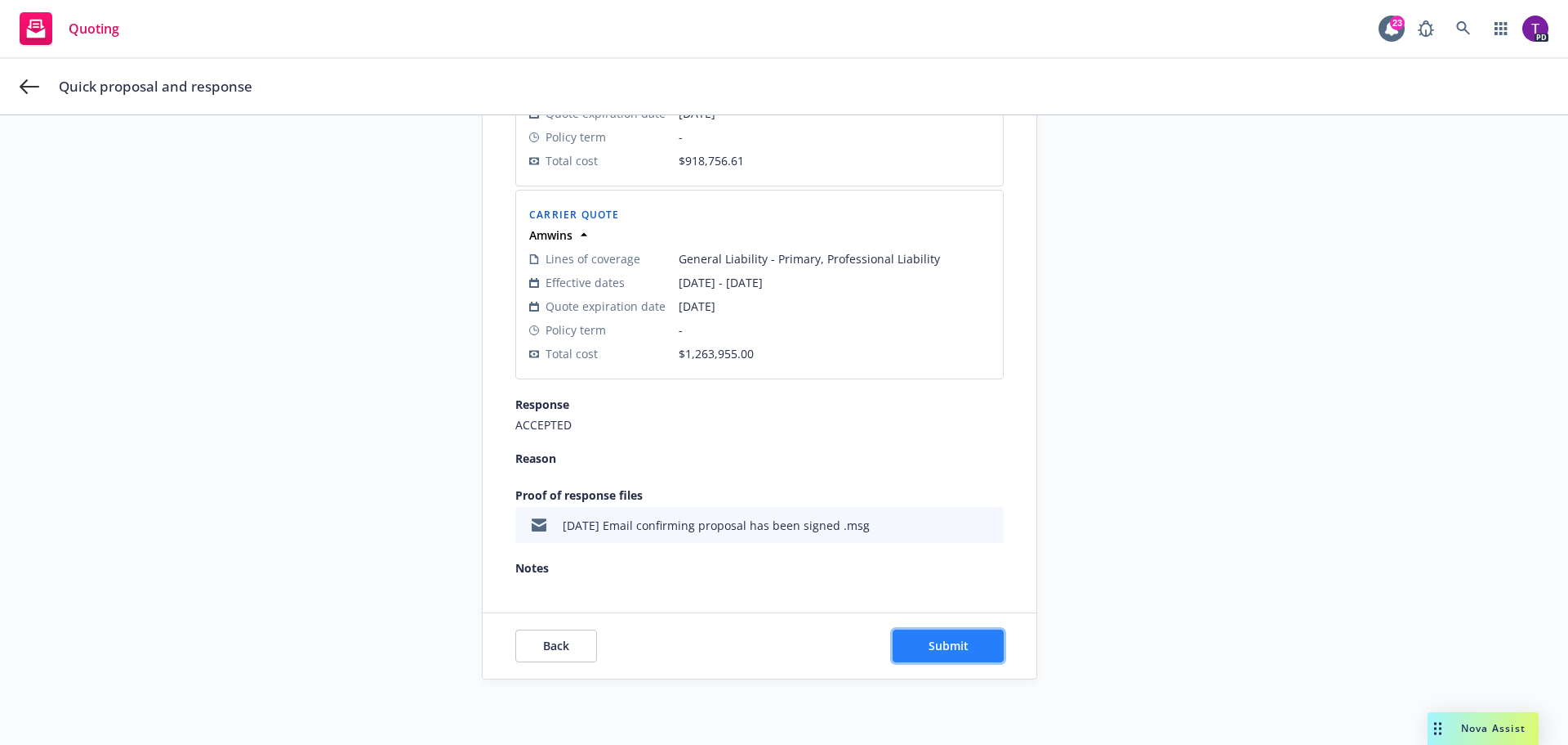
click at [981, 653] on button "Submit" at bounding box center [948, 646] width 111 height 33
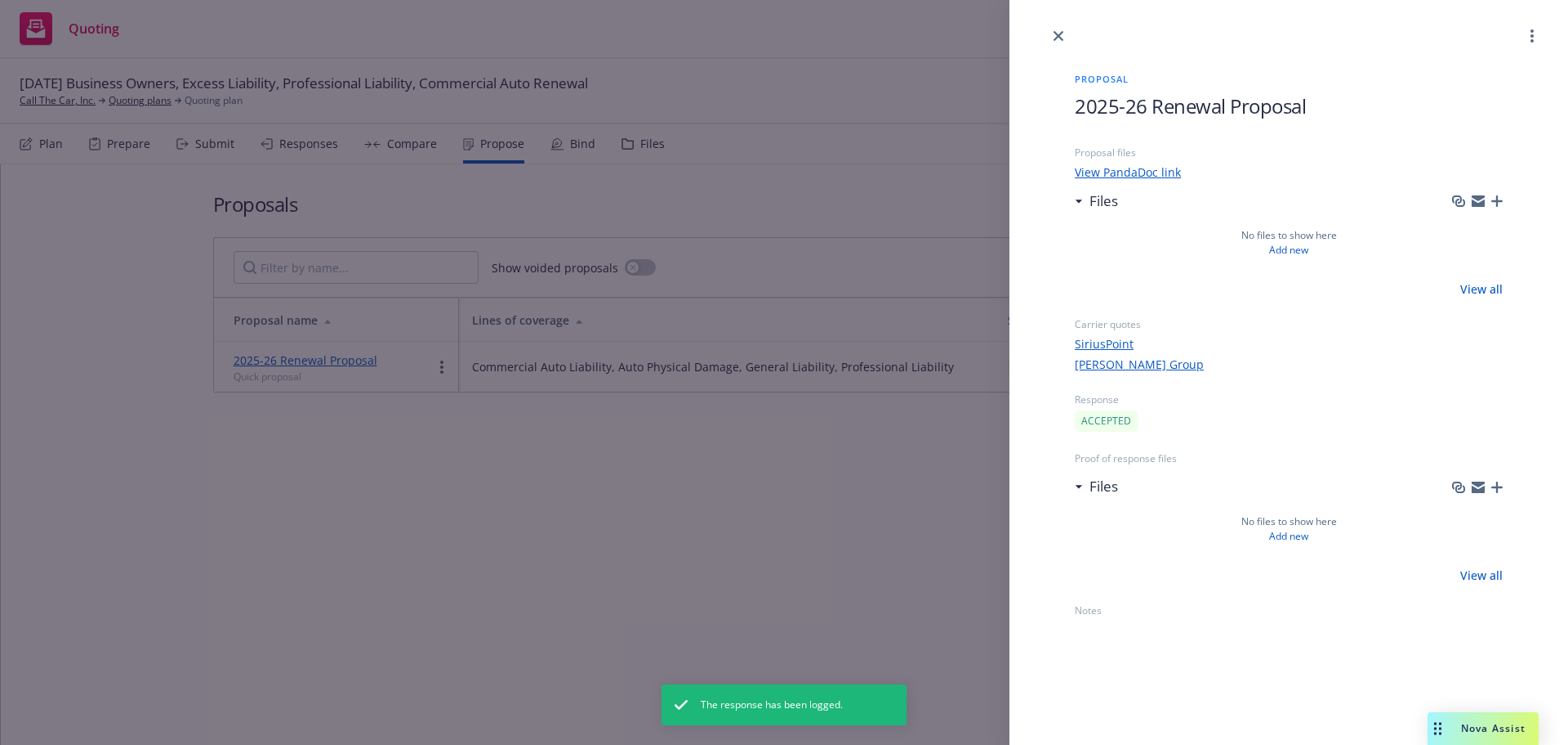
click at [1063, 36] on icon "close" at bounding box center [1059, 35] width 10 height 10
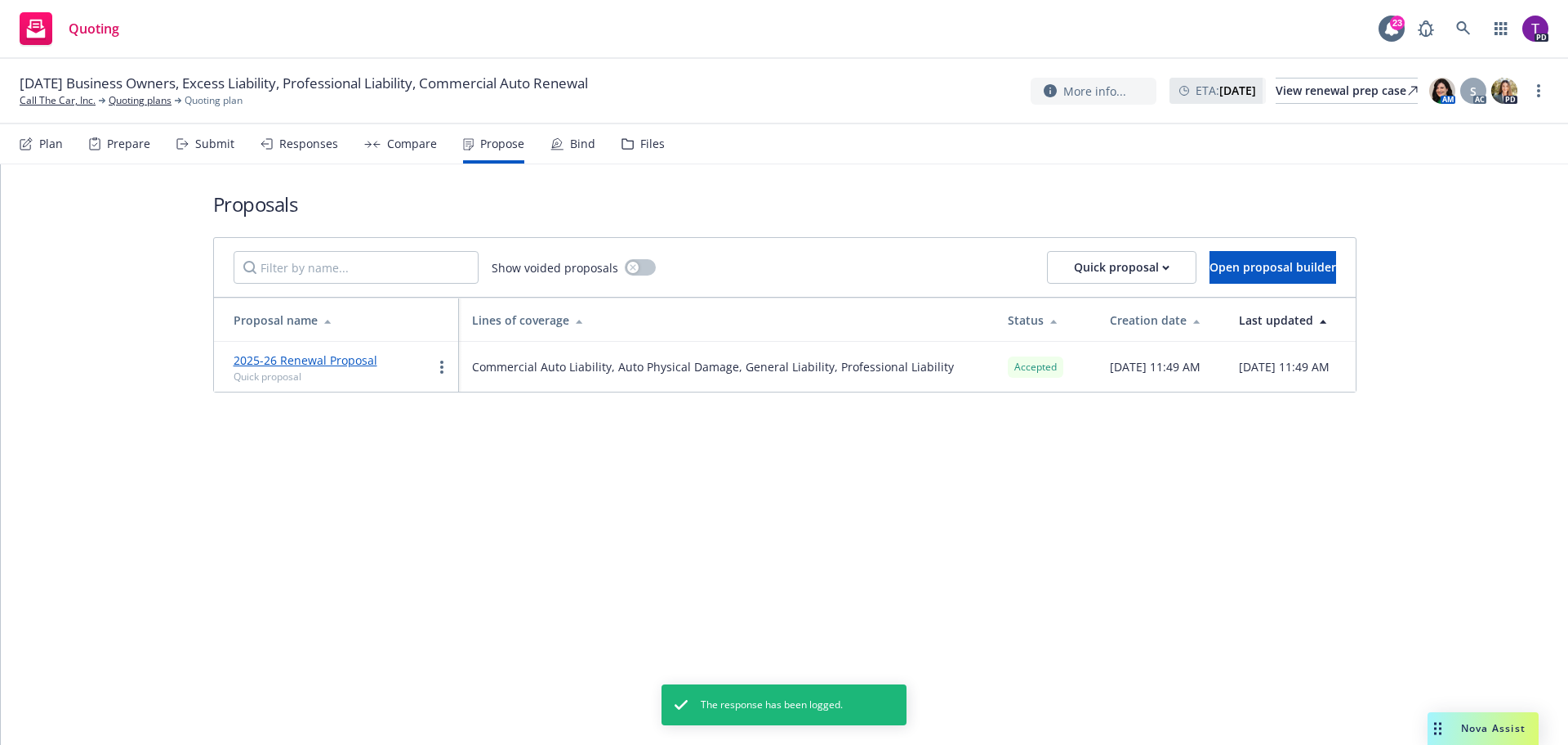
click at [570, 142] on div "Bind" at bounding box center [583, 144] width 25 height 13
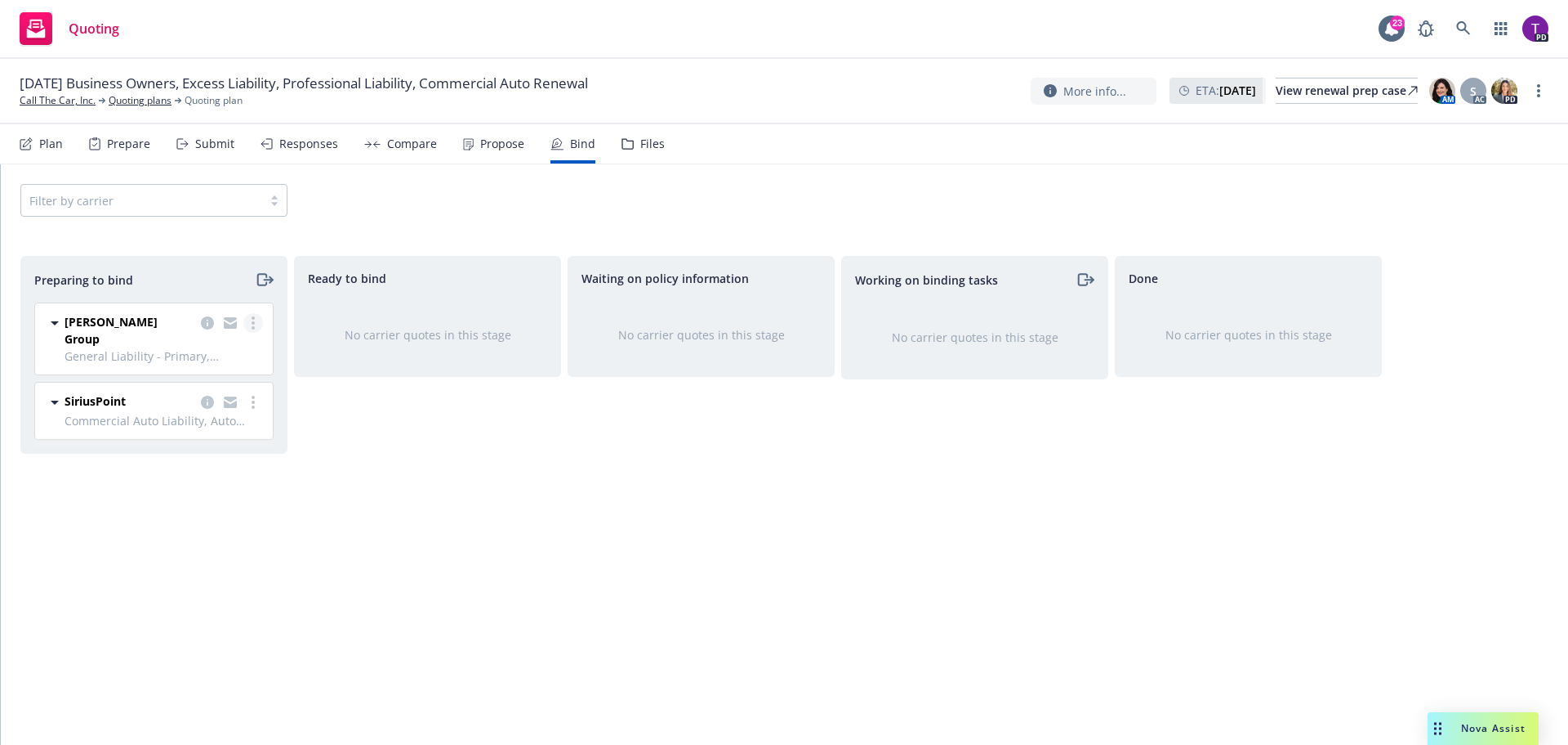
click at [251, 324] on link "more" at bounding box center [253, 323] width 20 height 20
click at [199, 391] on span "Log bind order" at bounding box center [162, 388] width 120 height 15
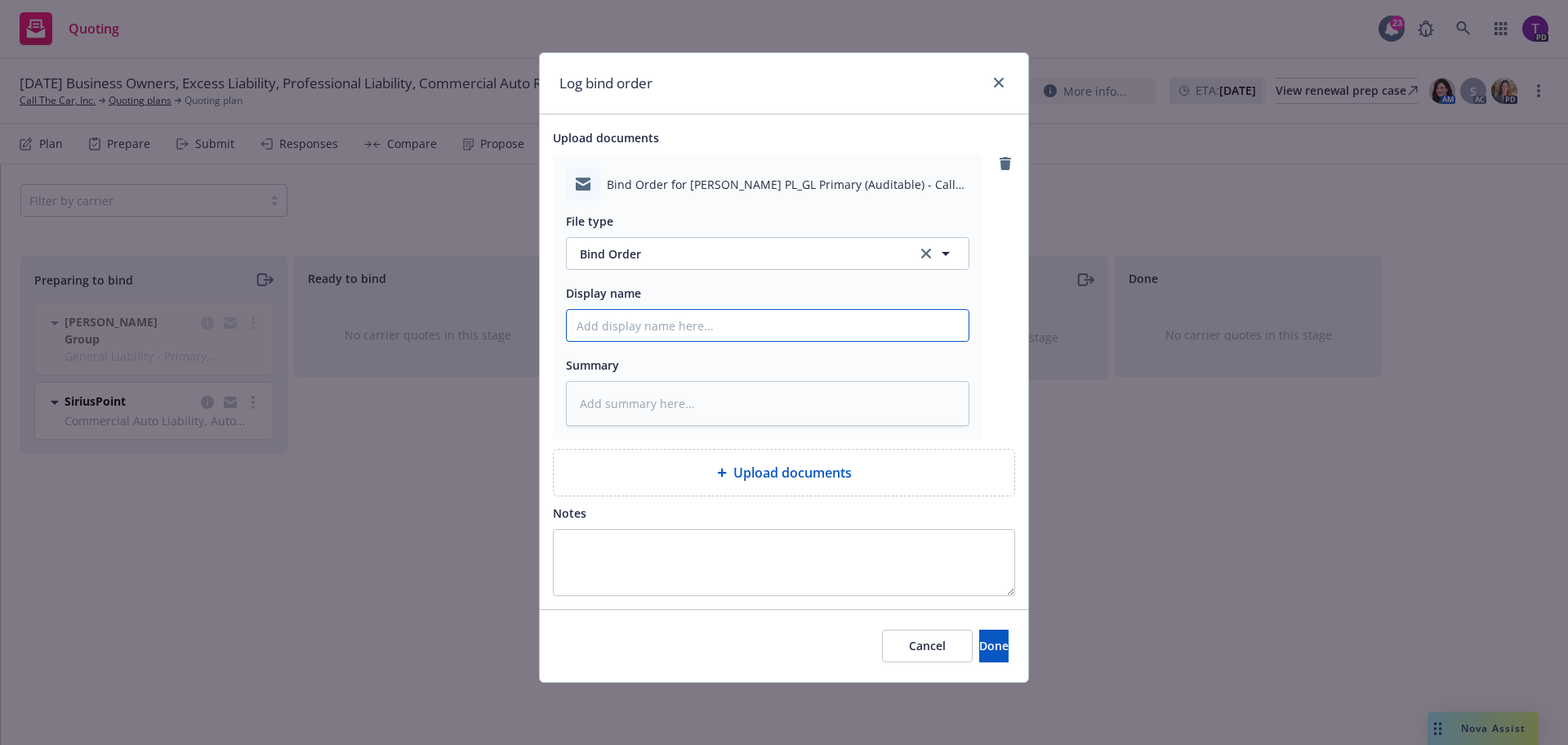
click at [695, 317] on input "Display name" at bounding box center [767, 325] width 402 height 31
type textarea "x"
type input "B"
type textarea "x"
type input "Bi"
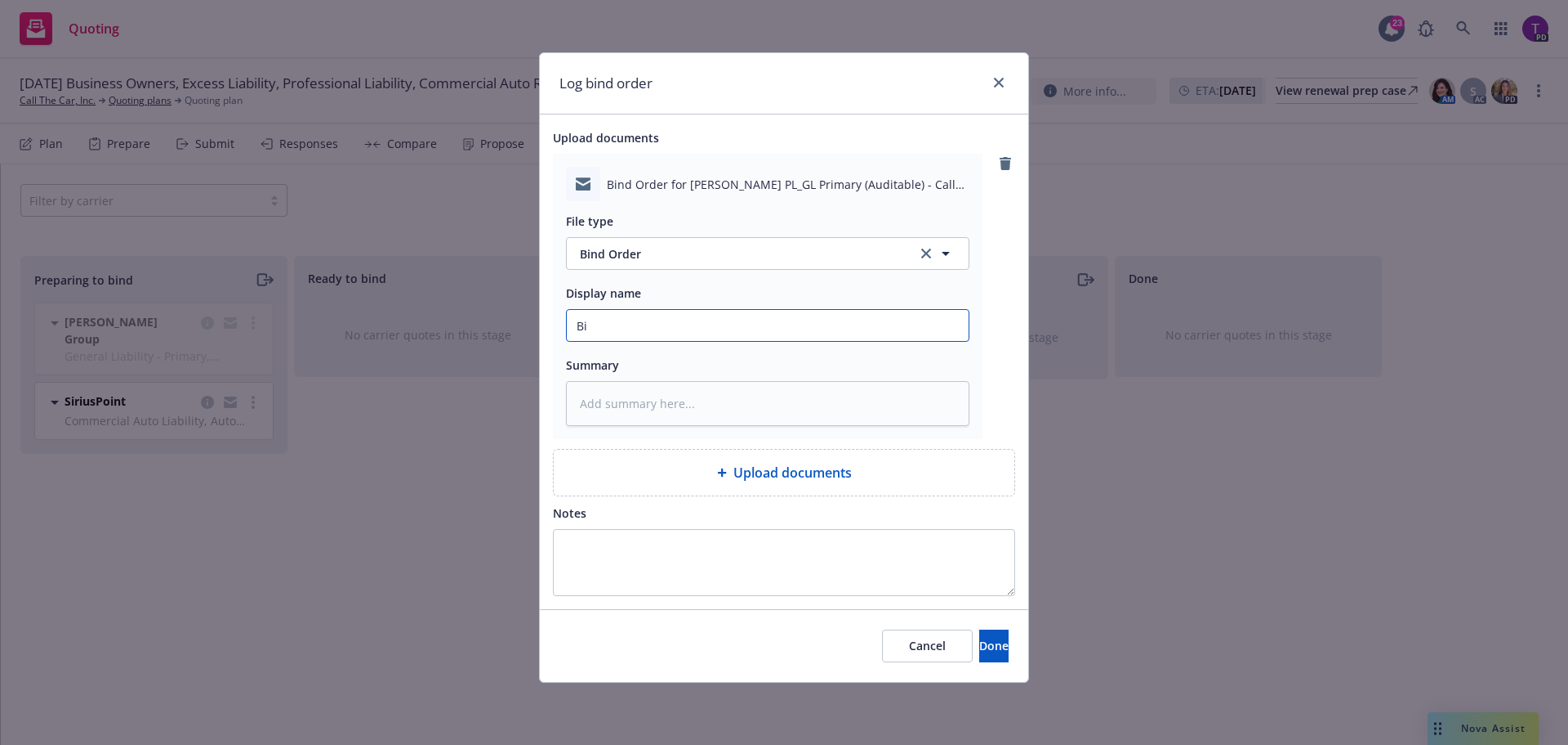
type textarea "x"
type input "Bind"
type textarea "x"
type input "Bind"
type textarea "x"
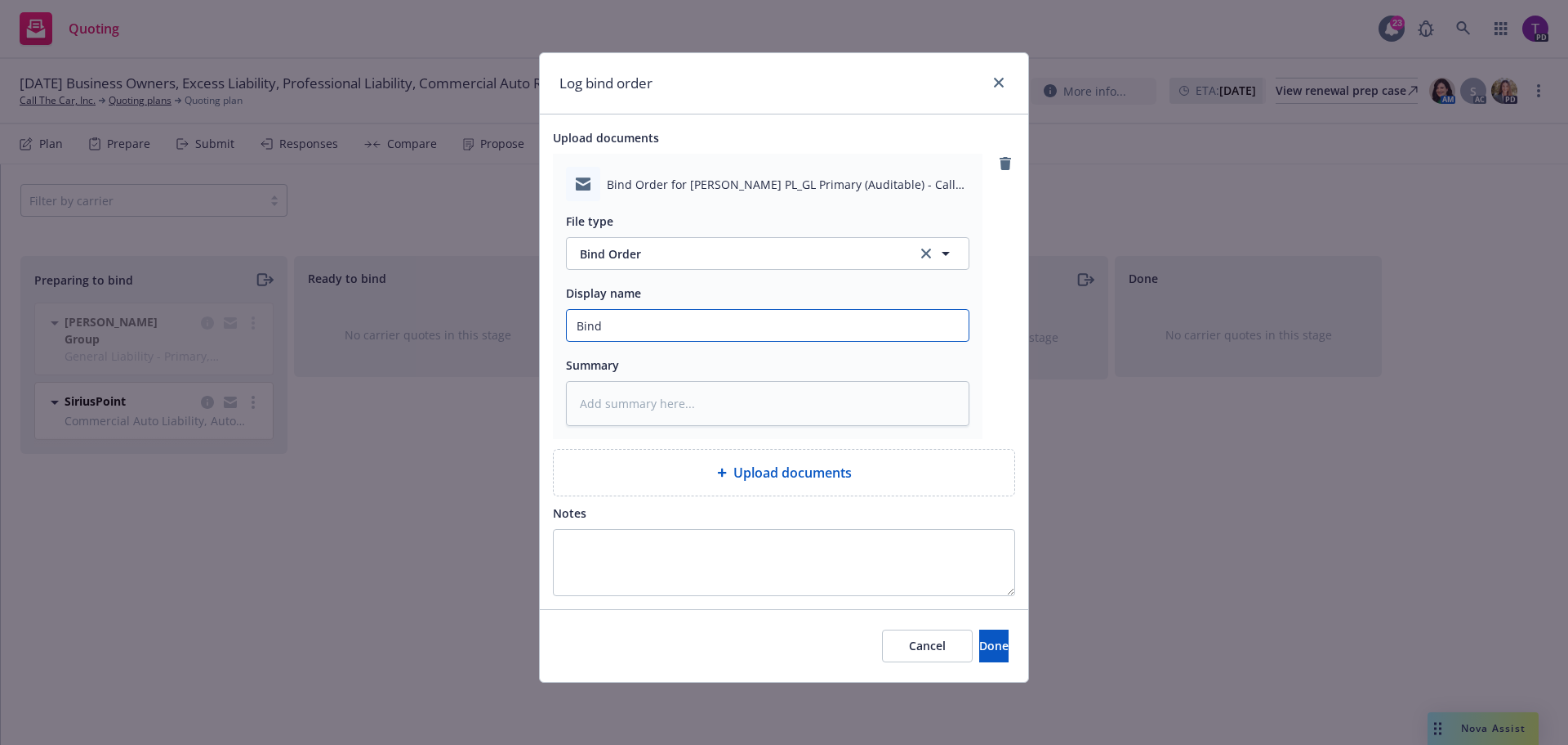
type input "Bind B"
type textarea "x"
type input "Bind"
type textarea "x"
type input "Bind O"
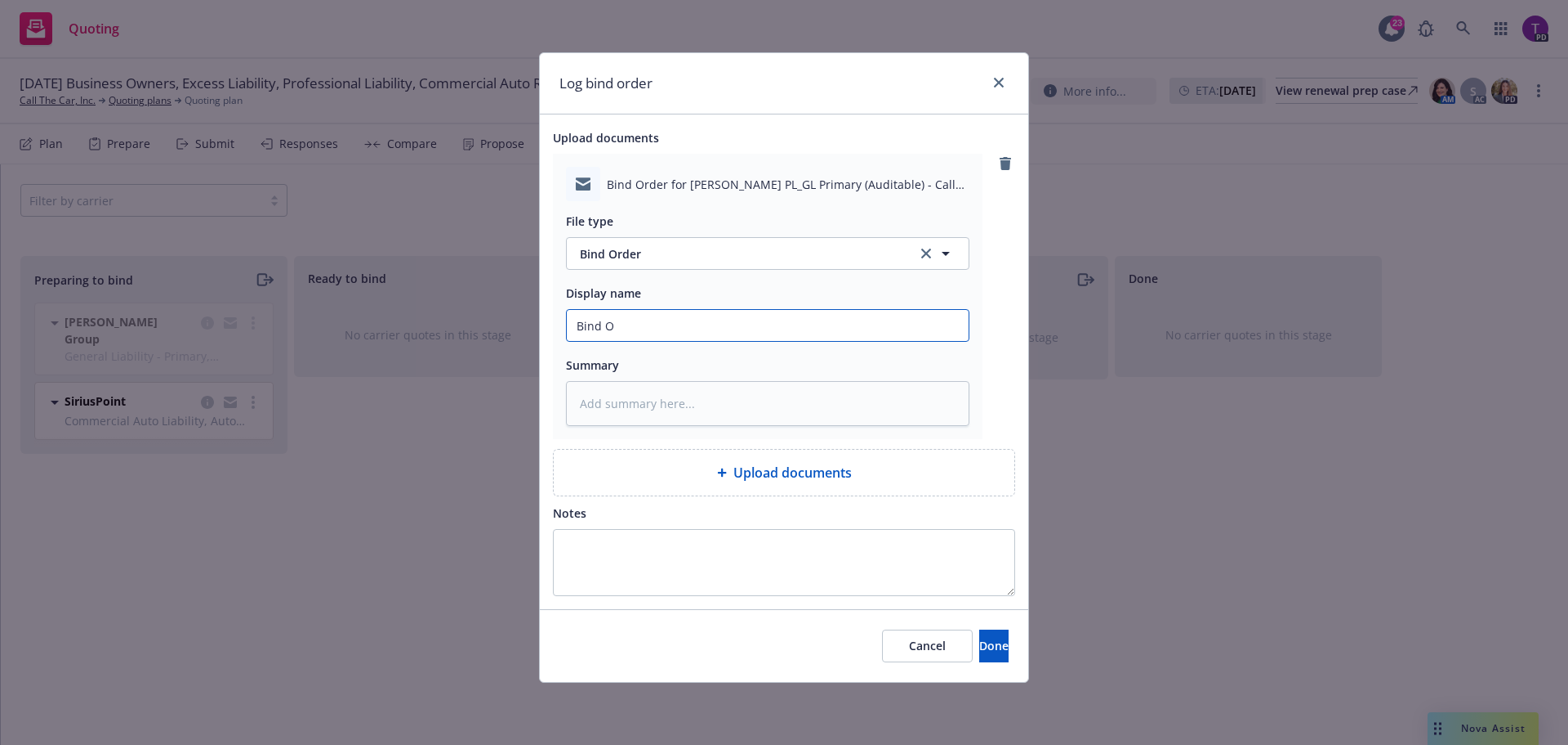
type textarea "x"
type input "Bind Or"
type textarea "x"
type input "Bind Ord"
type textarea "x"
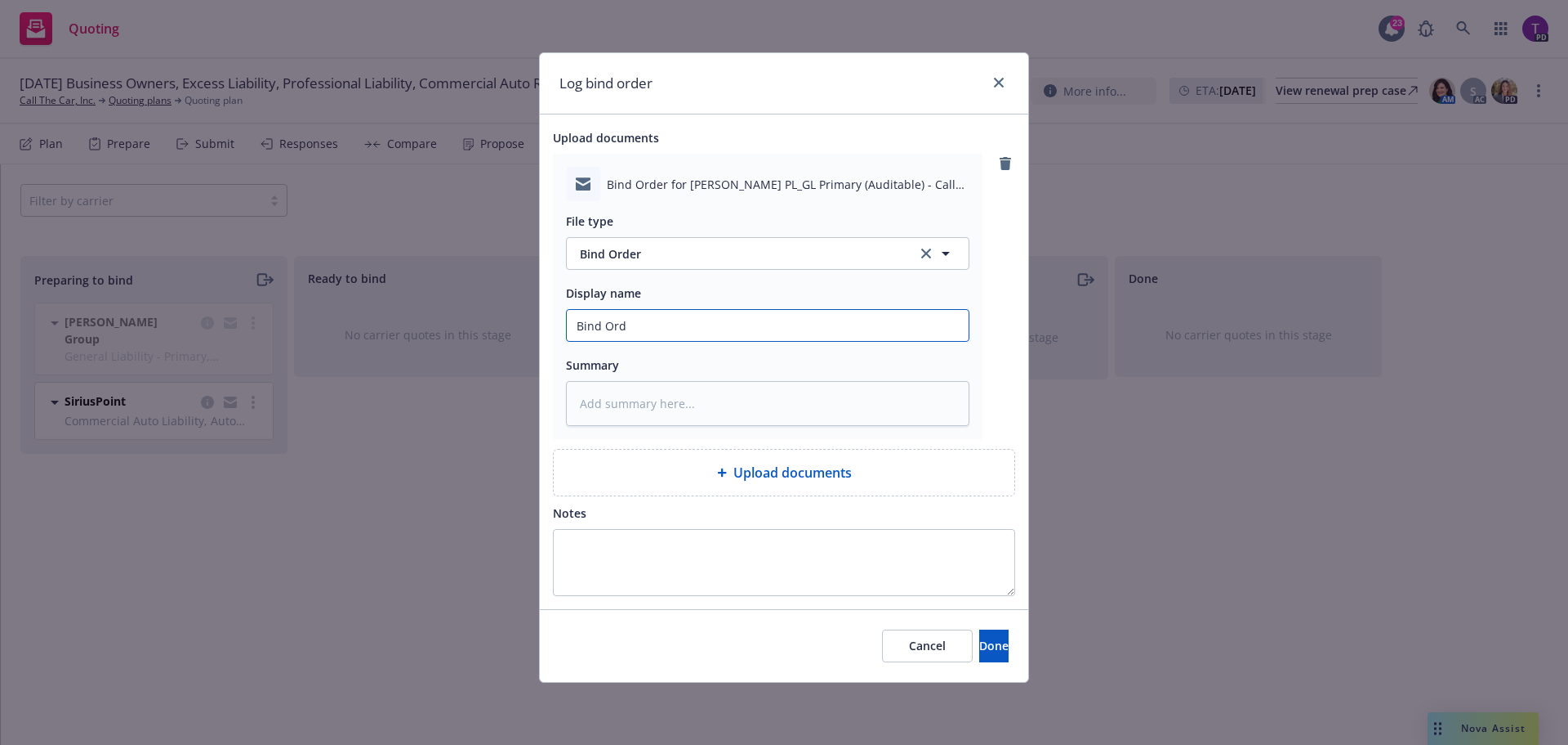
type input "Bind Orde"
type textarea "x"
type input "Bind Order"
click at [578, 331] on input "Bind Order to Beazley for Primary PL/GL Quote - Auditable" at bounding box center [767, 325] width 402 height 31
click at [980, 641] on span "Done" at bounding box center [994, 645] width 29 height 15
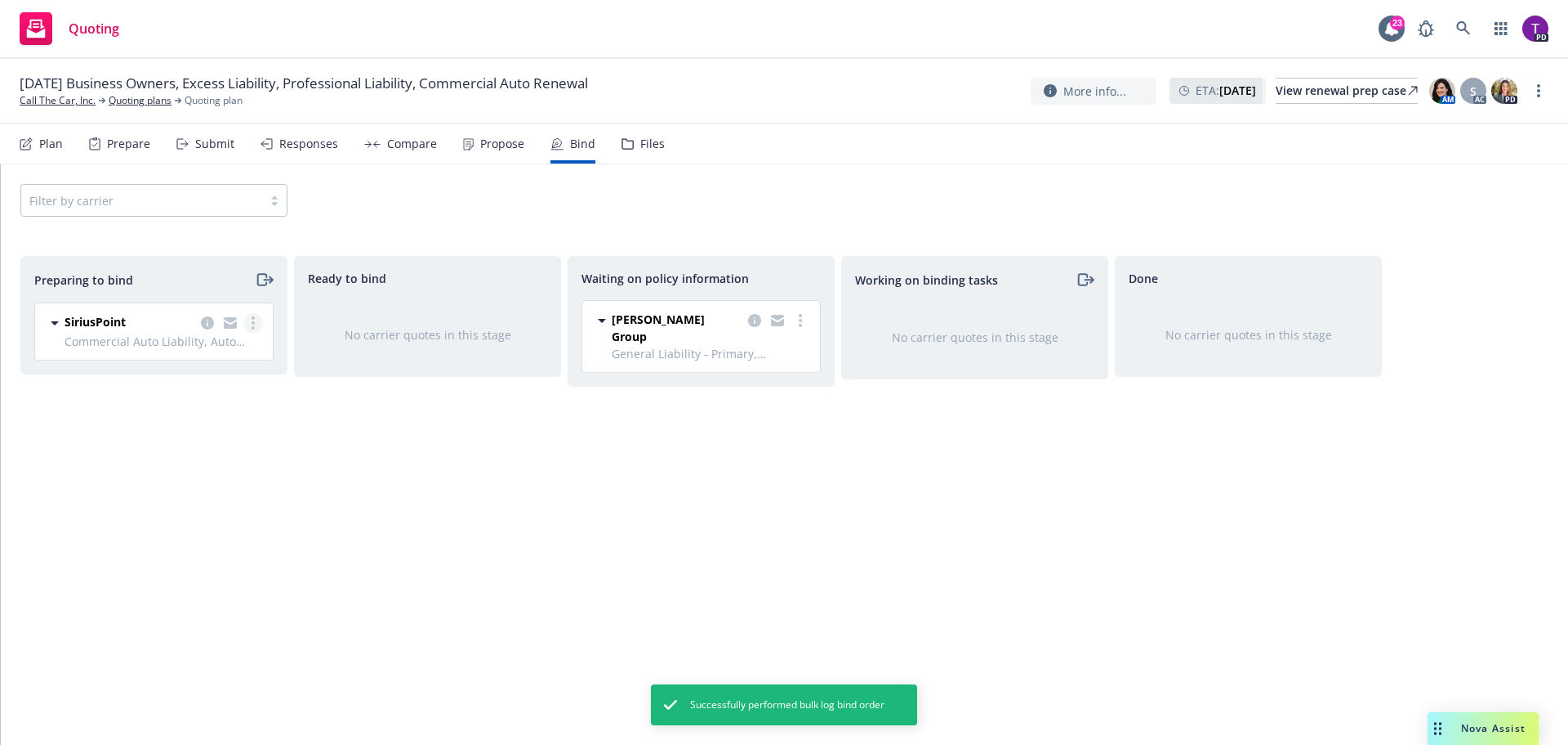
click at [256, 330] on link "more" at bounding box center [253, 323] width 20 height 20
click at [216, 387] on span "Log bind order" at bounding box center [162, 388] width 120 height 15
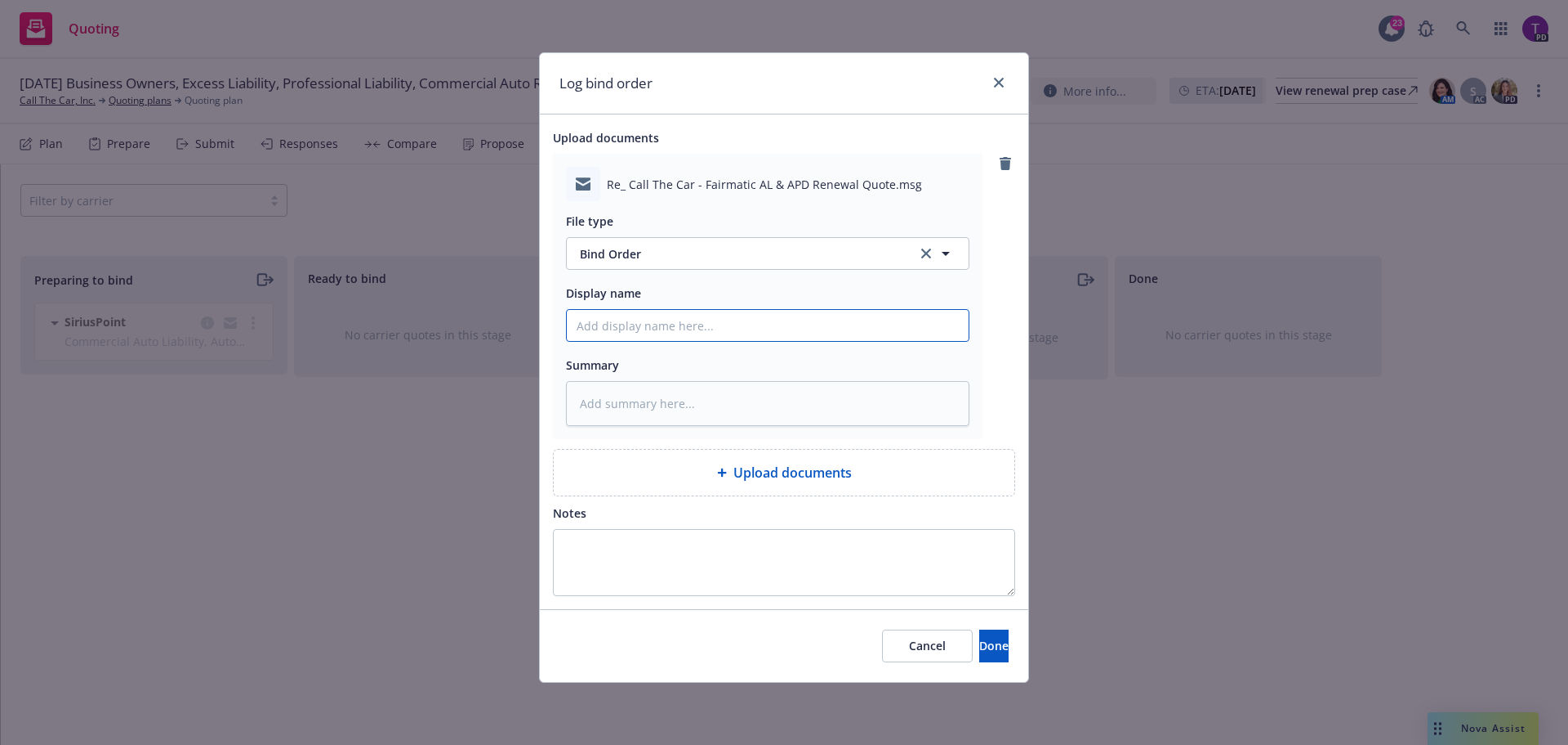
click at [701, 338] on input "Display name" at bounding box center [767, 325] width 402 height 31
click at [981, 644] on button "Done" at bounding box center [994, 646] width 29 height 33
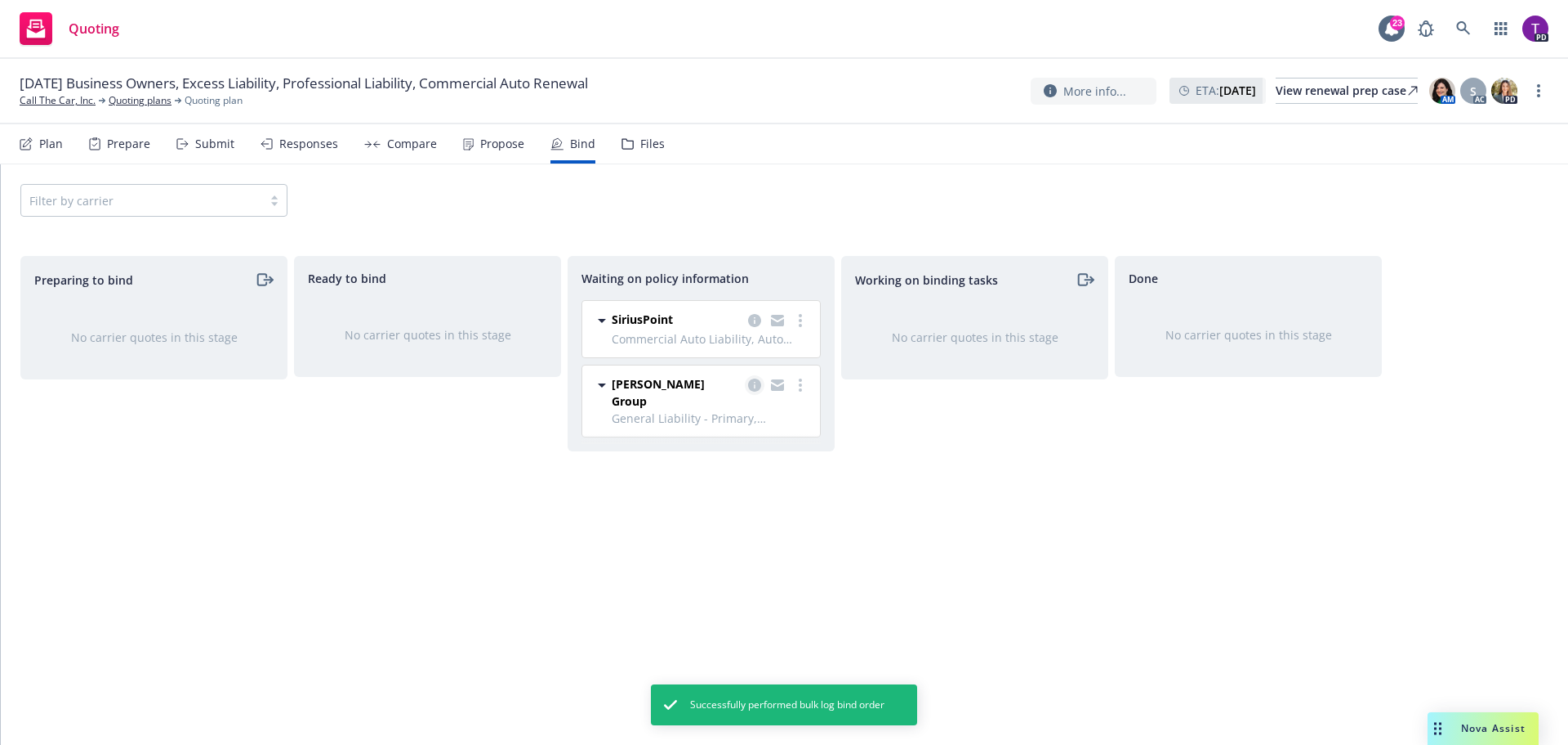
click at [754, 385] on icon "copy logging email" at bounding box center [754, 385] width 13 height 13
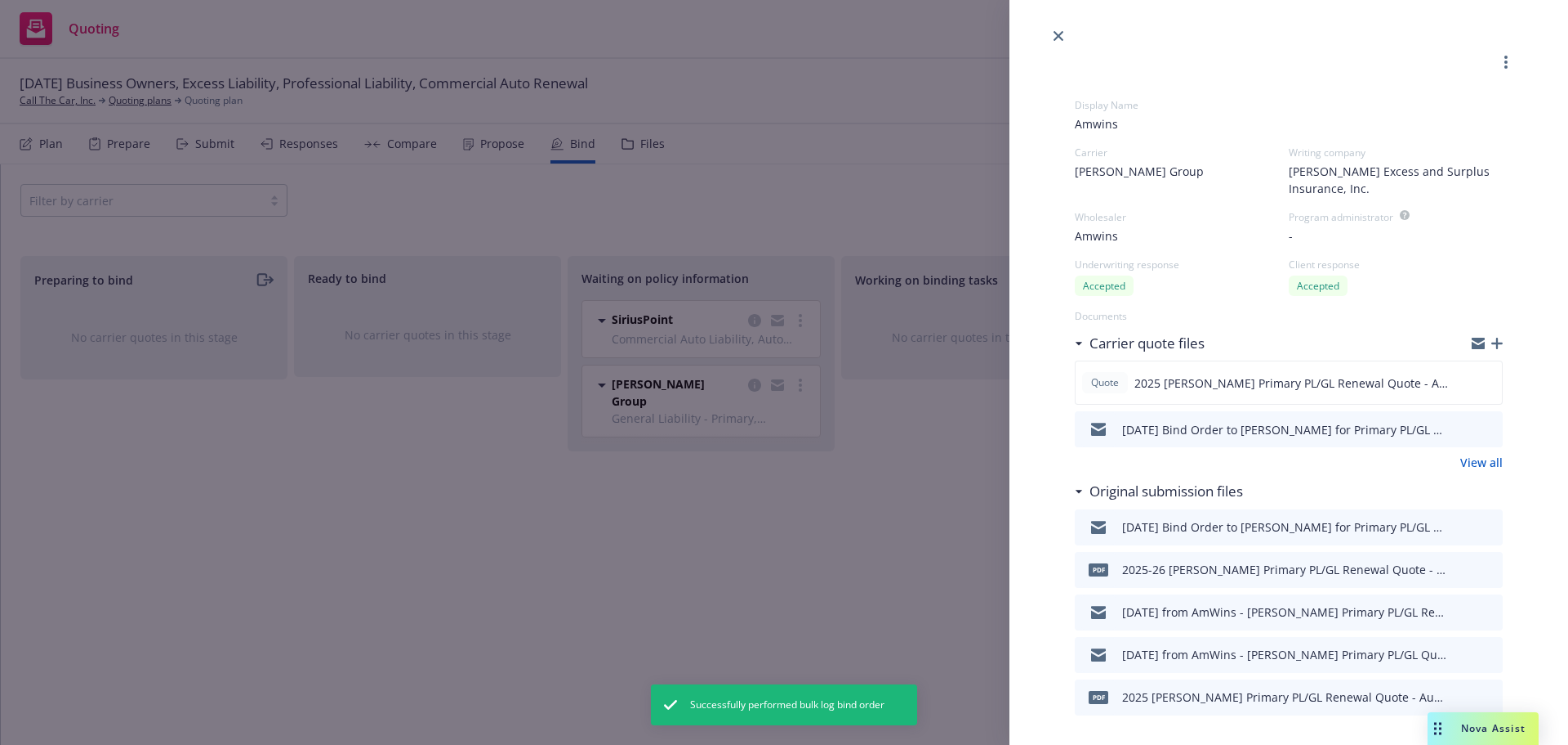
click at [1466, 454] on link "View all" at bounding box center [1482, 462] width 43 height 17
click at [1057, 36] on icon "close" at bounding box center [1059, 35] width 10 height 10
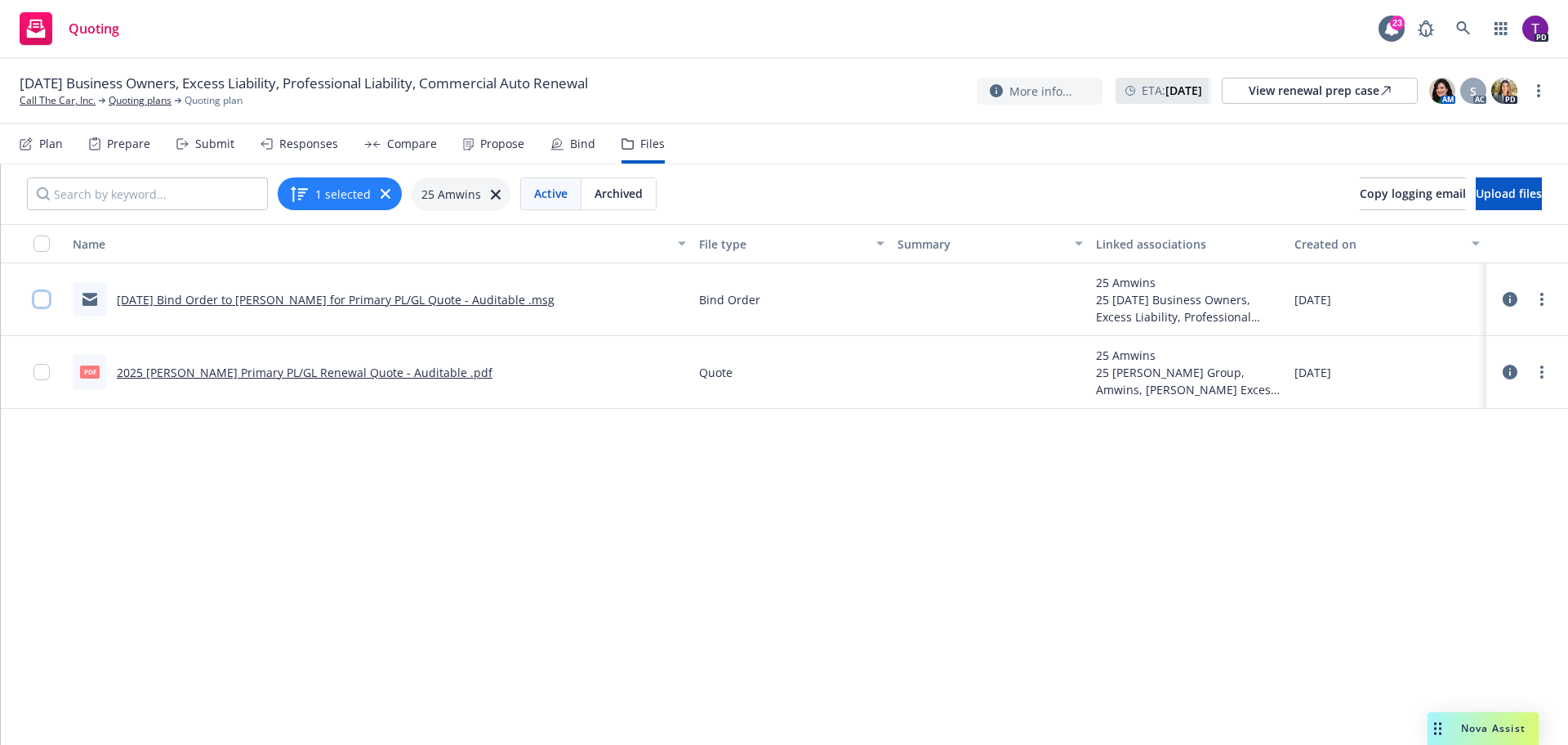
click at [44, 301] on input "checkbox" at bounding box center [42, 299] width 16 height 16
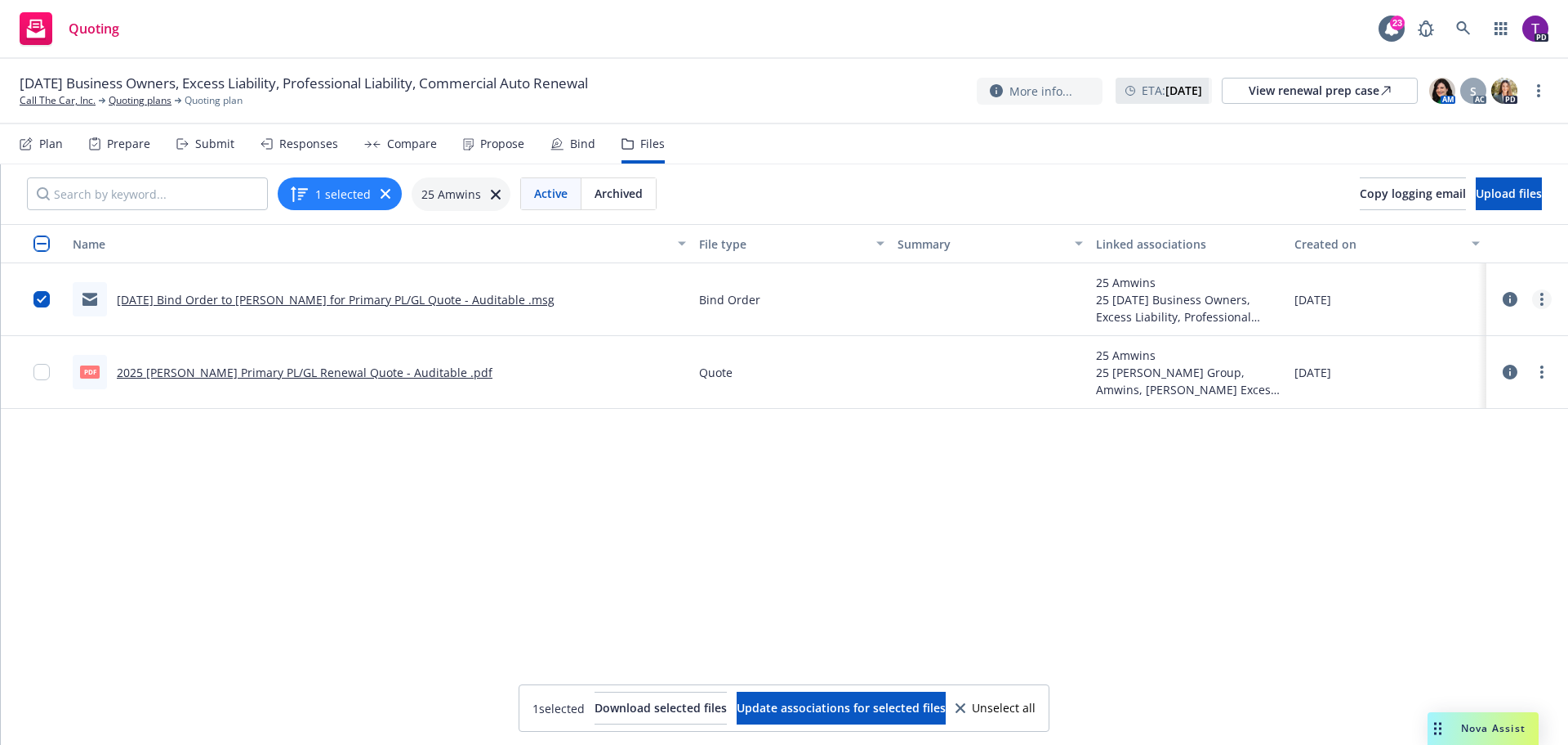
click at [1541, 302] on icon "more" at bounding box center [1543, 299] width 4 height 13
click at [1460, 392] on link "Edit" at bounding box center [1457, 398] width 163 height 33
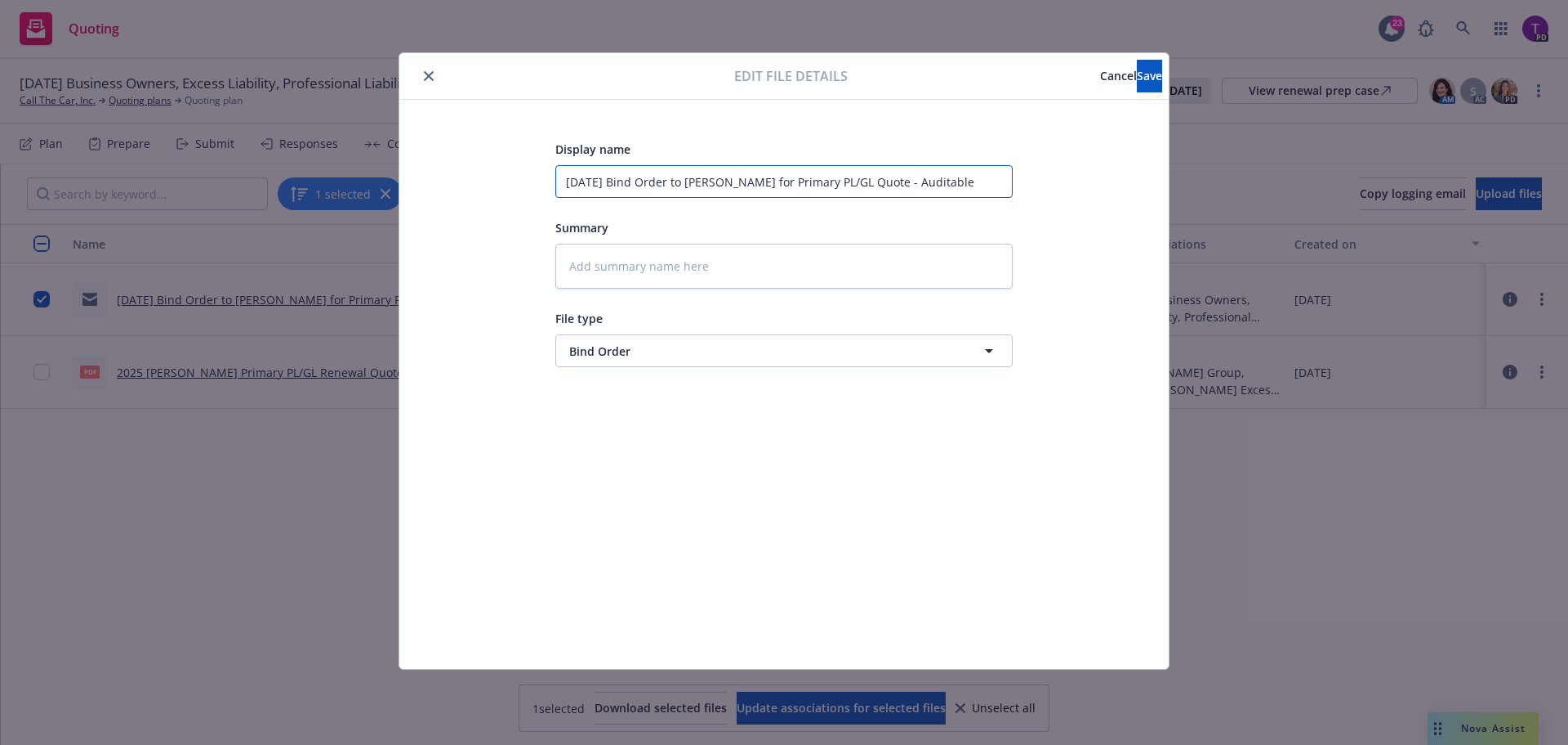
click at [683, 183] on input "9/26/25 Bind Order to Beazley for Primary PL/GL Quote - Auditable" at bounding box center [784, 182] width 458 height 33
type textarea "x"
type input "9/26/25 Bind Order t Beazley for Primary PL/GL Quote - Auditable"
type textarea "x"
type input "9/26/25 Bind Order Beazley for Primary PL/GL Quote - Auditable"
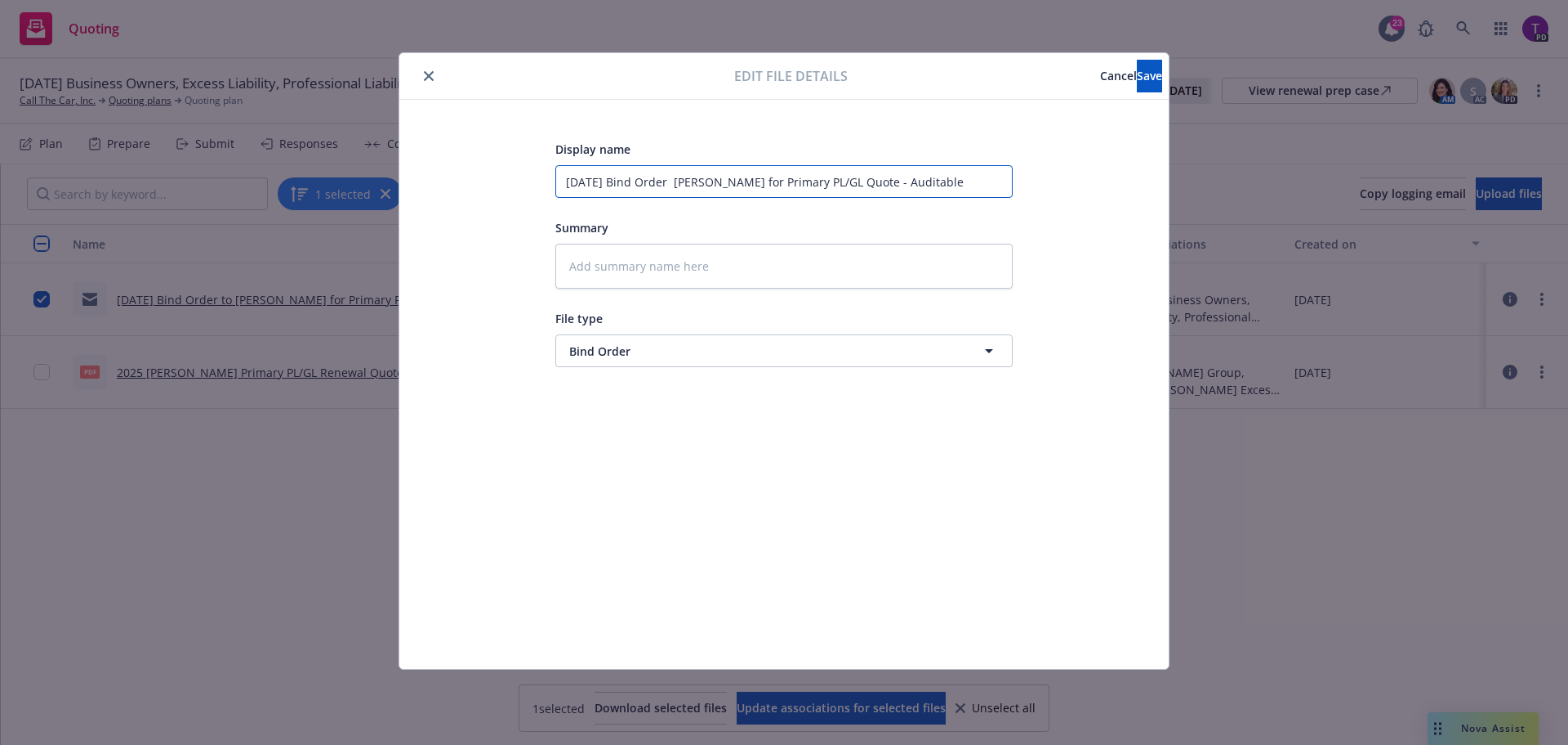
type textarea "x"
type input "9/26/25 Bind Order A Beazley for Primary PL/GL Quote - Auditable"
type textarea "x"
type input "9/26/25 Bind Order Am Beazley for Primary PL/GL Quote - Auditable"
type textarea "x"
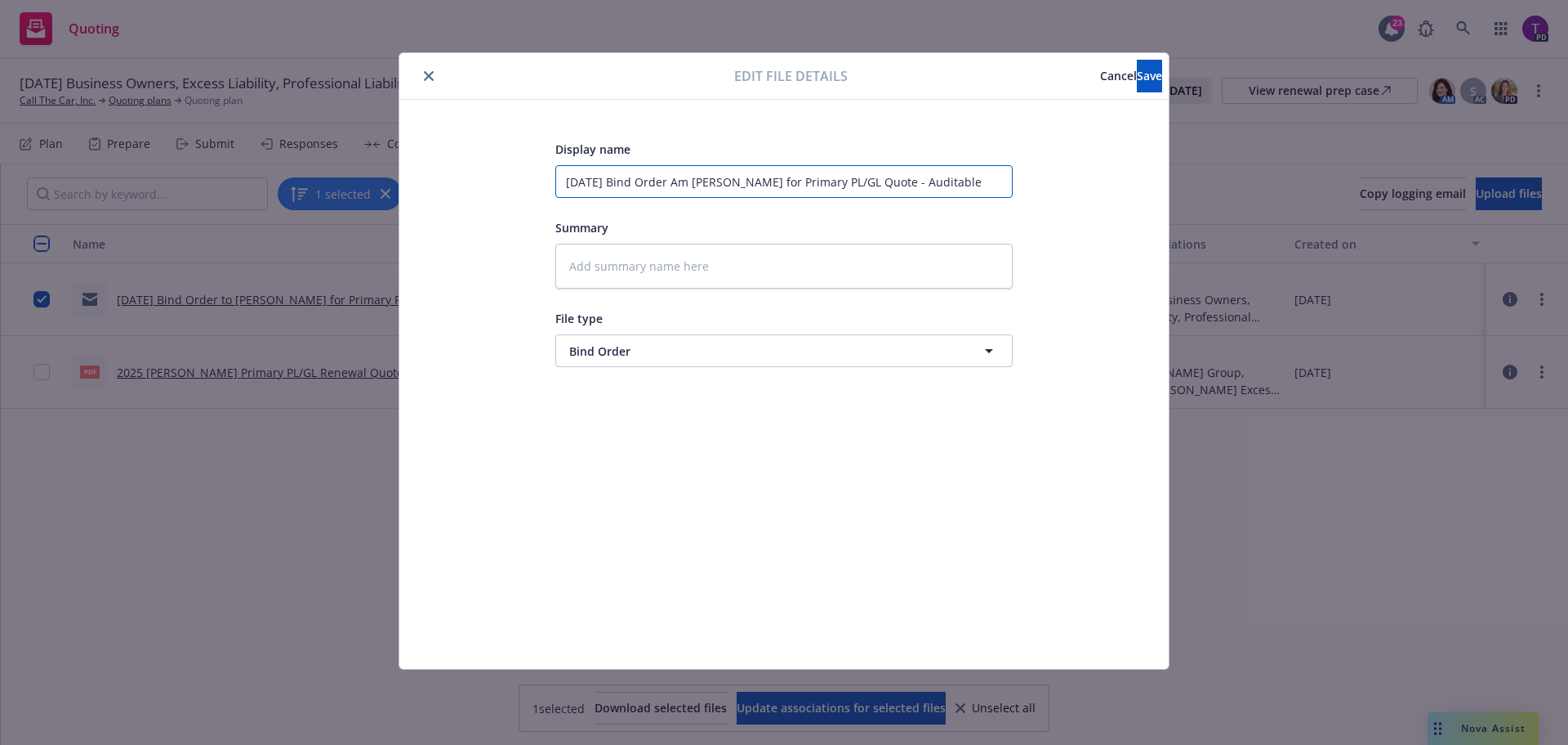
type input "9/26/25 Bind Order AmW Beazley for Primary PL/GL Quote - Auditable"
type textarea "x"
type input "9/26/25 Bind Order AmWi Beazley for Primary PL/GL Quote - Auditable"
type textarea "x"
type input "9/26/25 Bind Order AmWin Beazley for Primary PL/GL Quote - Auditable"
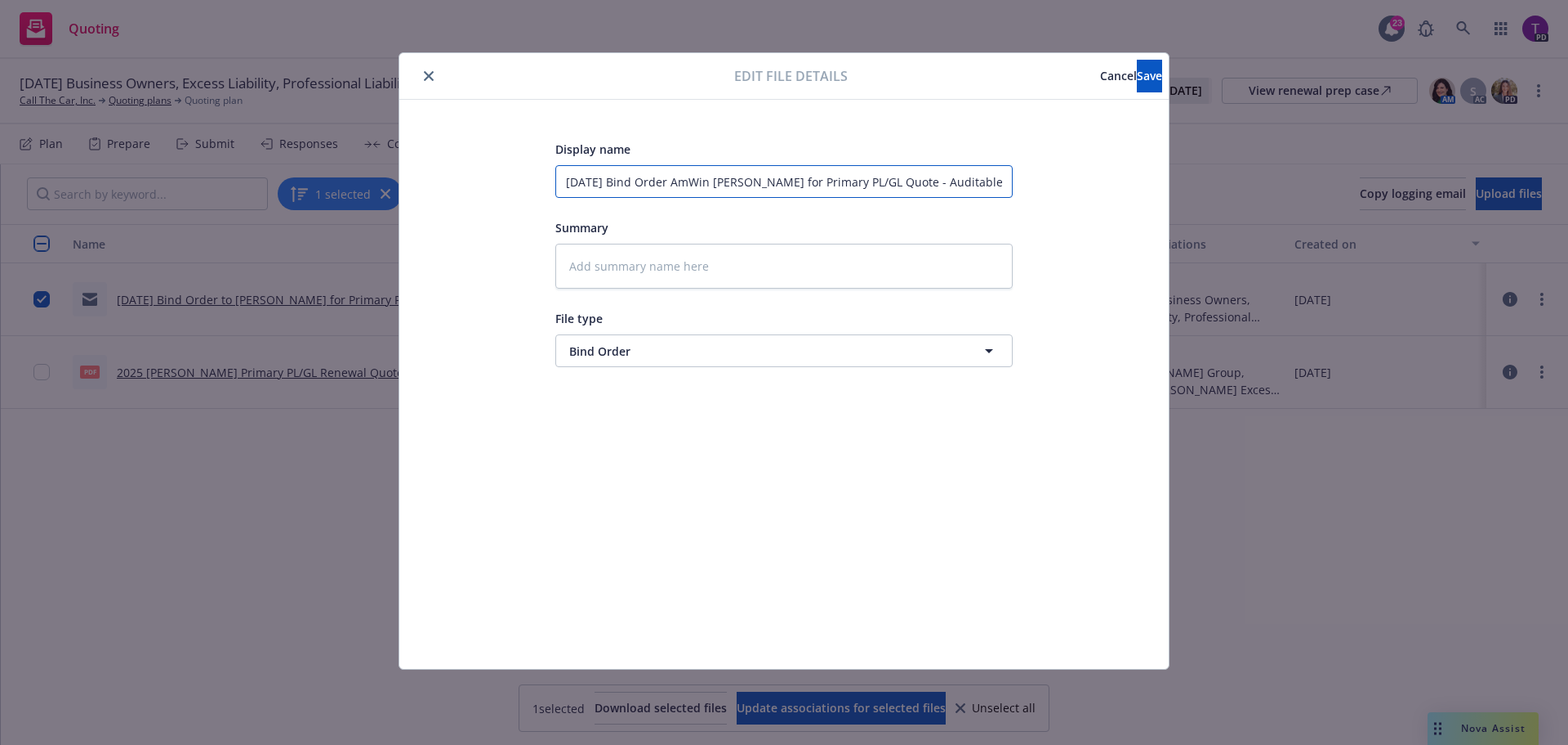
type textarea "x"
type input "9/26/25 Bind Order AmWins Beazley for Primary PL/GL Quote - Auditable"
type textarea "x"
type input "9/26/25 Bind Order AmWins Beazley for Primary PL/GL Quote - Auditable"
type textarea "x"
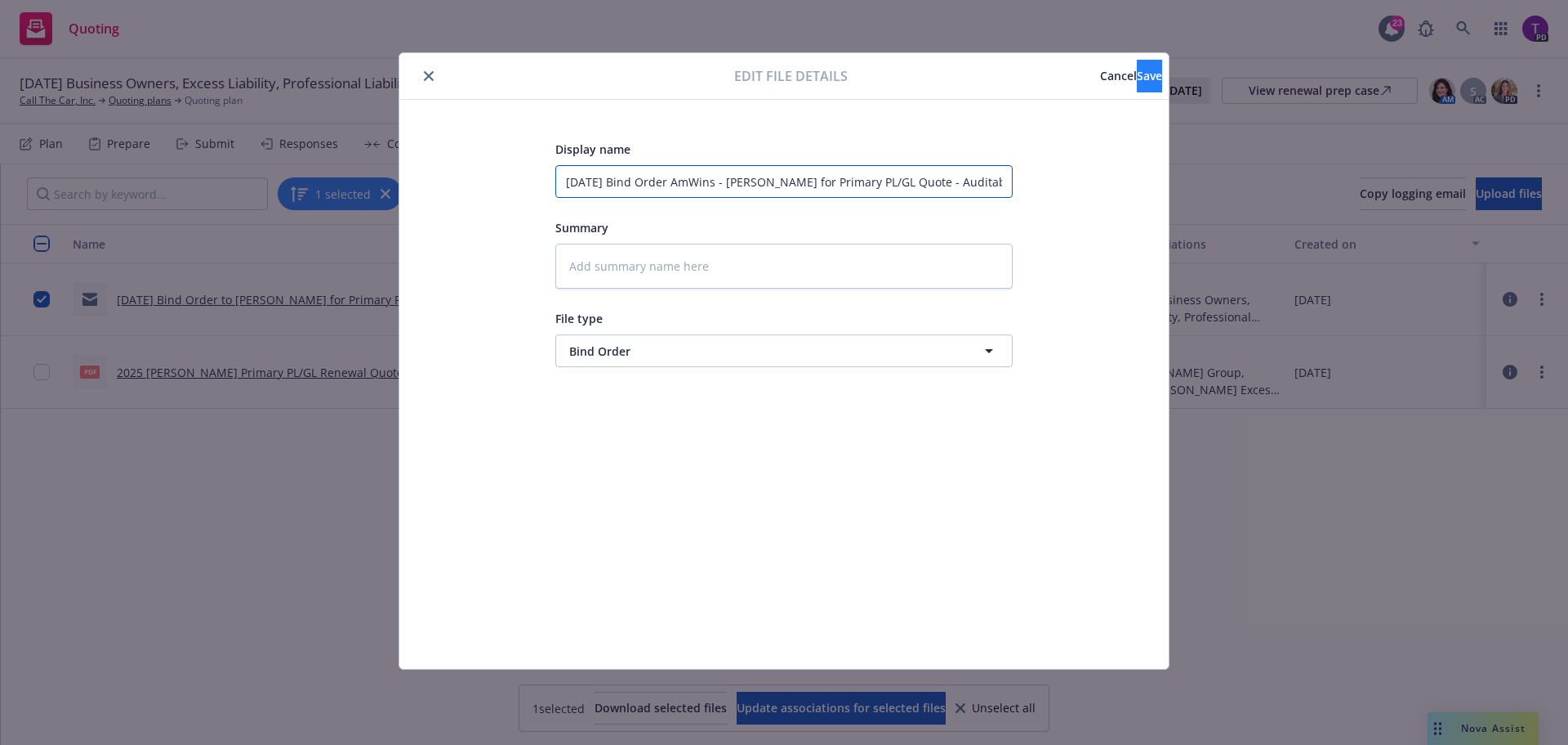
type input "[DATE] Bind Order AmWins - [PERSON_NAME] for Primary PL/GL Quote - Auditable"
click at [1139, 74] on button "Save" at bounding box center [1149, 76] width 25 height 33
type textarea "x"
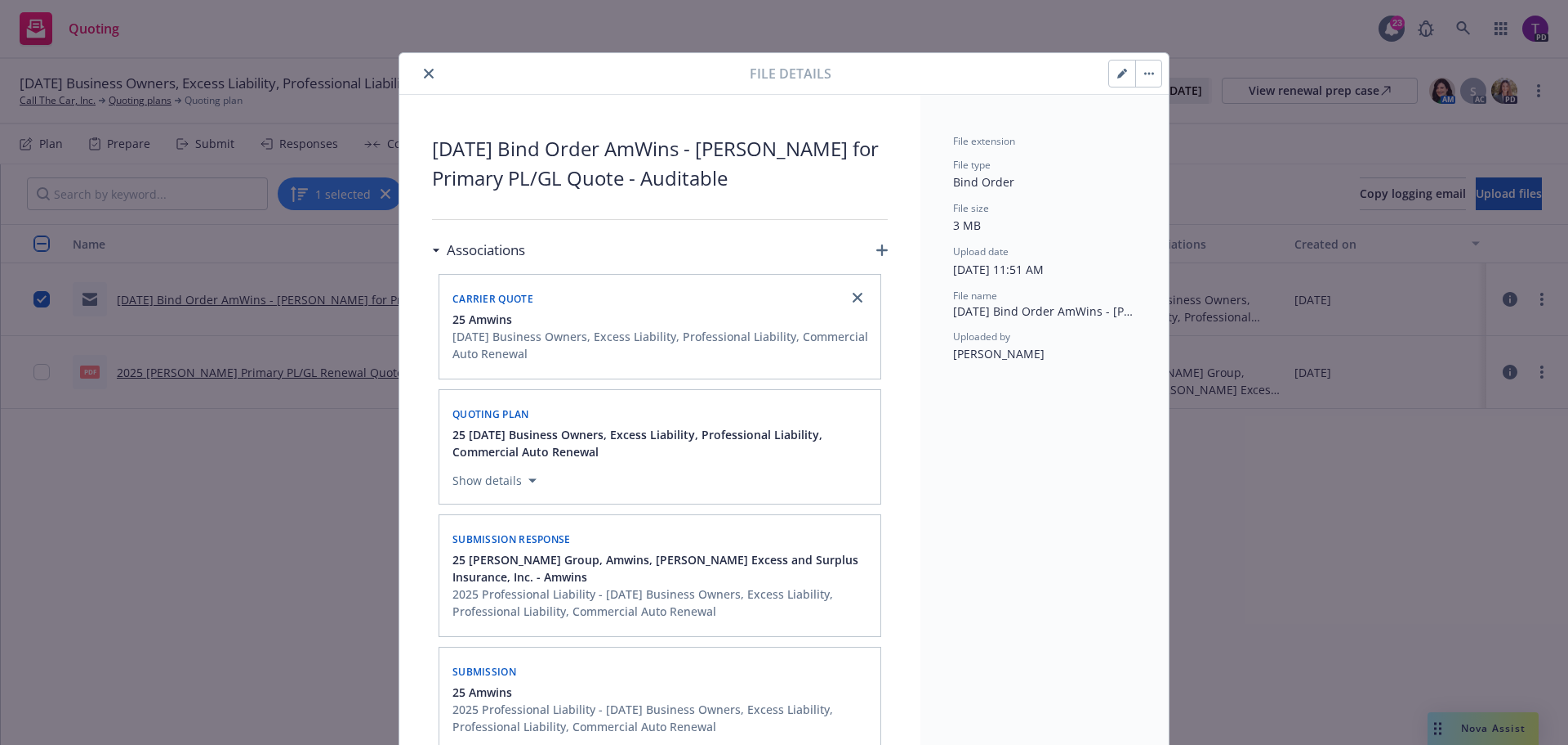
click at [424, 77] on icon "close" at bounding box center [429, 74] width 10 height 10
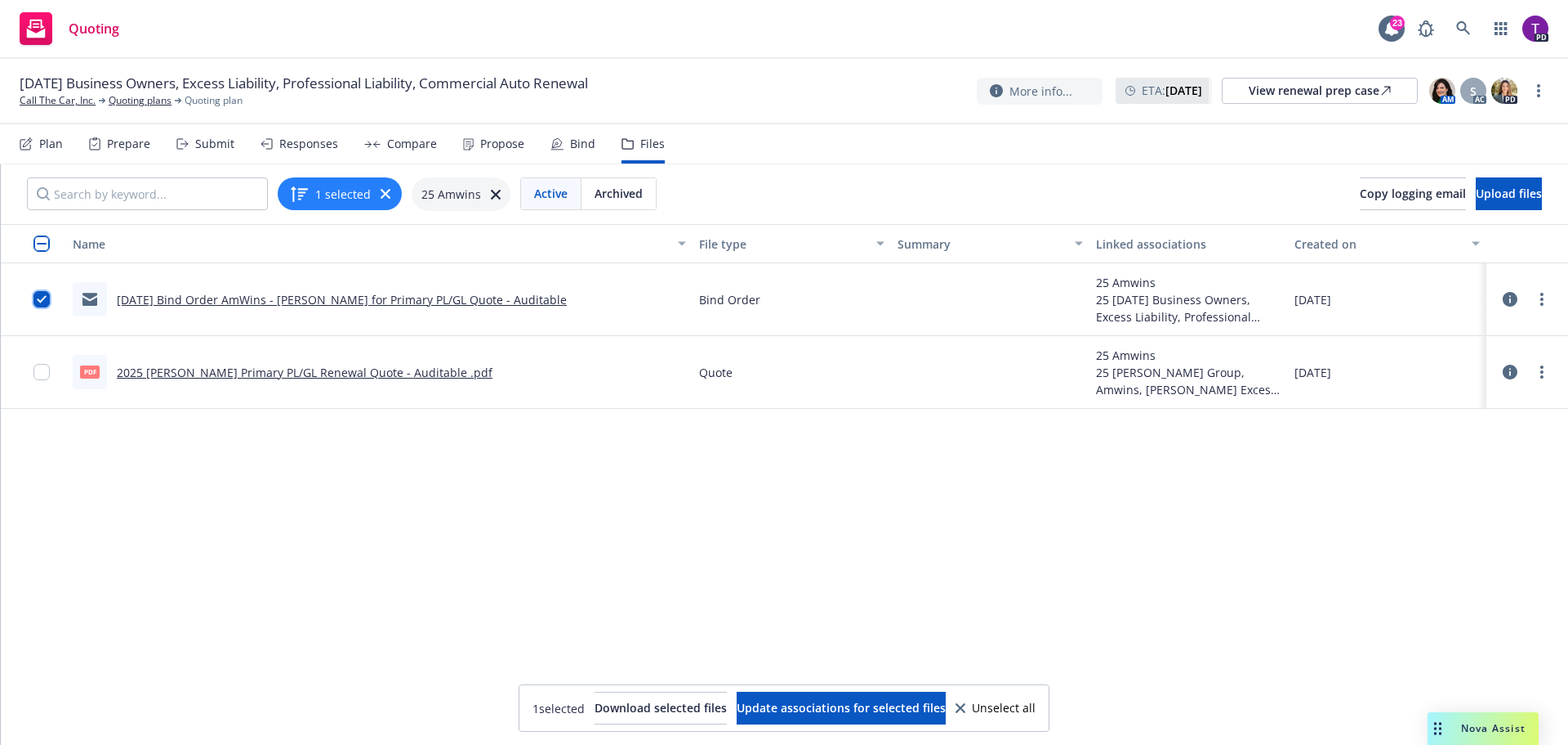
click at [44, 302] on input "checkbox" at bounding box center [42, 299] width 16 height 16
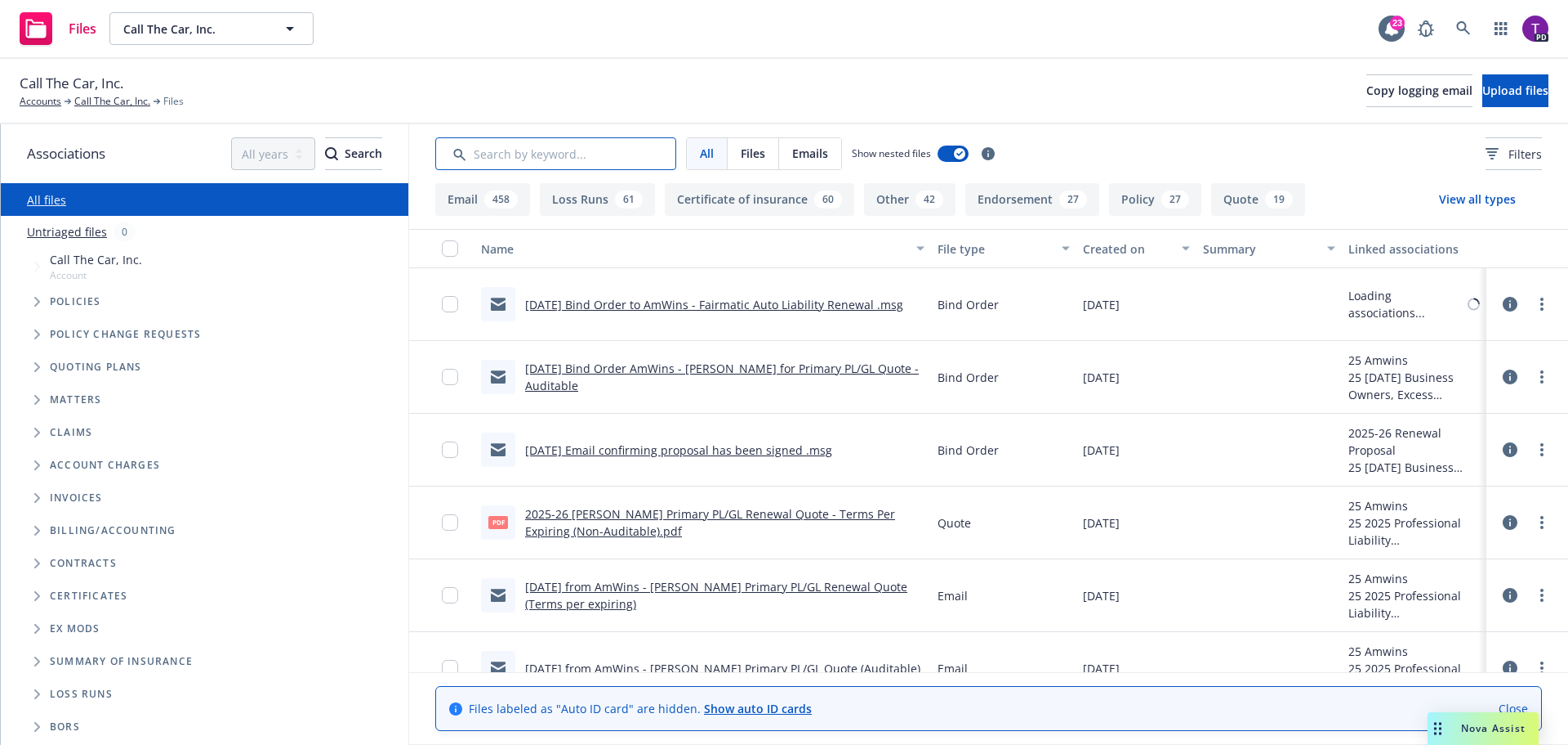
click at [606, 164] on input "Search by keyword..." at bounding box center [556, 154] width 241 height 33
click at [723, 193] on button "Certificate of insurance 60" at bounding box center [759, 200] width 190 height 33
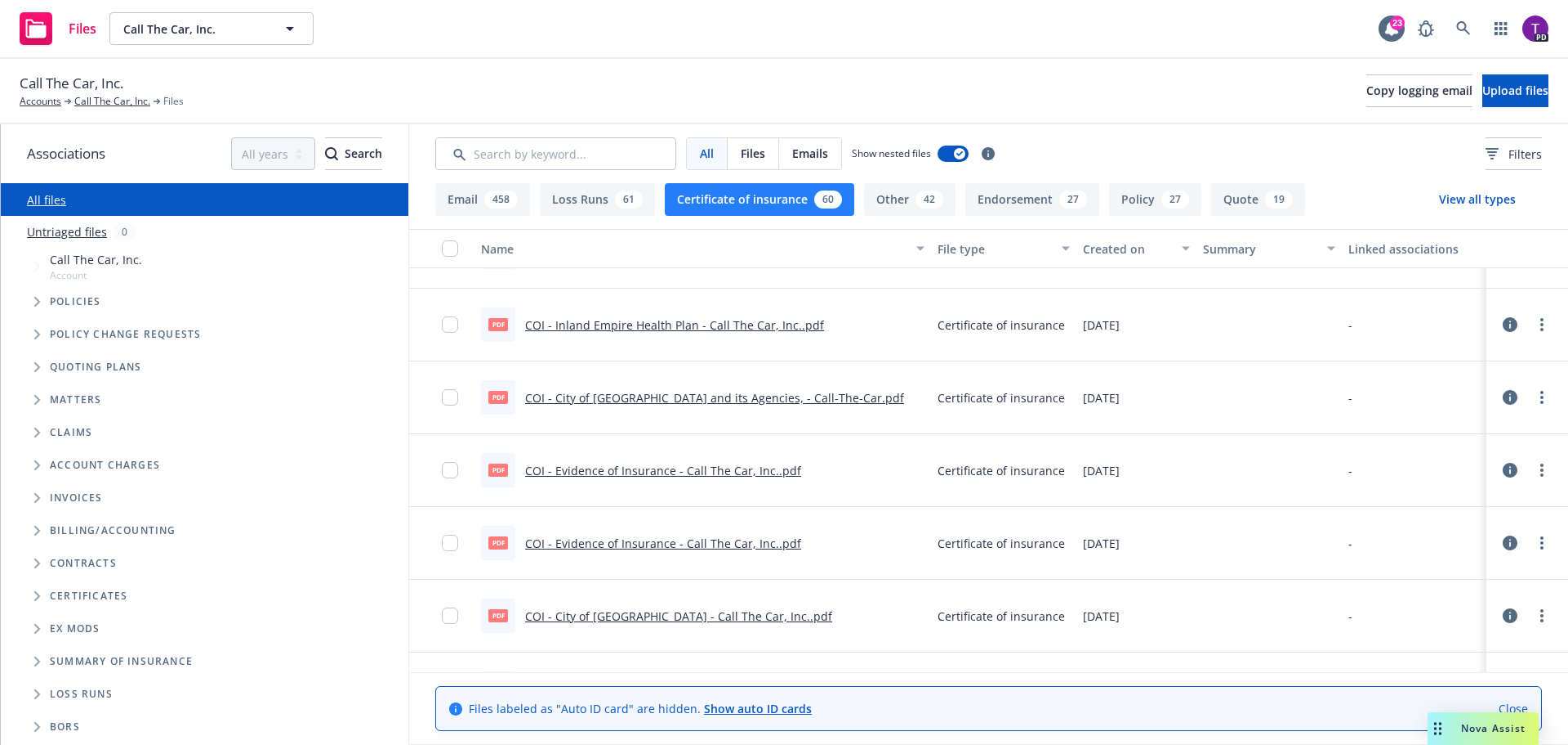
scroll to position [1145, 0]
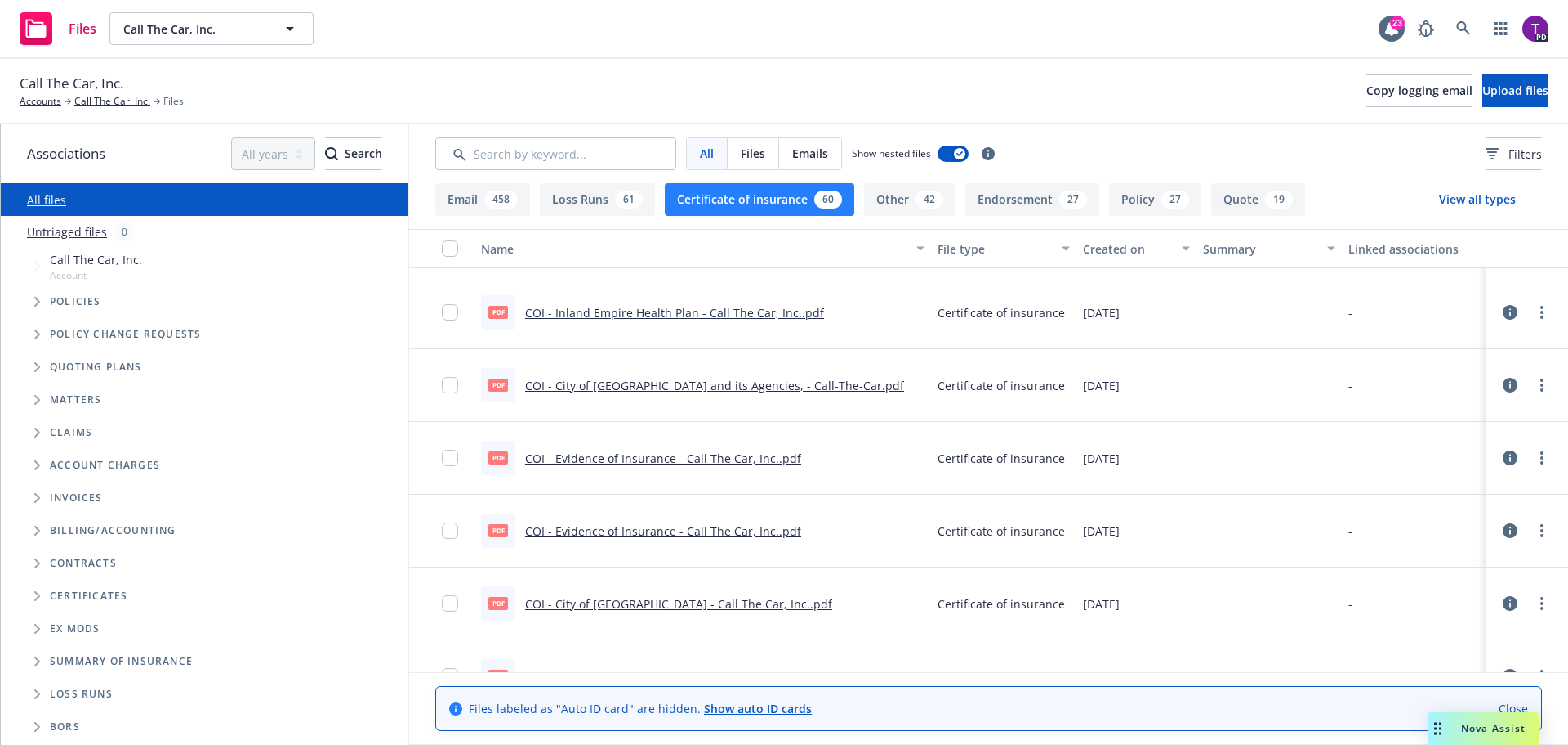
click at [716, 387] on link "COI - City of Los Angeles and its Agencies, - Call-The-Car.pdf" at bounding box center [715, 385] width 379 height 15
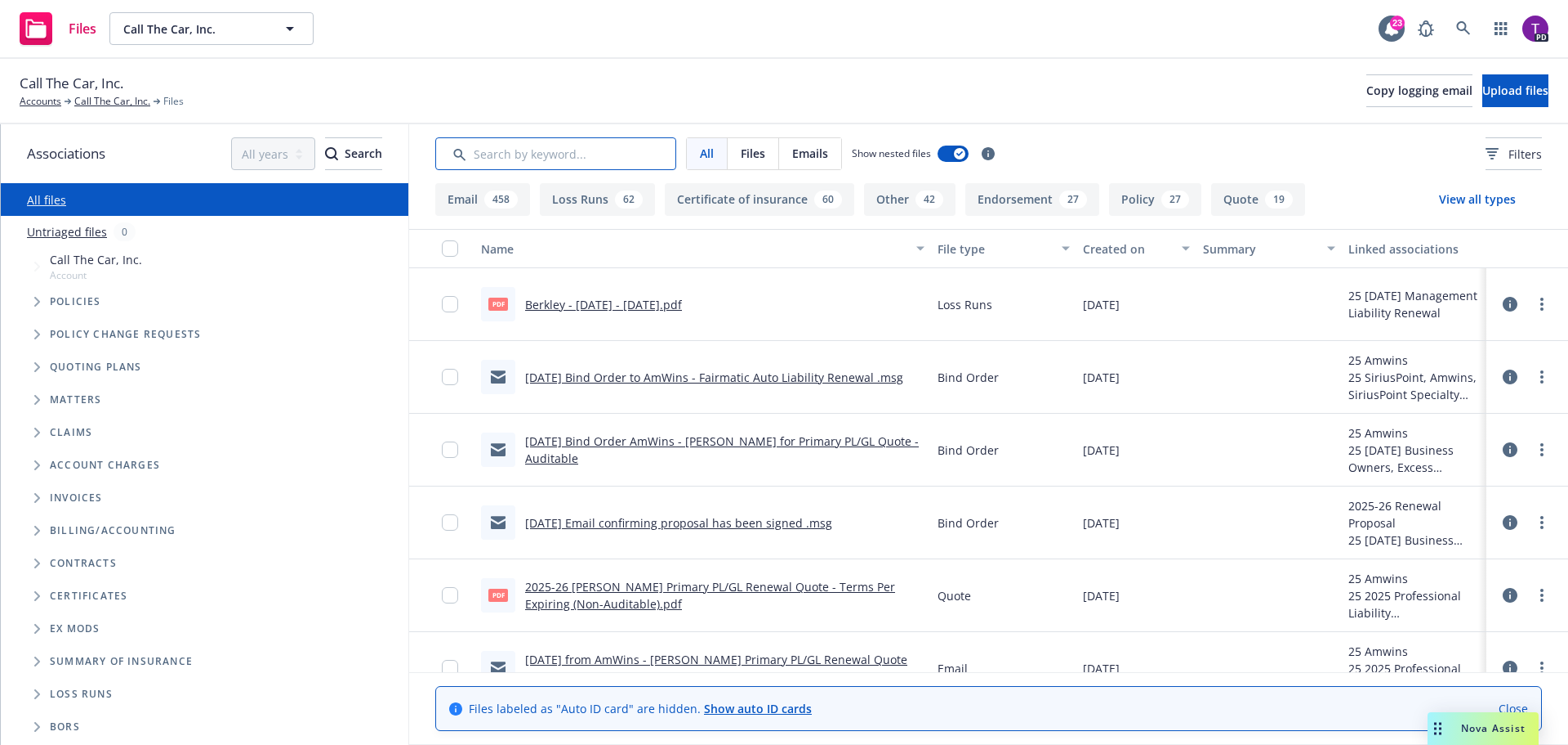
click at [570, 159] on input "Search by keyword..." at bounding box center [556, 154] width 241 height 33
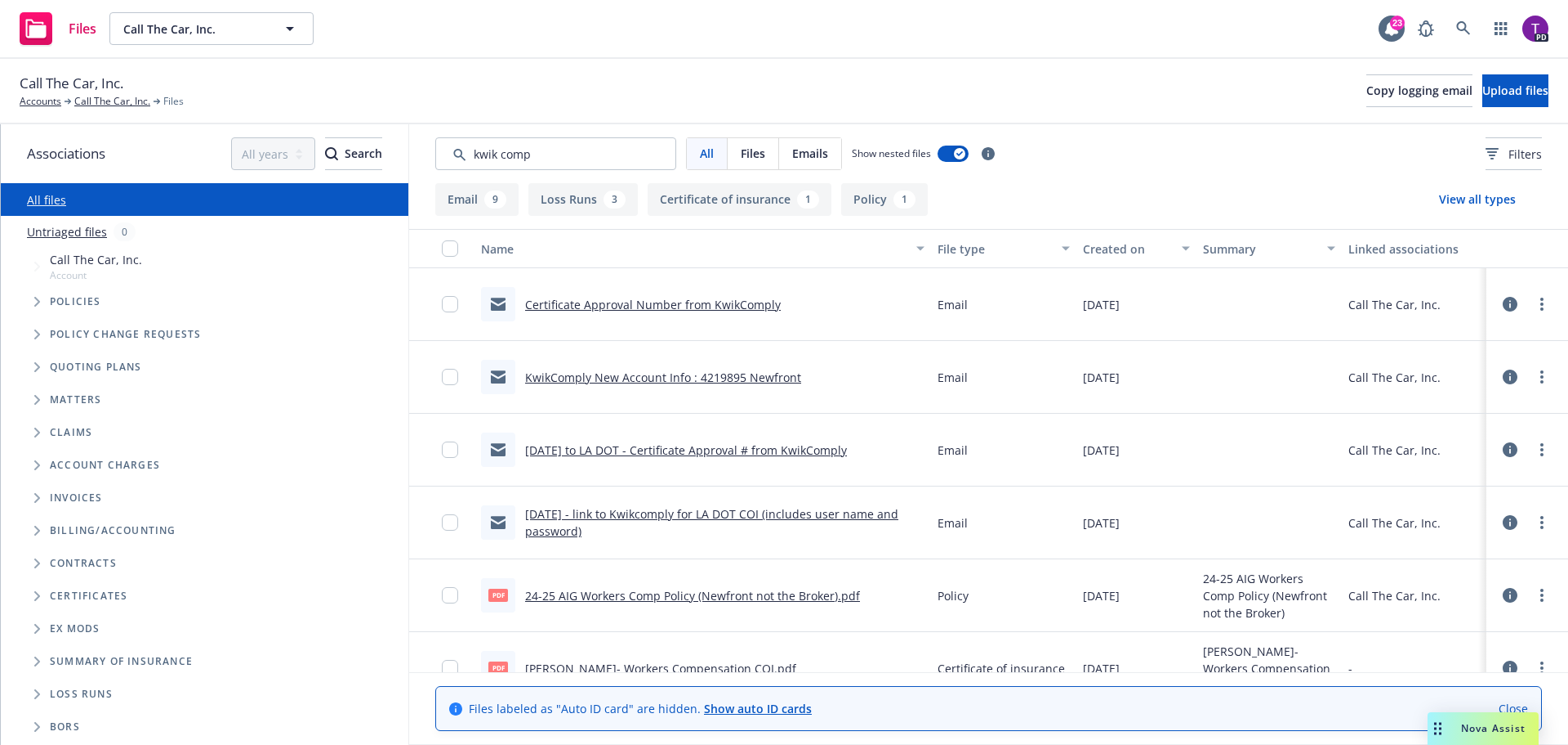
click at [685, 300] on link "Certificate Approval Number from KwikComply" at bounding box center [654, 304] width 256 height 15
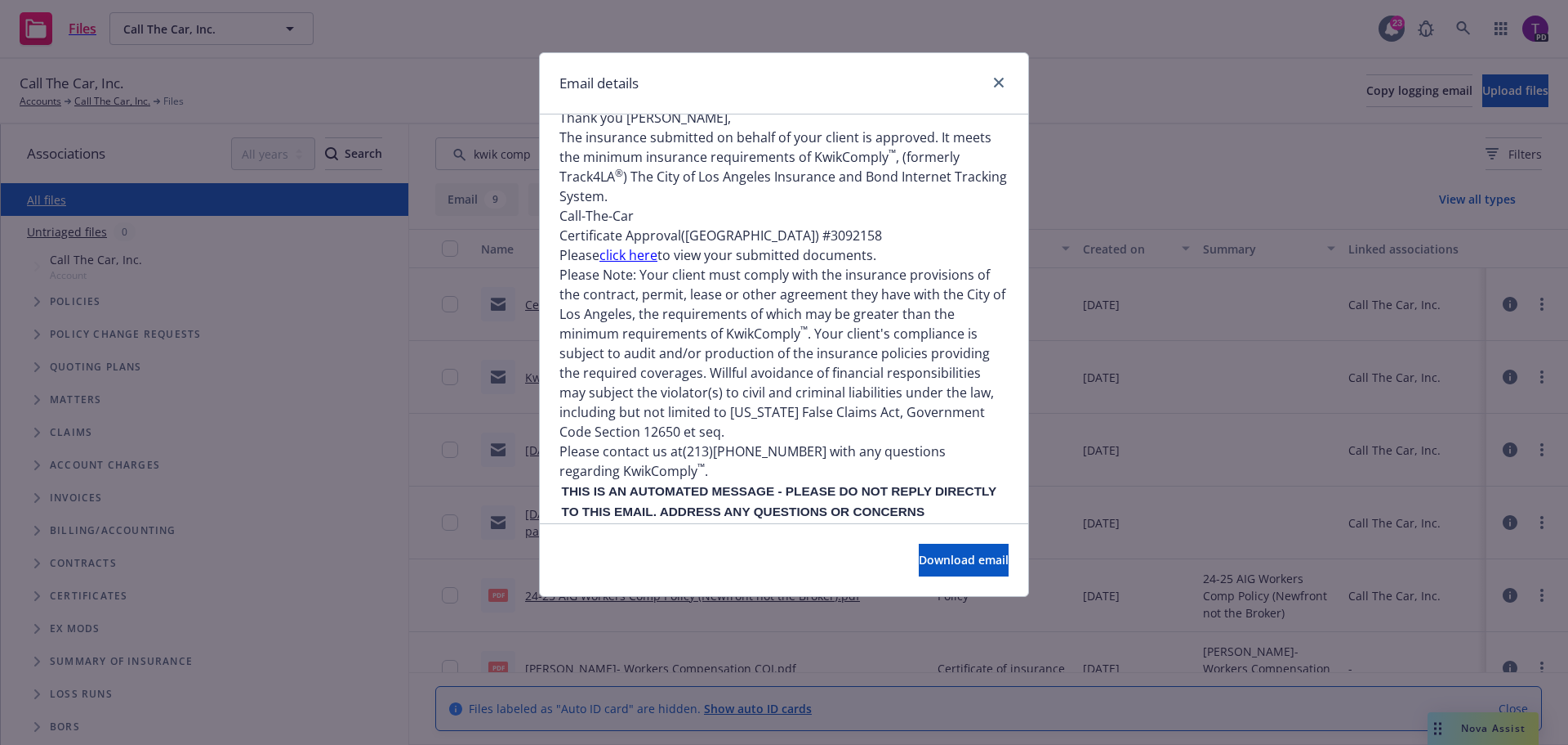
scroll to position [876, 0]
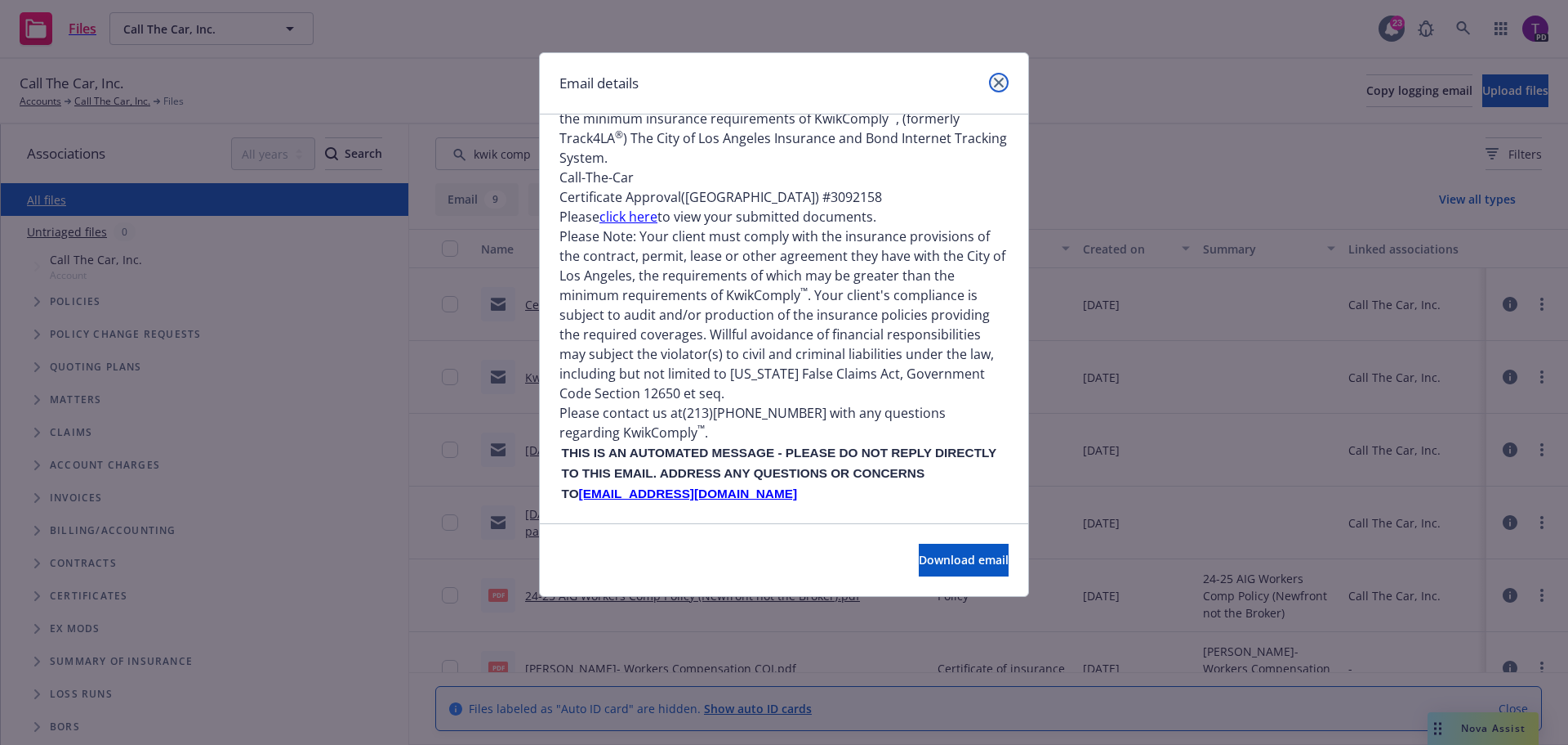
click at [993, 80] on link "close" at bounding box center [1000, 83] width 20 height 20
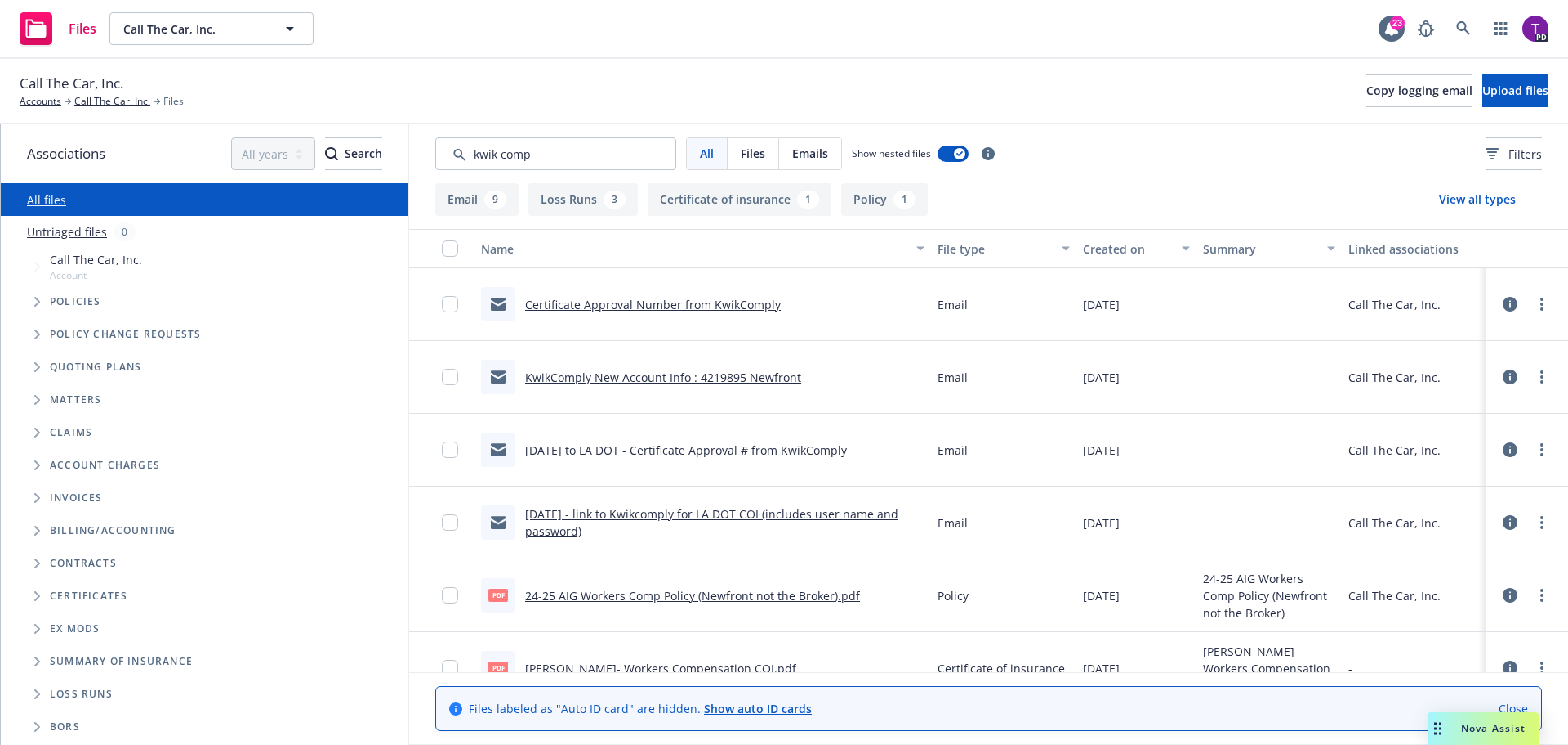
click at [743, 373] on link "KwikComply New Account Info : 4219895 Newfront" at bounding box center [664, 377] width 276 height 15
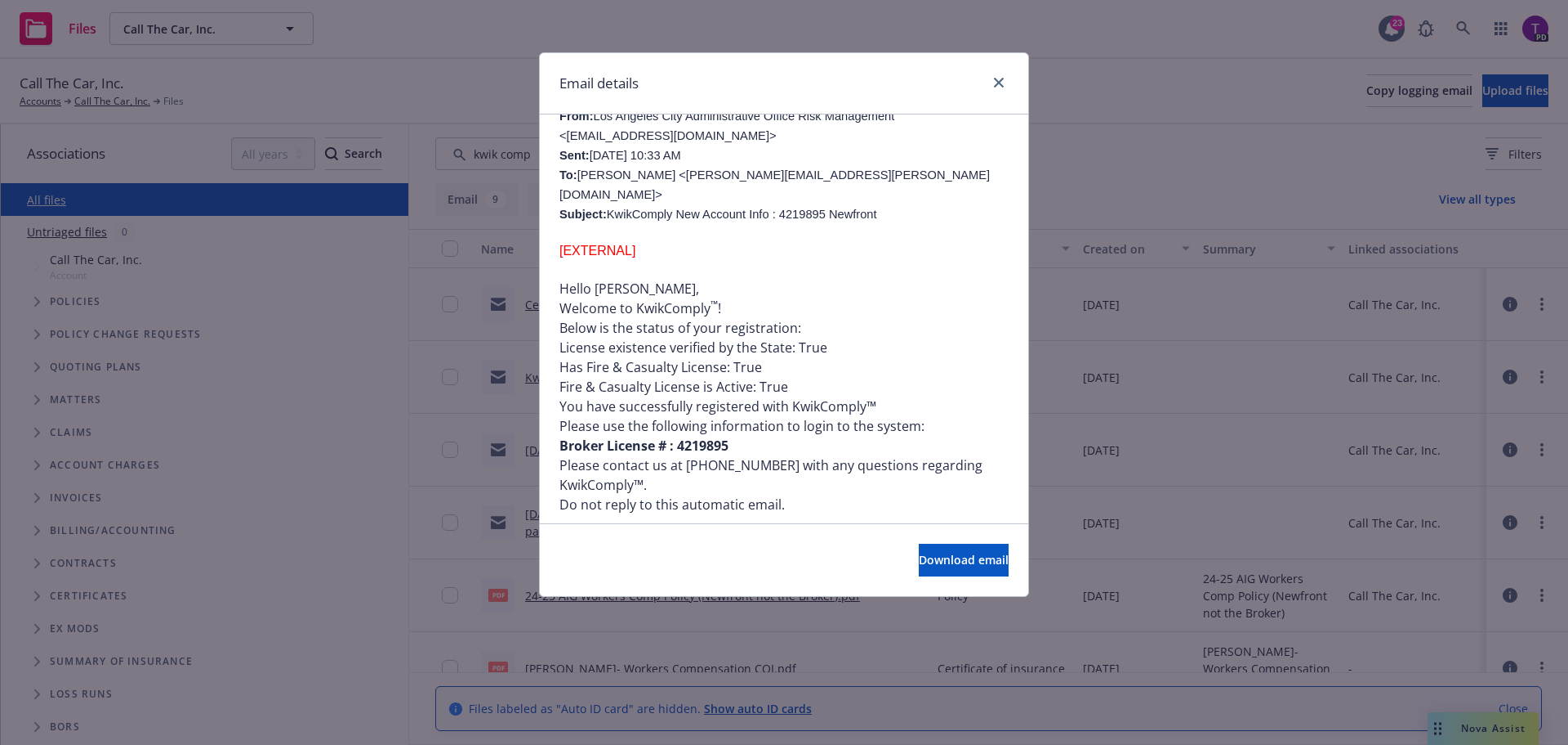
scroll to position [116, 0]
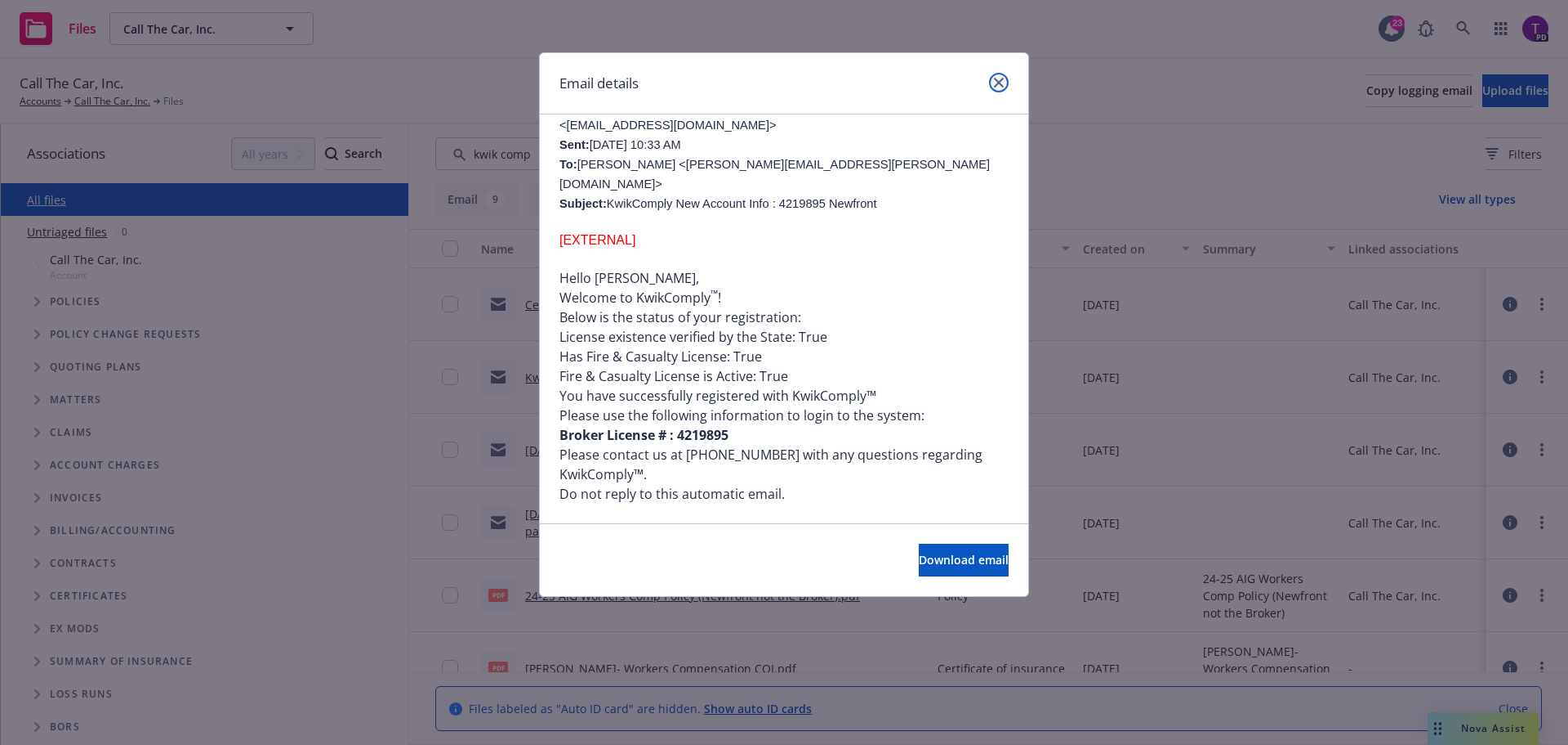
click at [996, 85] on icon "close" at bounding box center [999, 82] width 10 height 10
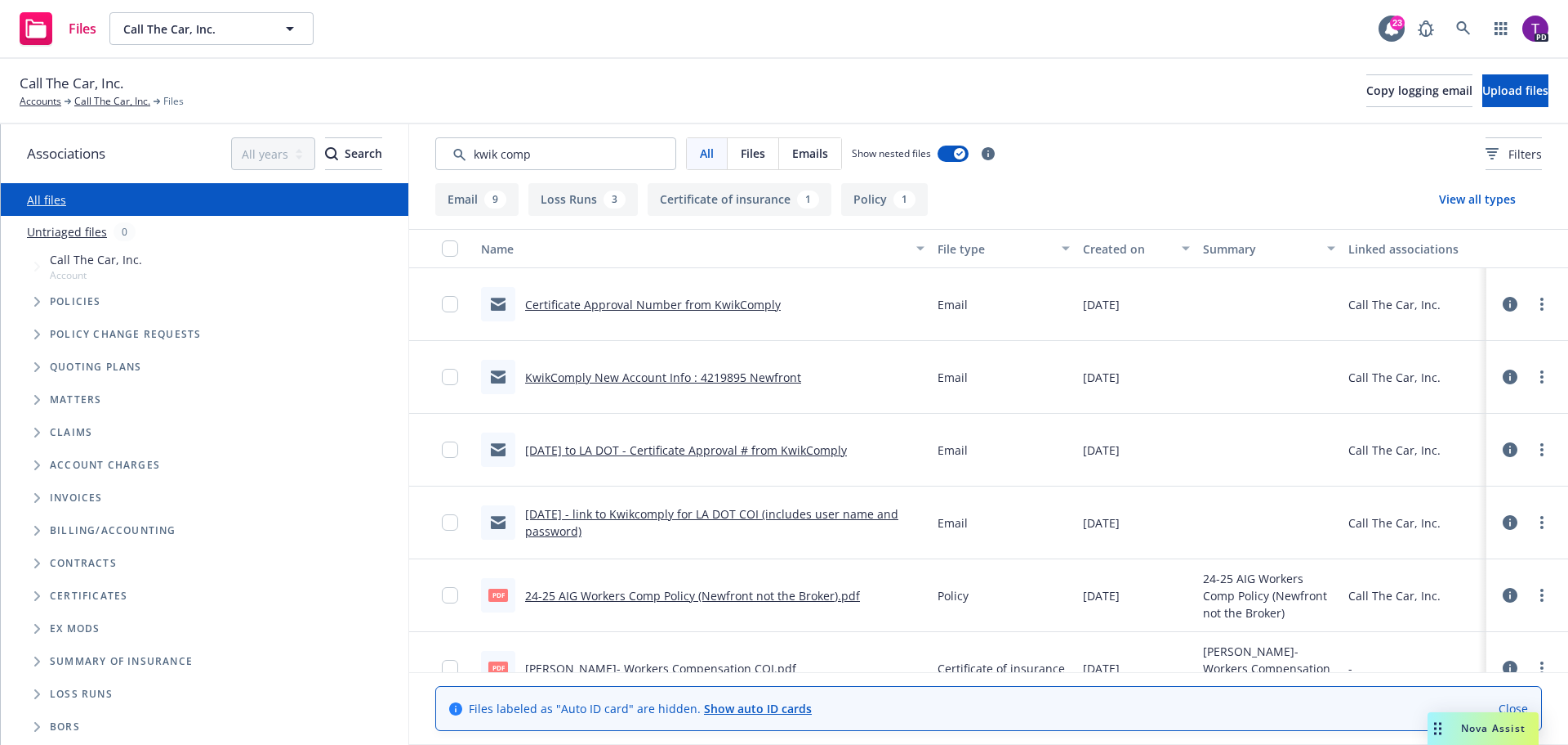
click at [648, 446] on link "9/30/24 to LA DOT - Certificate Approval # from KwikComply" at bounding box center [686, 450] width 321 height 15
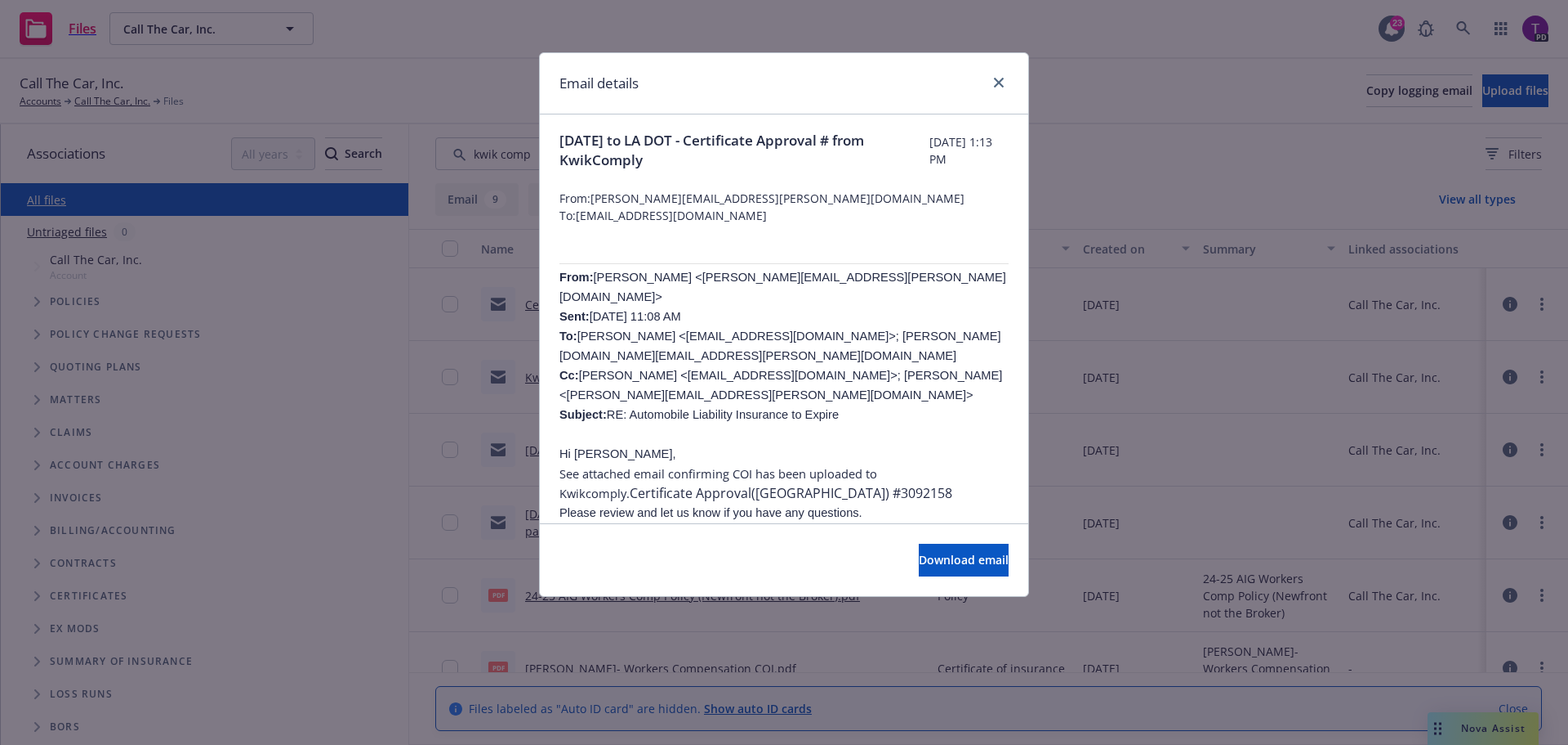
scroll to position [0, 0]
click at [998, 80] on icon "close" at bounding box center [999, 82] width 10 height 10
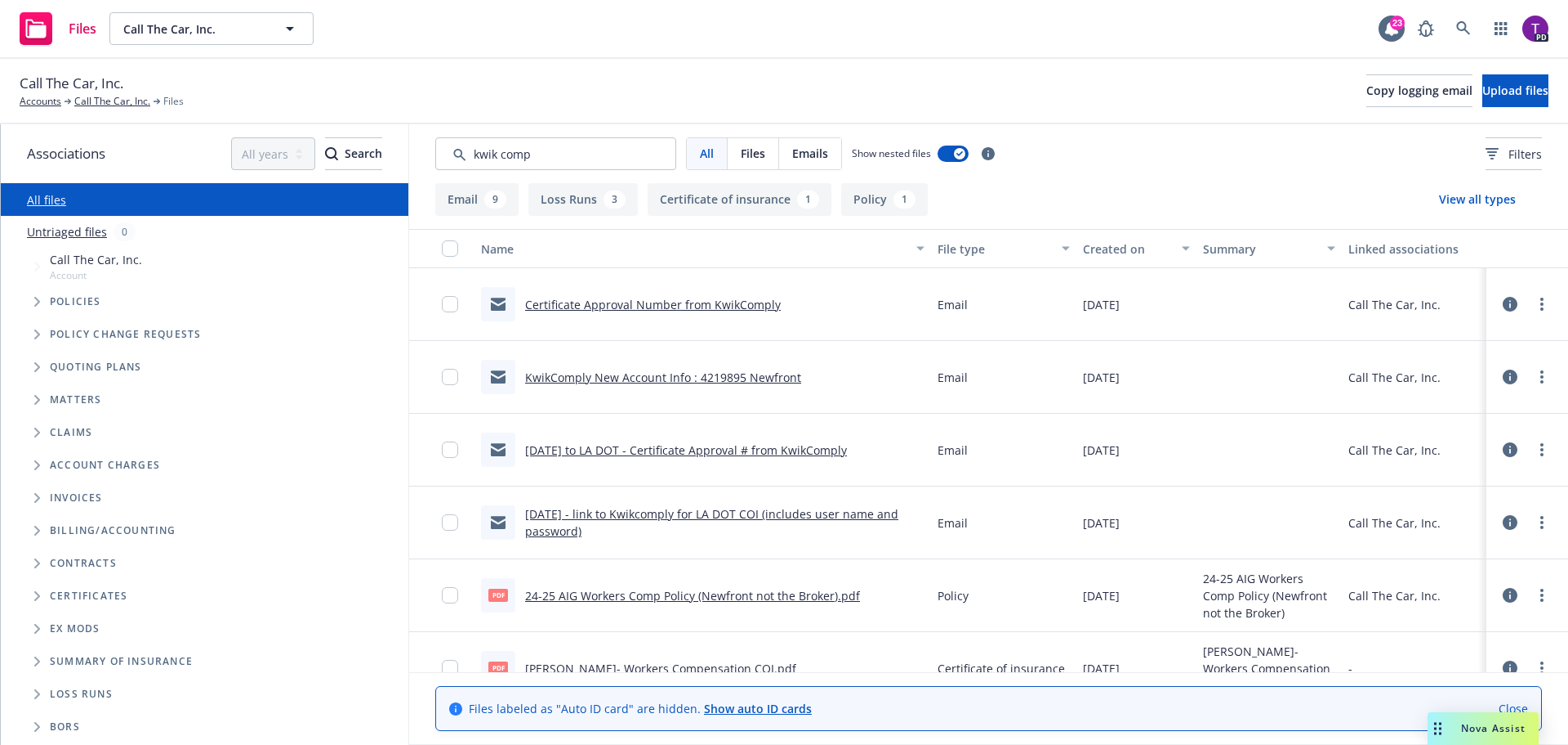
click at [625, 299] on link "Certificate Approval Number from KwikComply" at bounding box center [654, 304] width 256 height 15
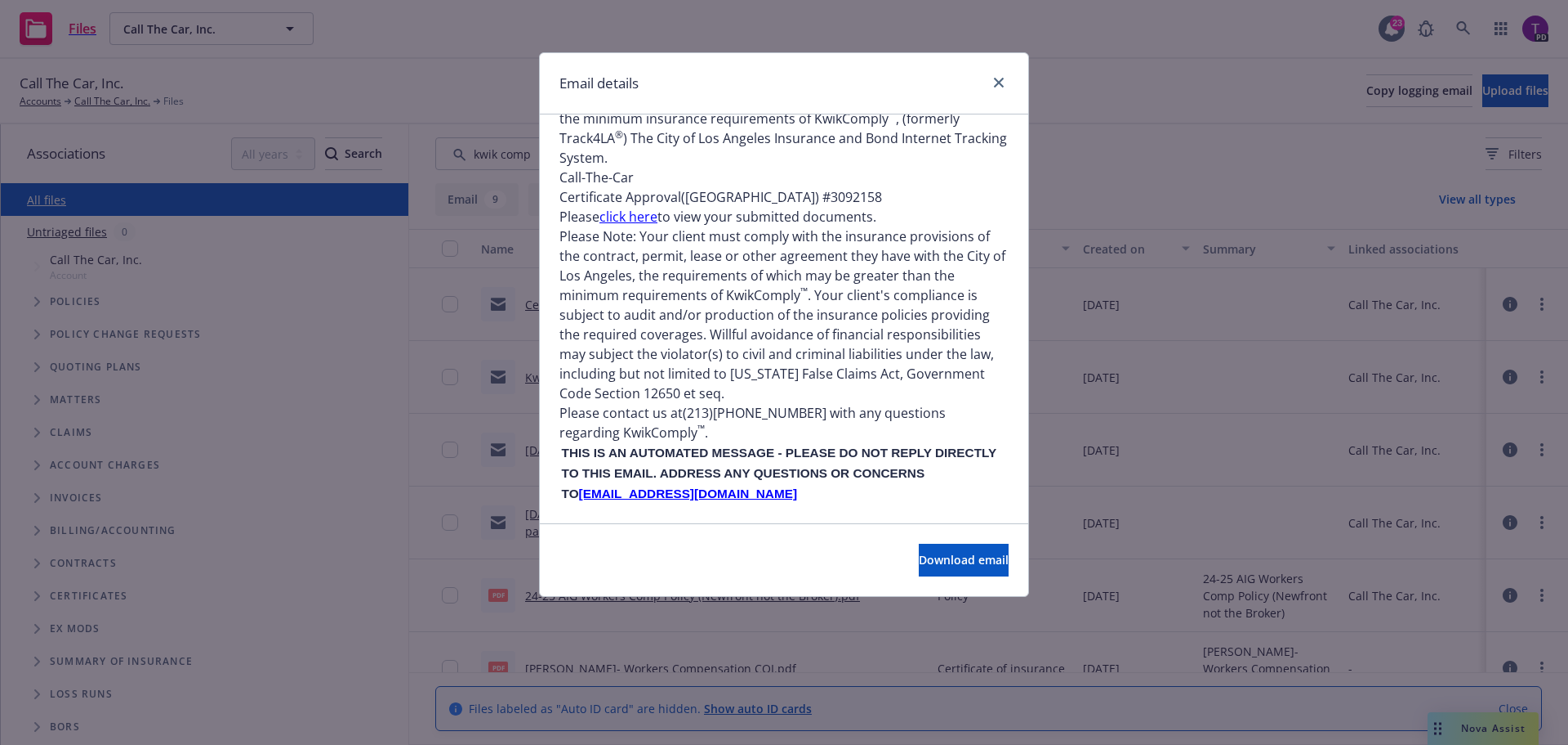
scroll to position [876, 0]
click at [992, 86] on link "close" at bounding box center [1000, 83] width 20 height 20
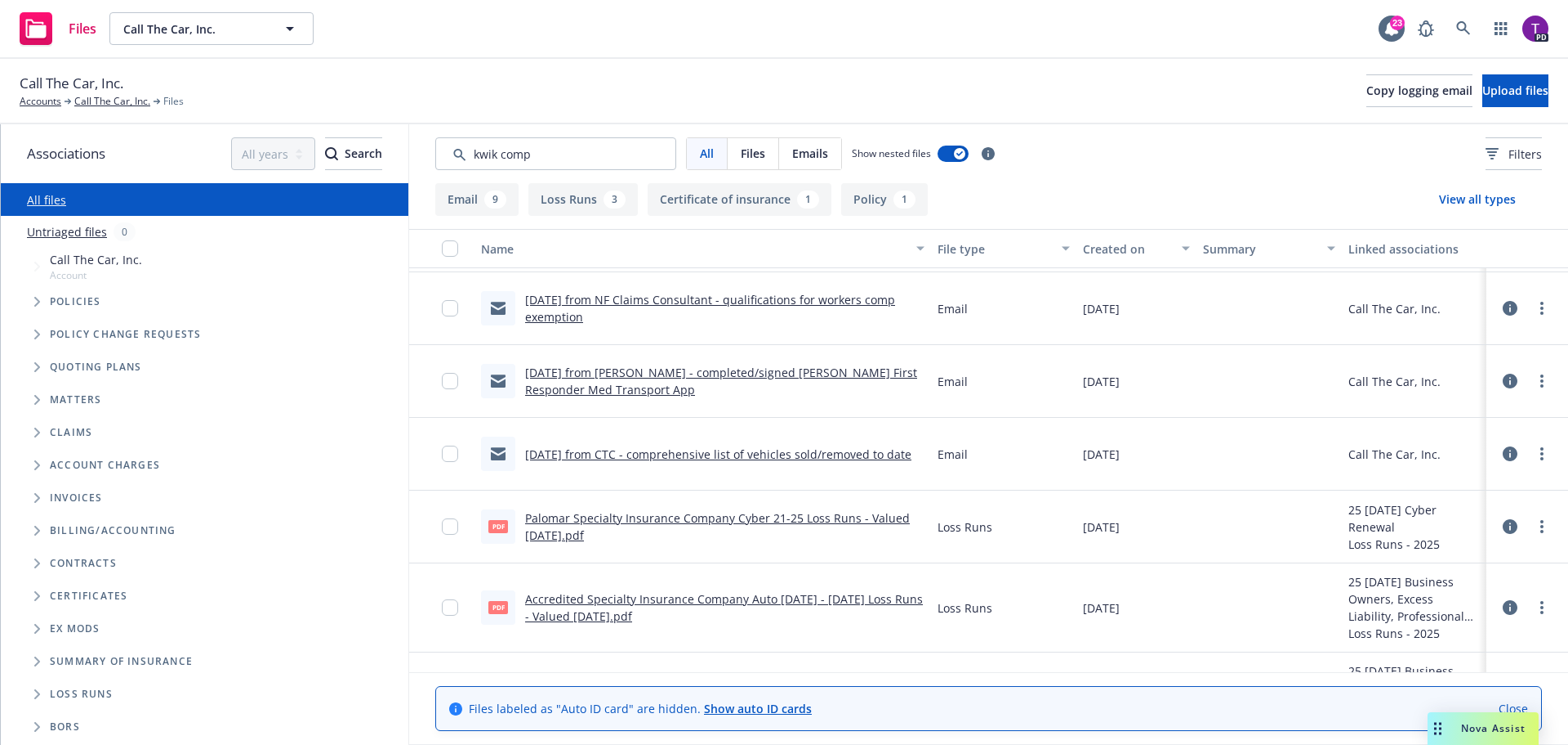
scroll to position [641, 0]
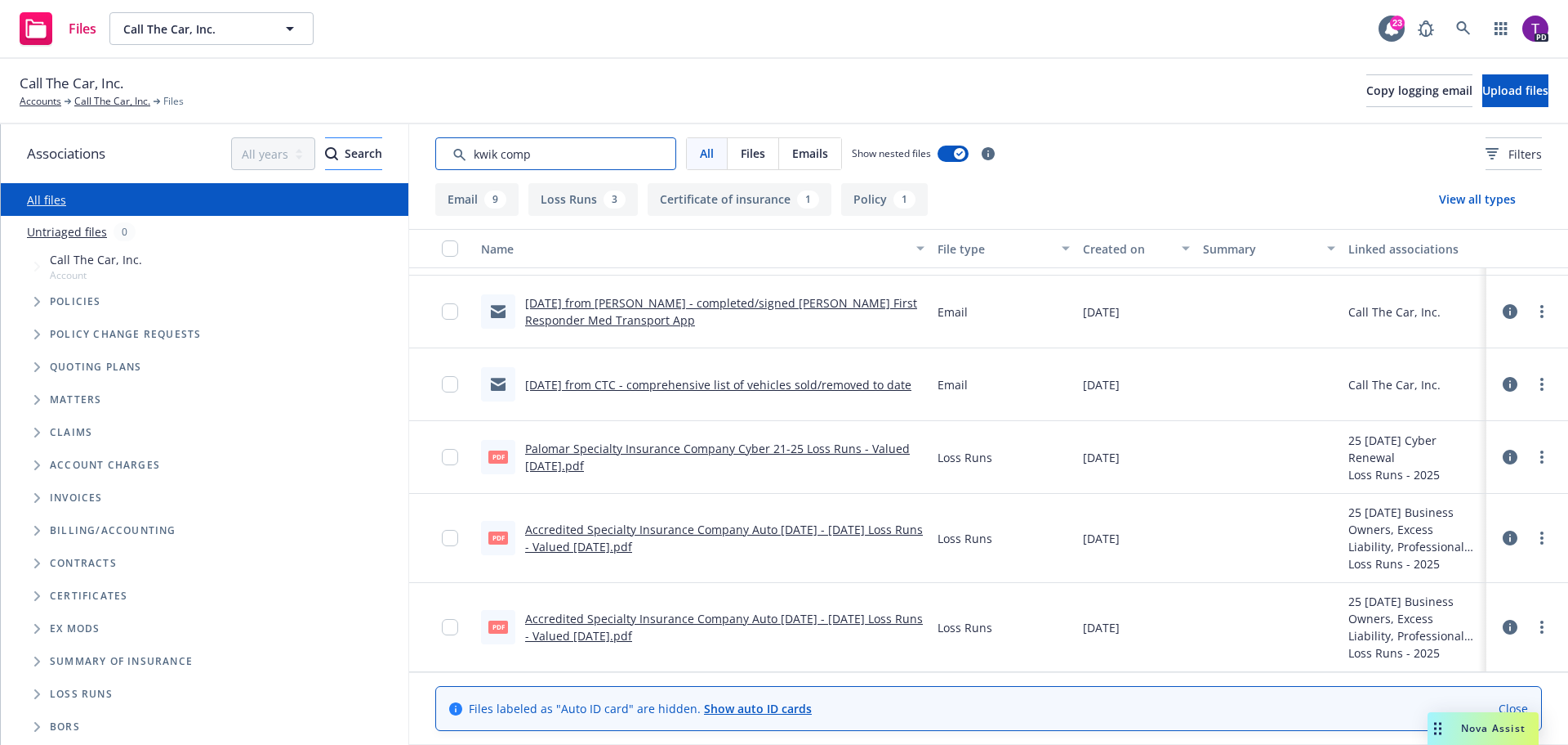
drag, startPoint x: 460, startPoint y: 159, endPoint x: 348, endPoint y: 164, distance: 112.1
click at [348, 164] on div "Associations All years 2027 2026 2025 2024 2023 2022 2021 2020 2019 2018 2017 2…" at bounding box center [784, 434] width 1568 height 621
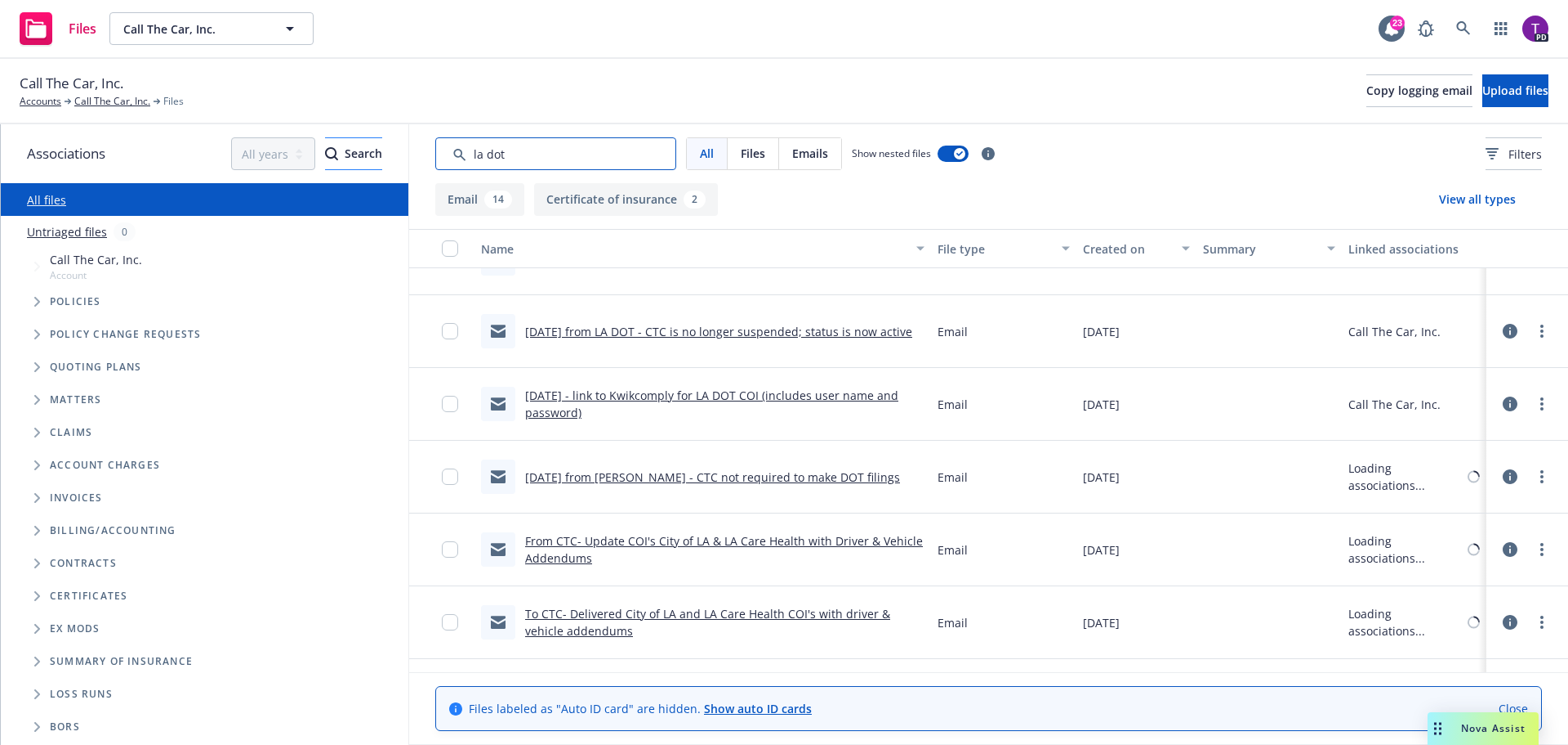
scroll to position [587, 0]
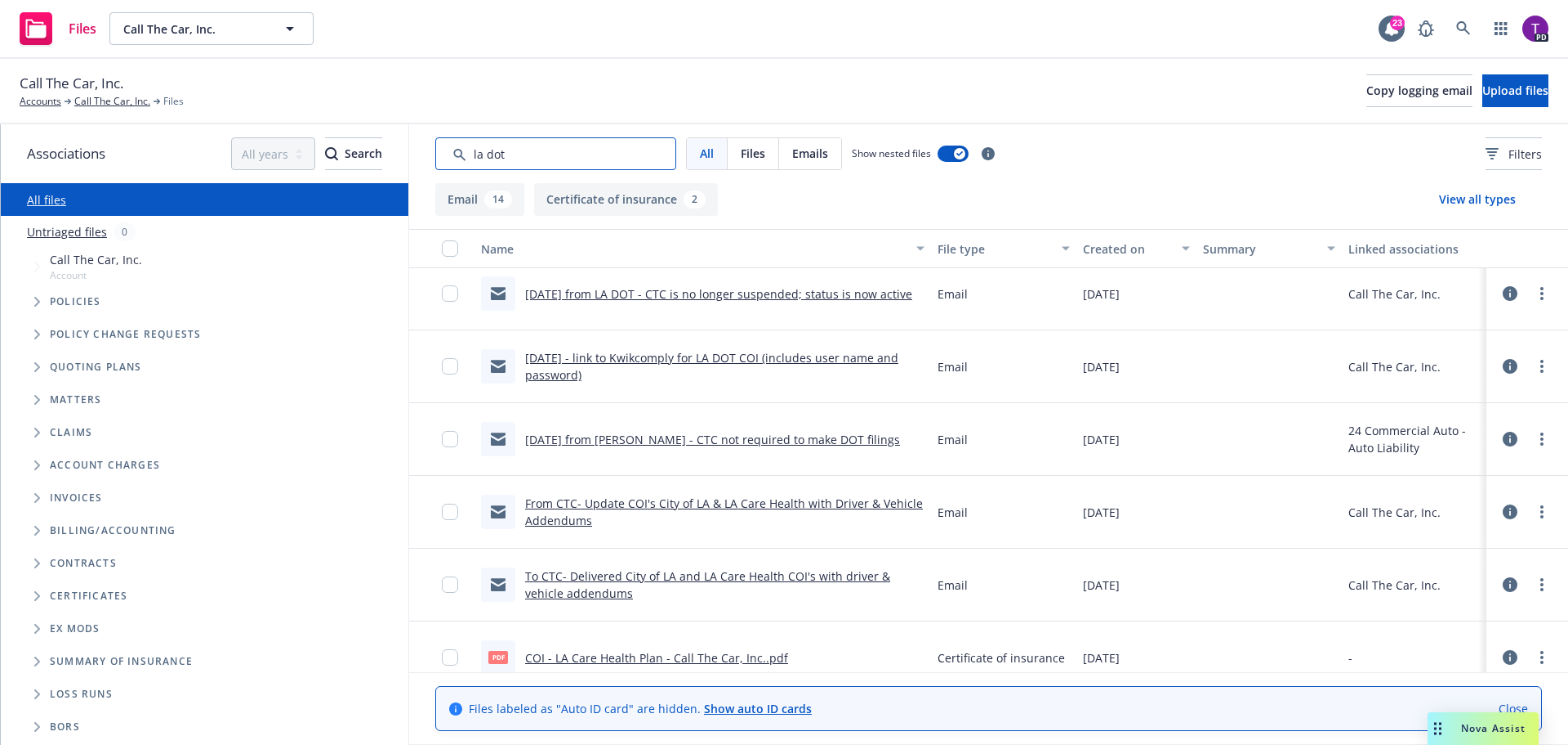
type input "la dot"
click at [774, 295] on link "10/1/24 from LA DOT - CTC is no longer suspended; status is now active" at bounding box center [719, 293] width 387 height 15
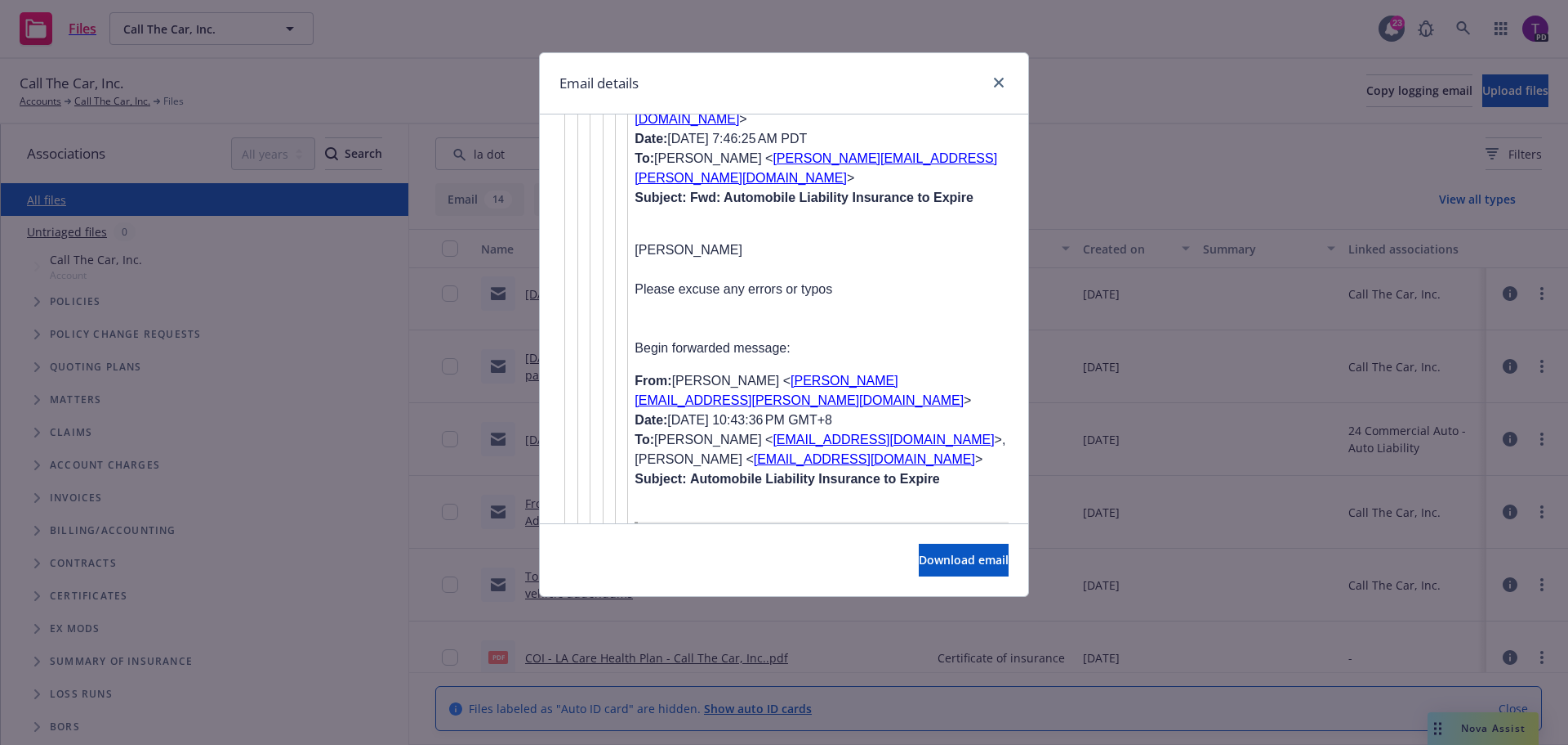
scroll to position [5166, 0]
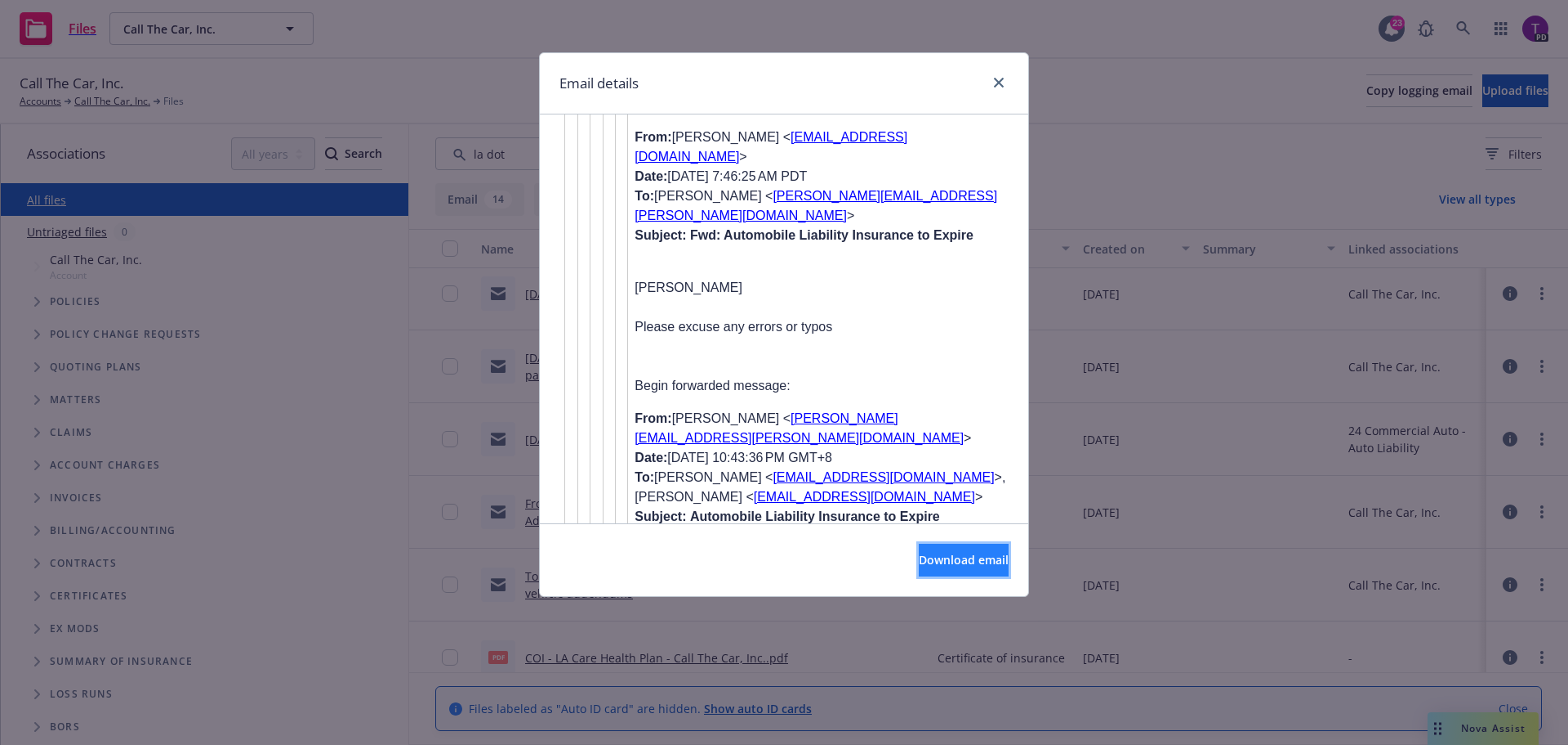
click at [932, 553] on span "Download email" at bounding box center [963, 559] width 90 height 15
click at [1004, 79] on link "close" at bounding box center [1000, 83] width 20 height 20
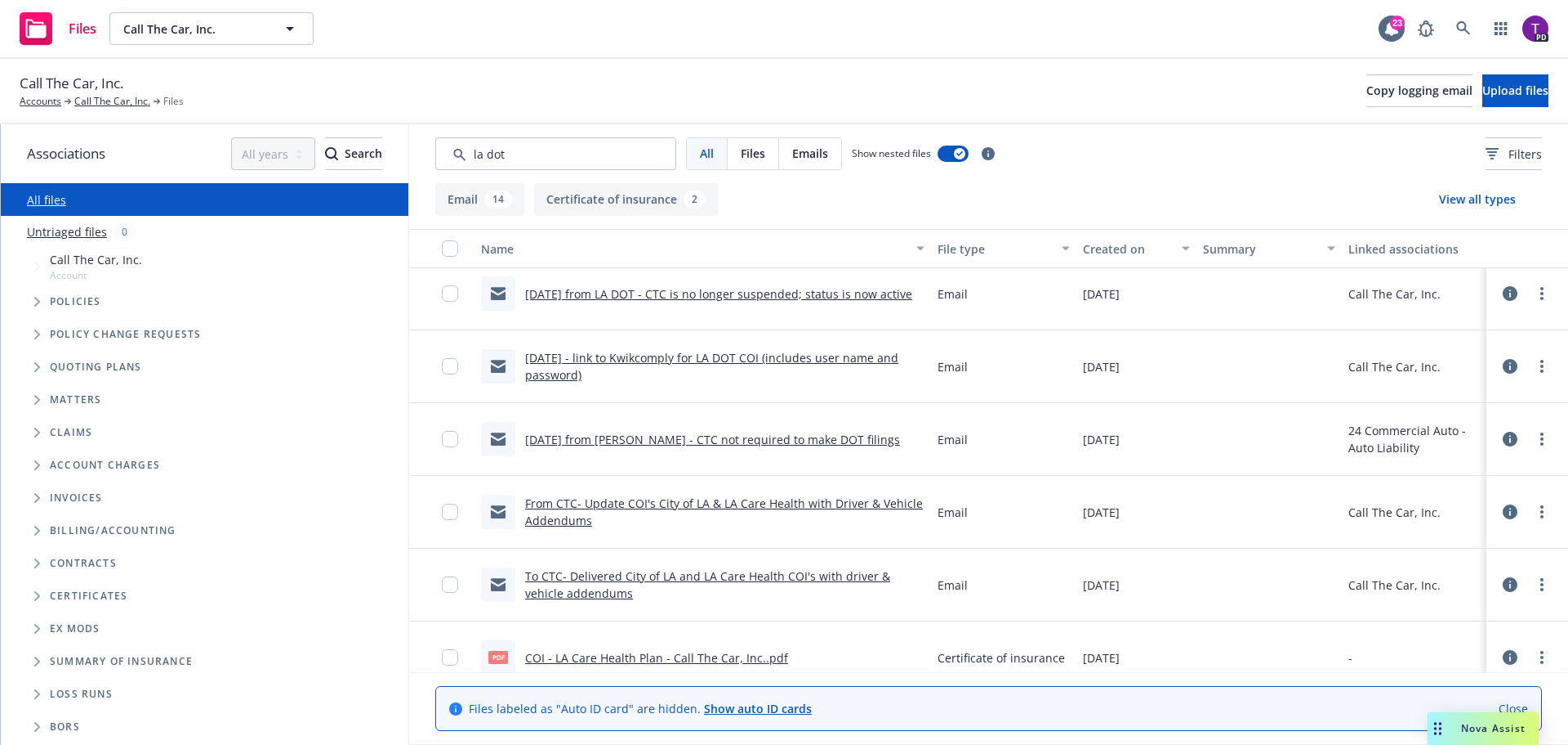
click at [752, 505] on link "From CTC- Update COI's City of LA & LA Care Health with Driver & Vehicle Addend…" at bounding box center [725, 512] width 398 height 33
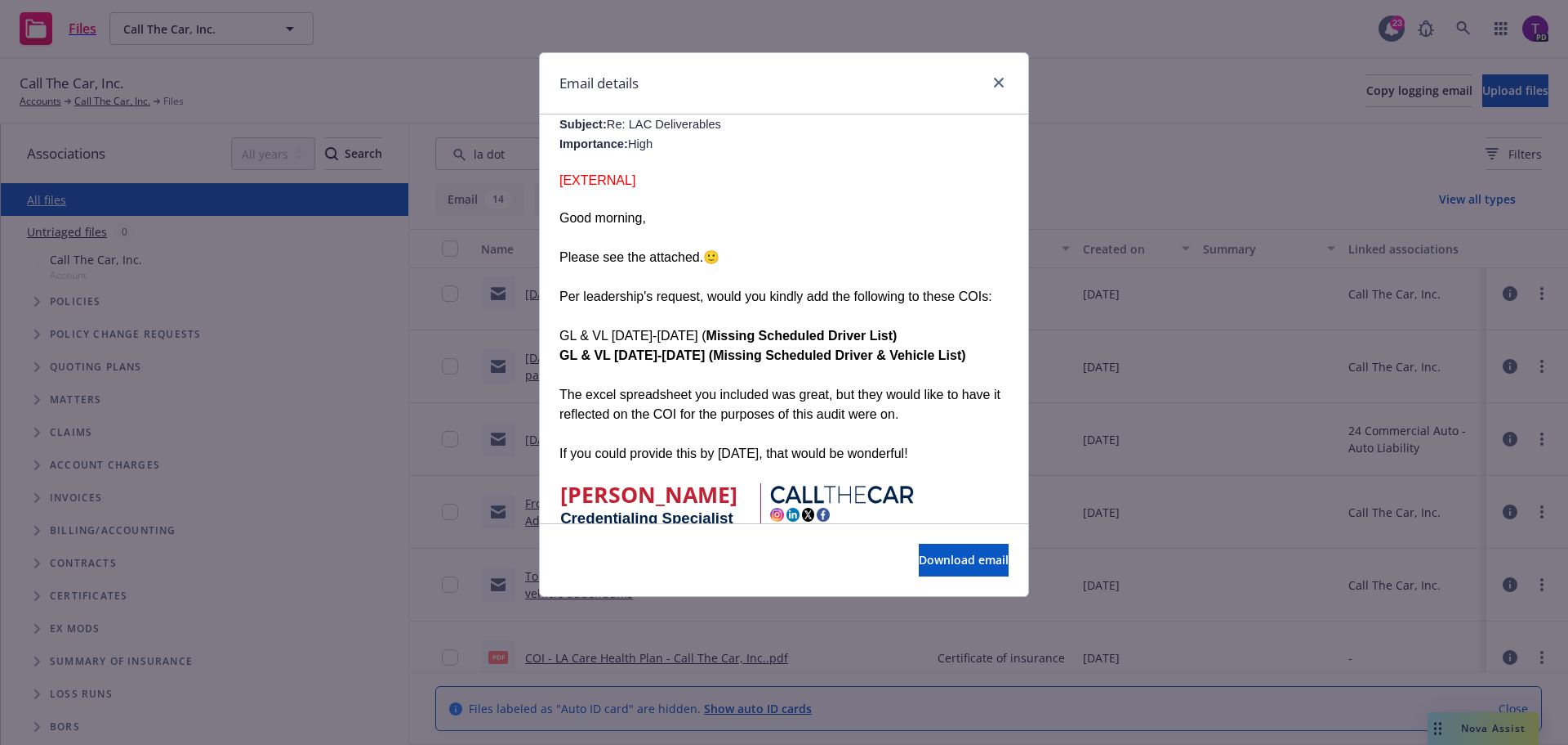
scroll to position [0, 0]
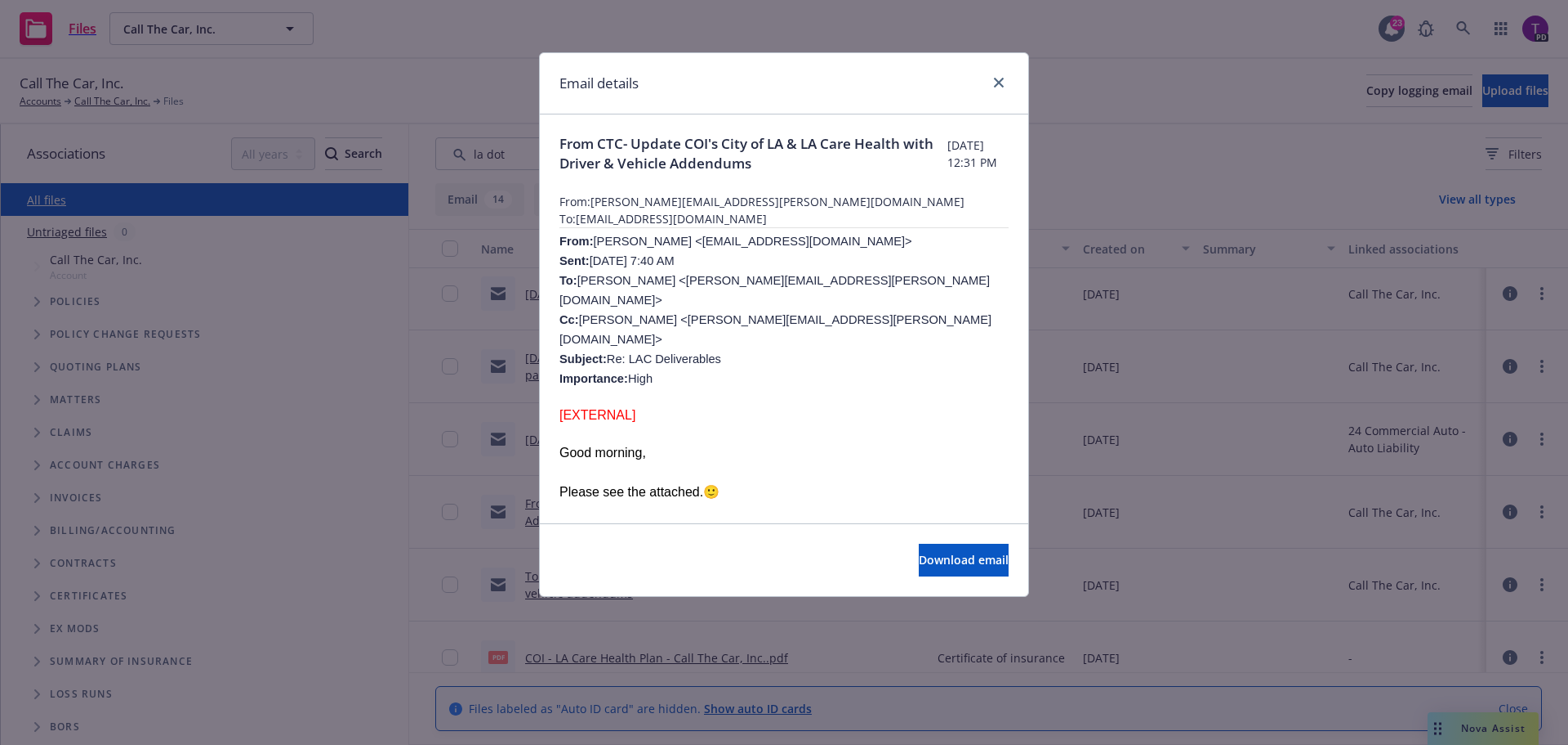
click at [1010, 84] on div "Email details" at bounding box center [784, 83] width 488 height 61
click at [999, 84] on icon "close" at bounding box center [999, 82] width 10 height 10
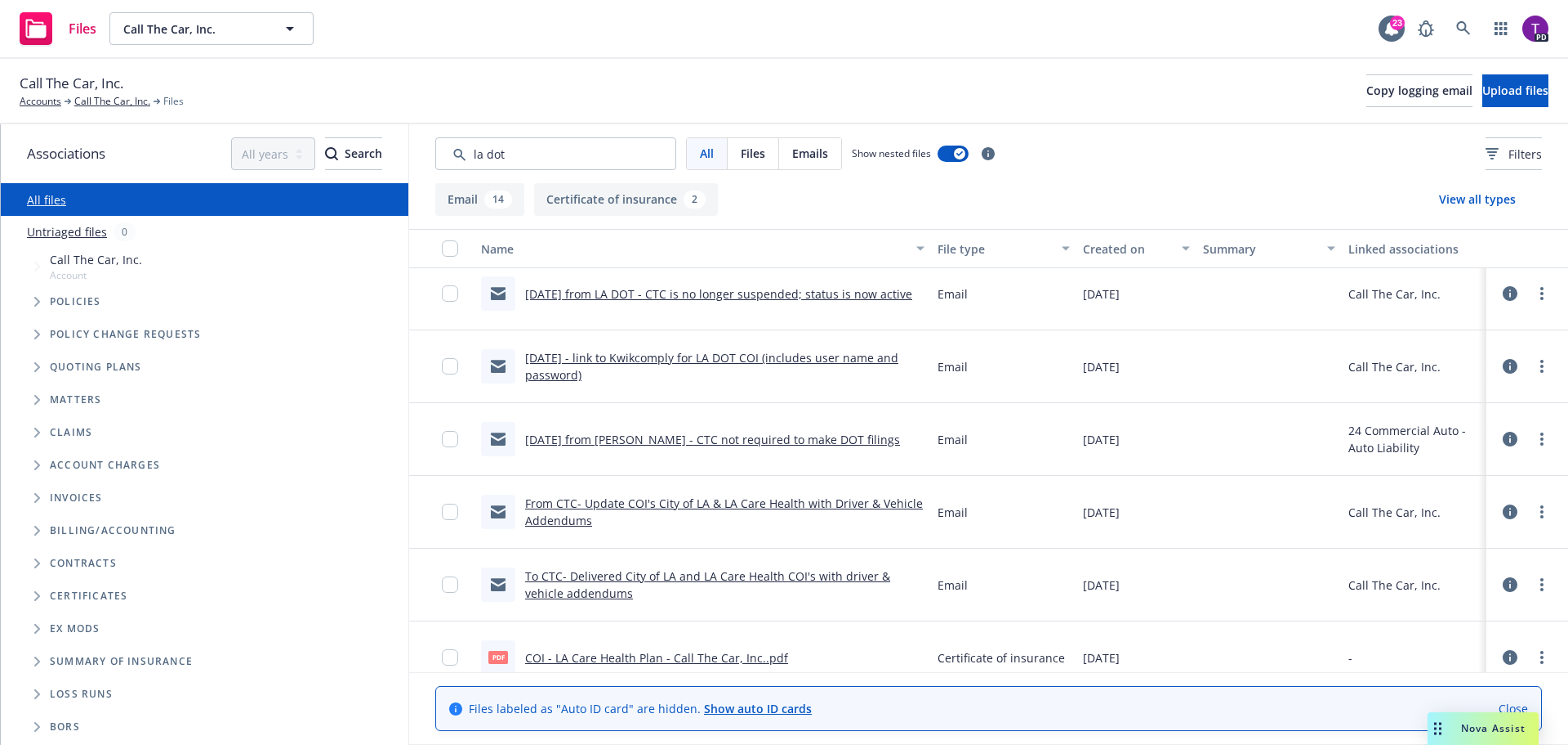
click at [785, 441] on link "9/27/24 from Jessica - CTC not required to make DOT filings" at bounding box center [713, 439] width 375 height 15
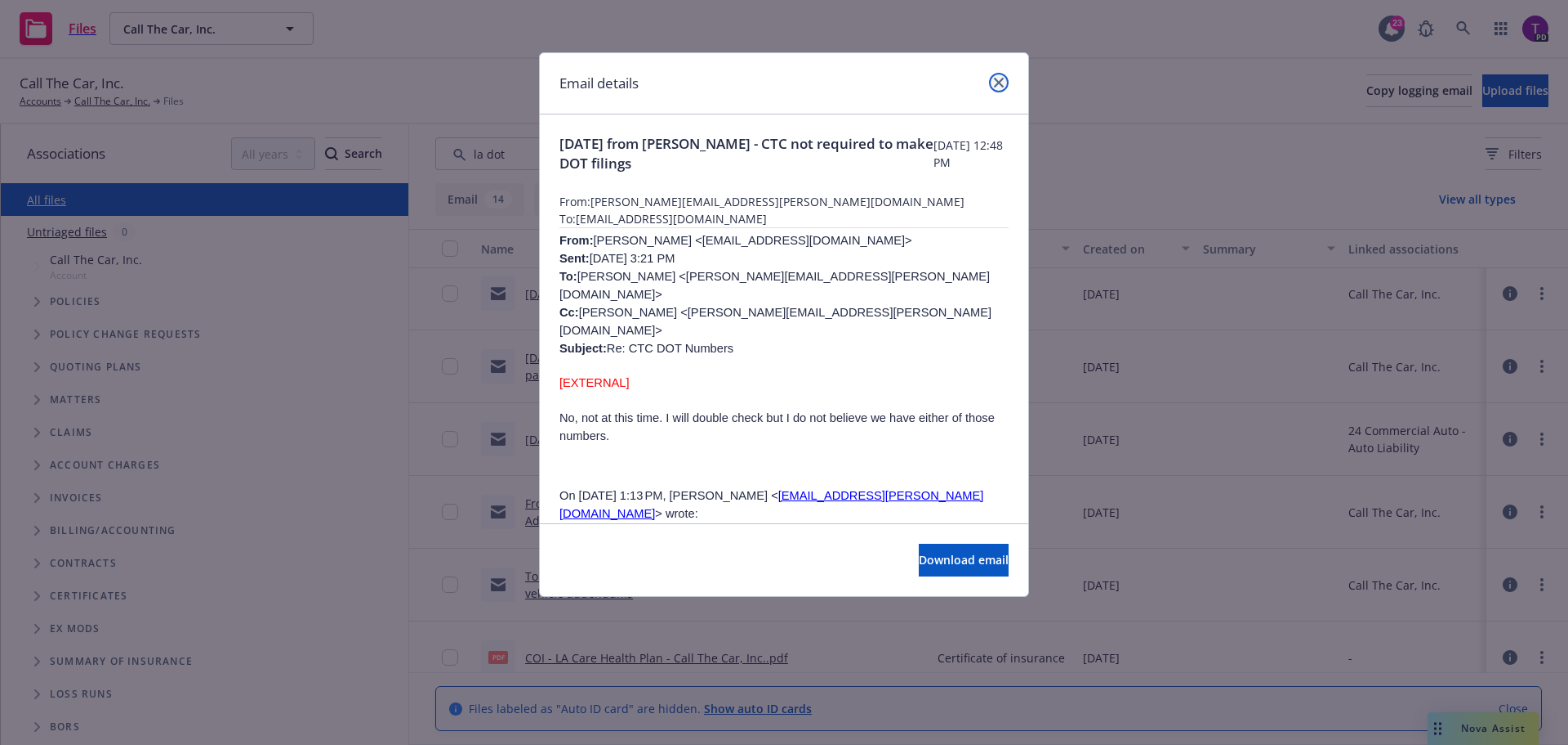
click at [1000, 83] on icon "close" at bounding box center [999, 82] width 10 height 10
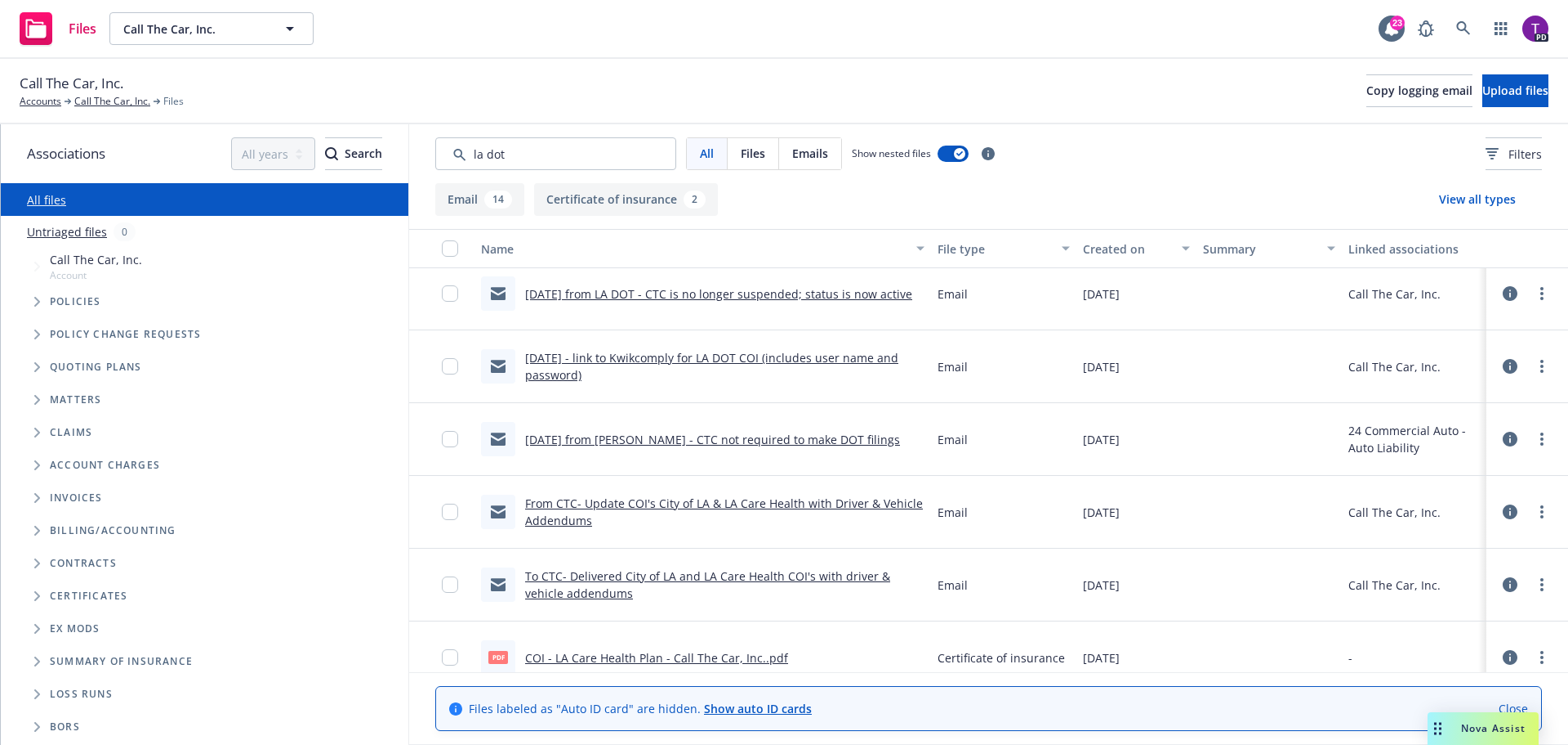
click at [701, 355] on link "9/30/24 - link to Kwikcomply for LA DOT COI (includes user name and password)" at bounding box center [712, 366] width 373 height 33
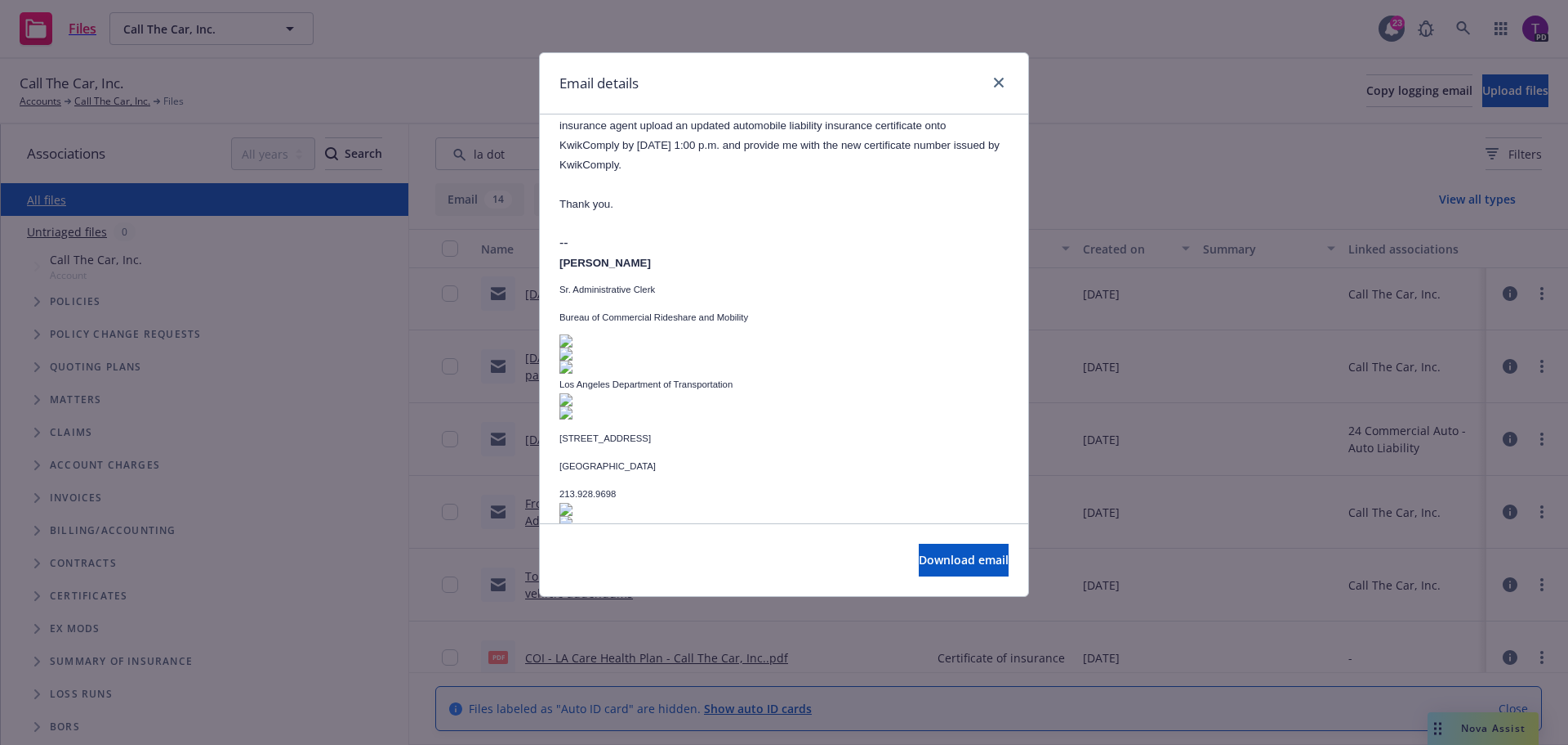
scroll to position [1716, 0]
click at [997, 86] on icon "close" at bounding box center [999, 82] width 10 height 10
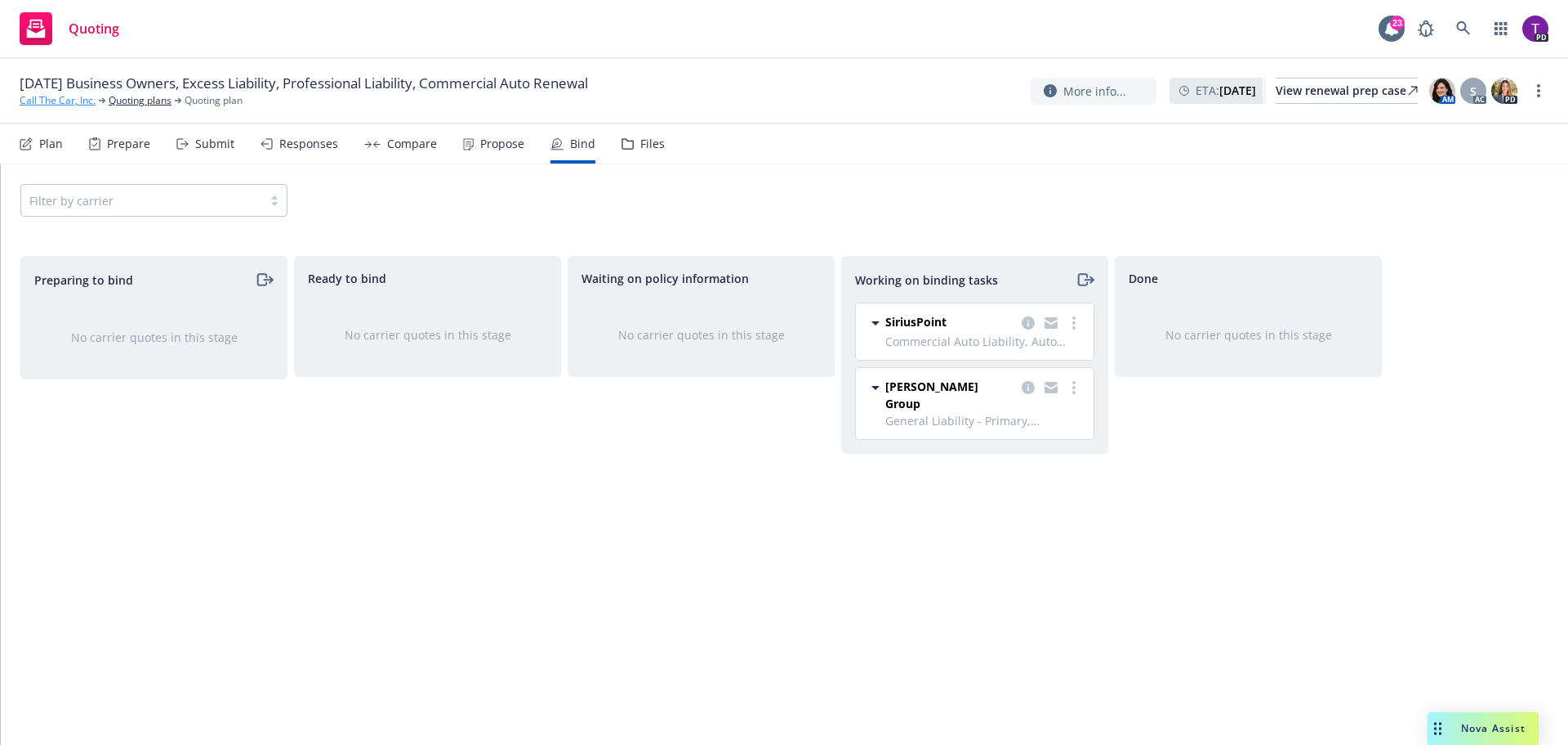
click at [60, 94] on link "Call The Car, Inc." at bounding box center [58, 101] width 76 height 15
